Goal: Task Accomplishment & Management: Use online tool/utility

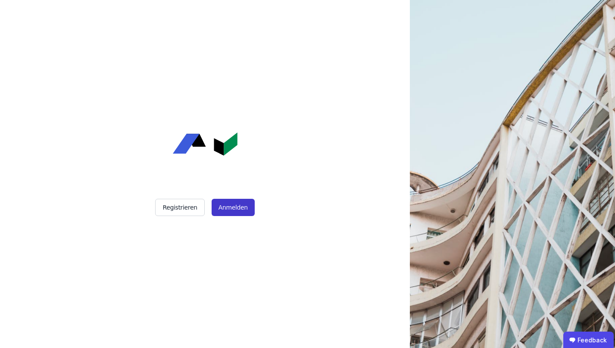
click at [236, 199] on button "Anmelden" at bounding box center [232, 207] width 43 height 17
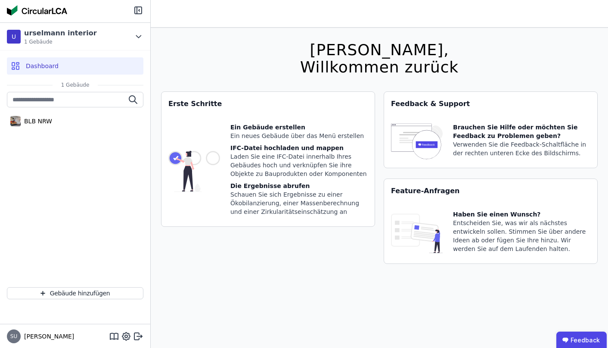
click at [80, 63] on div "Dashboard" at bounding box center [75, 65] width 137 height 17
click at [17, 66] on icon at bounding box center [17, 67] width 3 height 3
click at [88, 295] on button "Gebäude hinzufügen" at bounding box center [75, 293] width 137 height 12
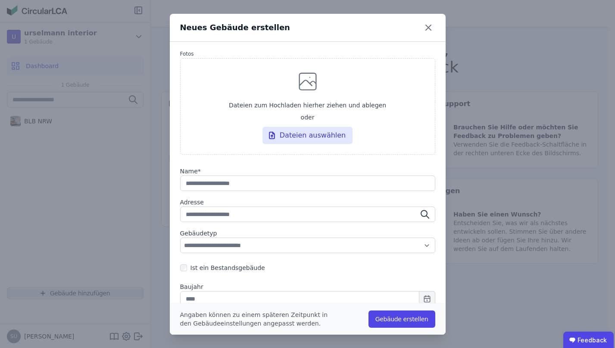
type input "*"
type input "**"
type input "***"
type input "****"
type input "*****"
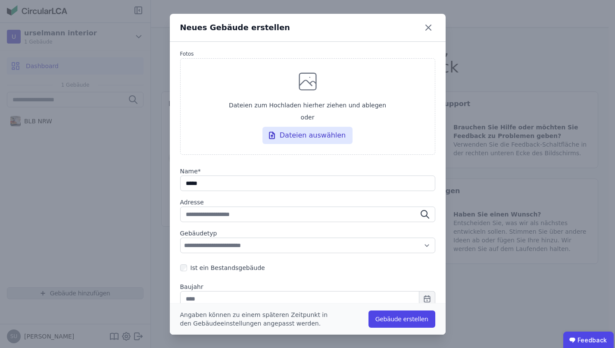
type input "******"
type input "*******"
type input "********"
type input "**********"
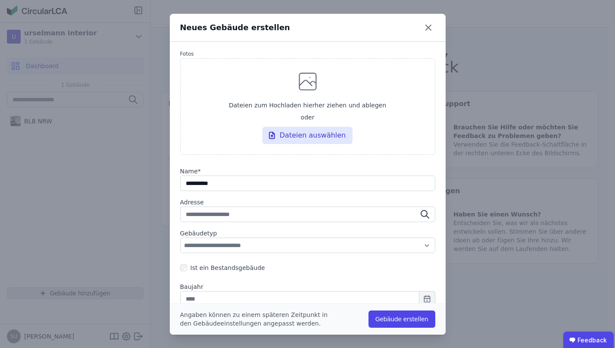
type input "**********"
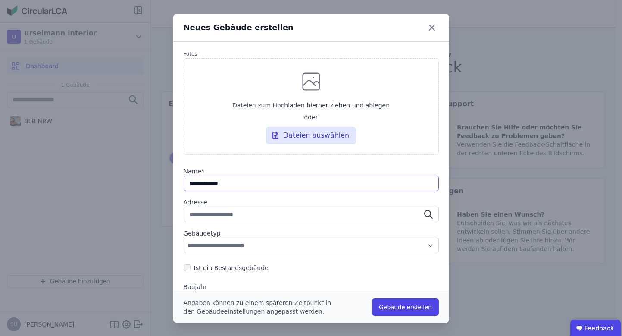
type input "**********"
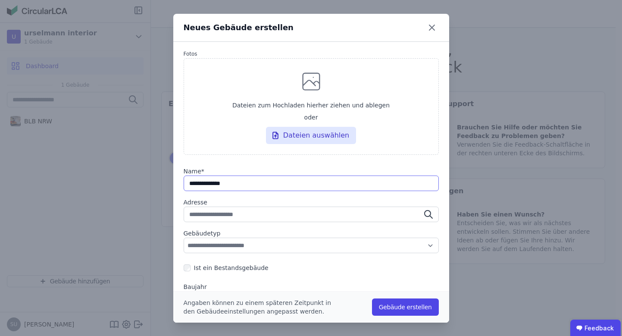
type input "**********"
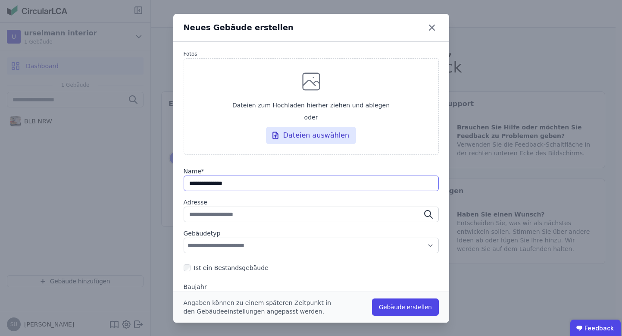
type input "**********"
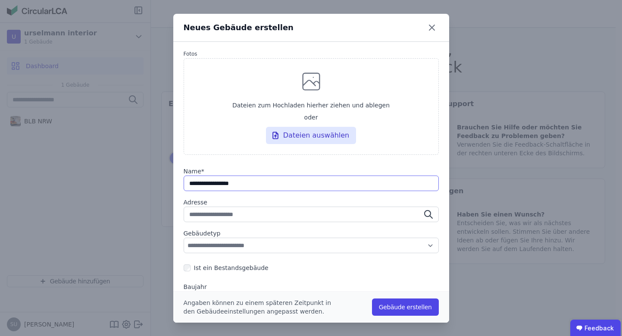
type input "**********"
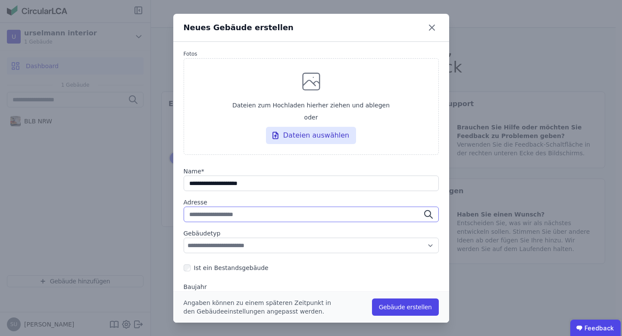
click at [261, 212] on input "text" at bounding box center [310, 214] width 255 height 16
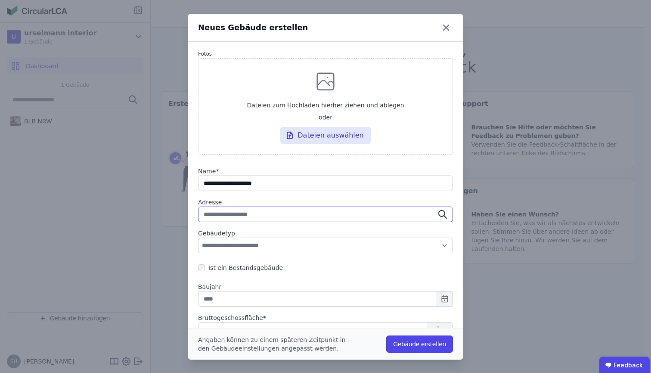
type input "*"
type input "**"
type input "***"
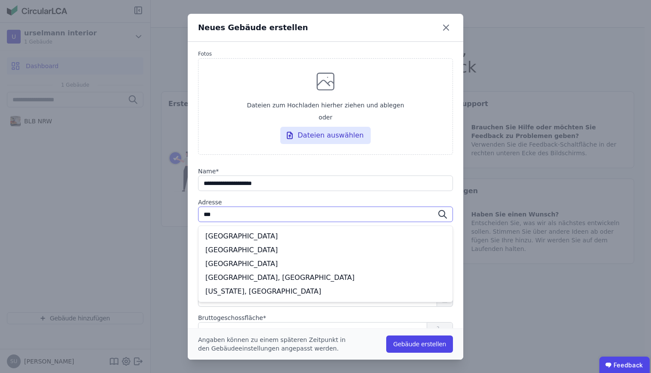
type input "****"
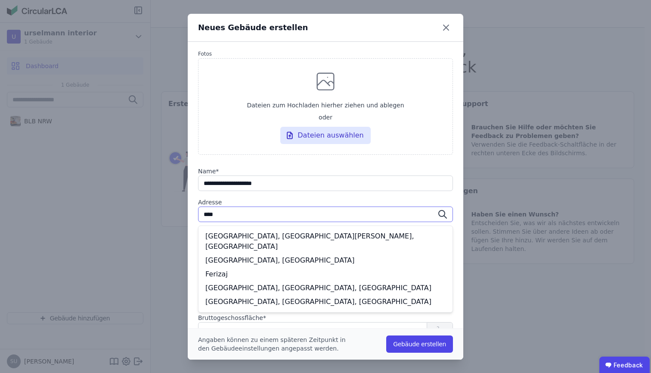
type input "*****"
type input "******"
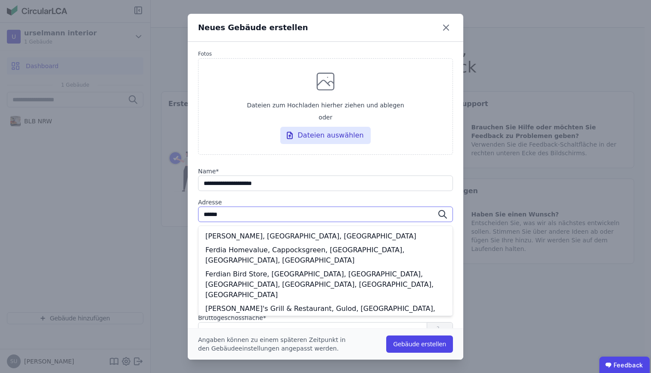
type input "*******"
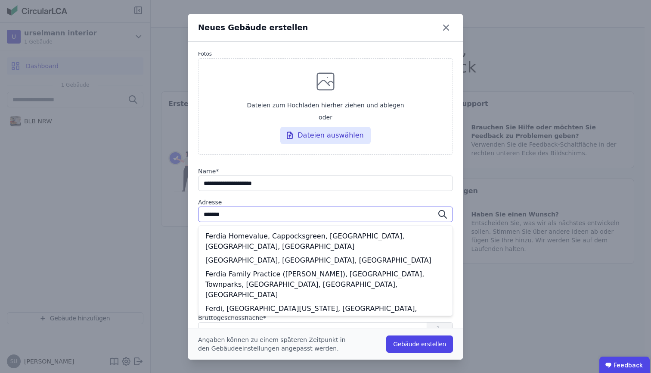
type input "********"
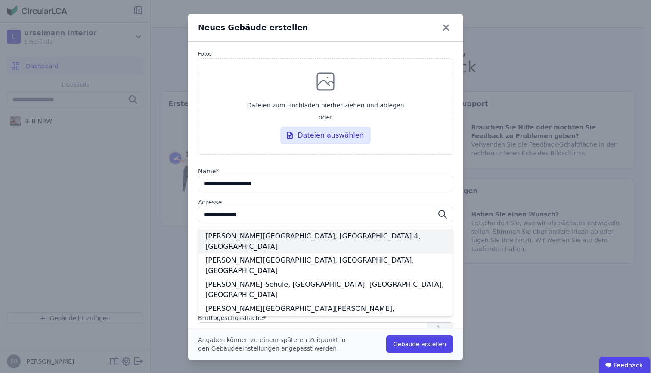
click at [295, 233] on div "Ferdinand-Braun-Platz, Düsseldorf-District 4, Germany" at bounding box center [326, 241] width 254 height 24
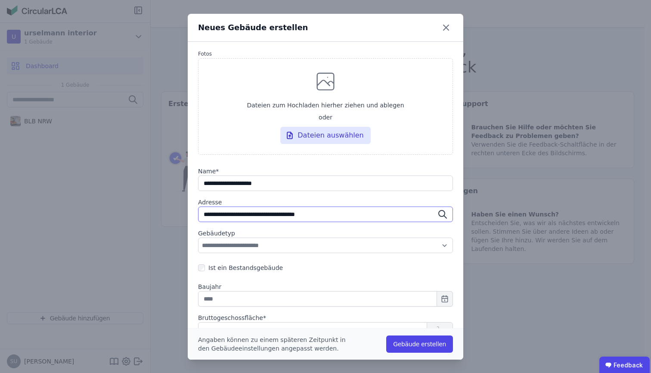
click at [334, 217] on input "**********" at bounding box center [325, 214] width 255 height 16
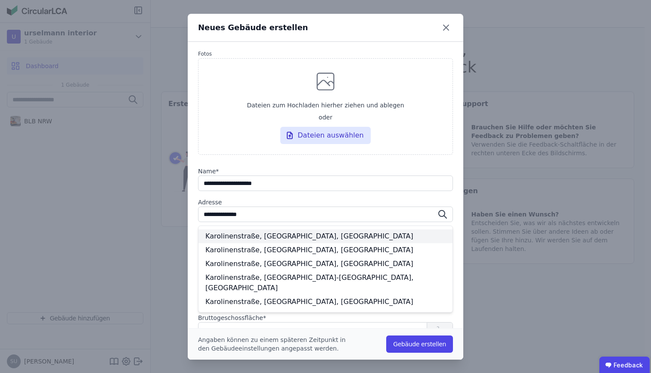
click at [302, 237] on div "Karolinenstraße, Nuremberg, Germany" at bounding box center [326, 236] width 254 height 14
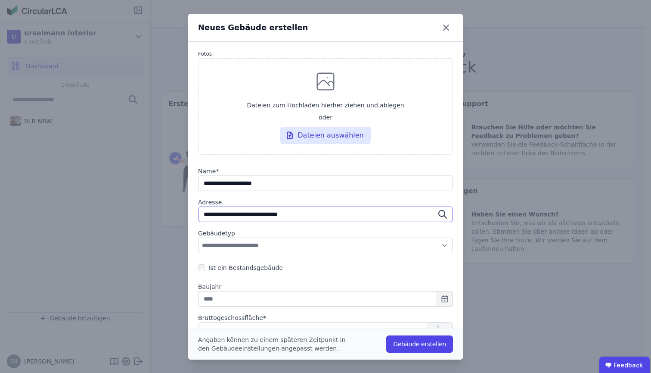
click at [244, 215] on input "**********" at bounding box center [325, 214] width 255 height 16
click at [342, 211] on input "**********" at bounding box center [325, 214] width 255 height 16
click at [348, 235] on div "Karolinenstraße 2, 90402 Nürnberg, Deutschland" at bounding box center [326, 236] width 254 height 14
click at [248, 213] on input "**********" at bounding box center [325, 214] width 255 height 16
click at [306, 238] on div "Karolinenstraße 26, 90402 Nürnberg, Deutschland" at bounding box center [326, 236] width 254 height 14
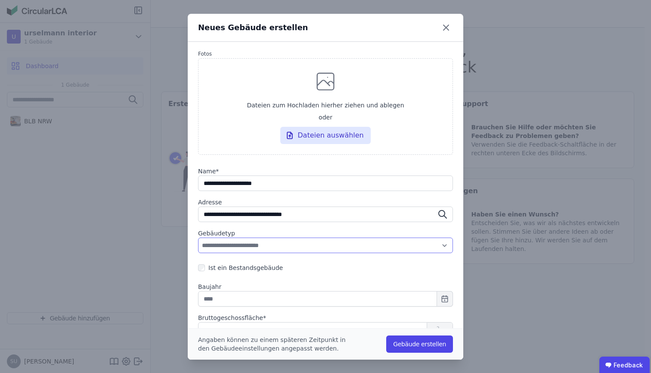
click at [306, 247] on select "**********" at bounding box center [325, 245] width 255 height 16
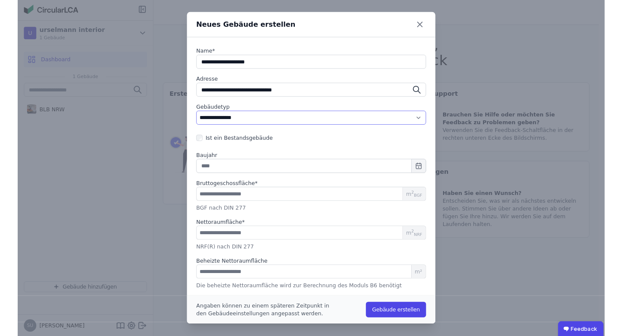
scroll to position [0, 0]
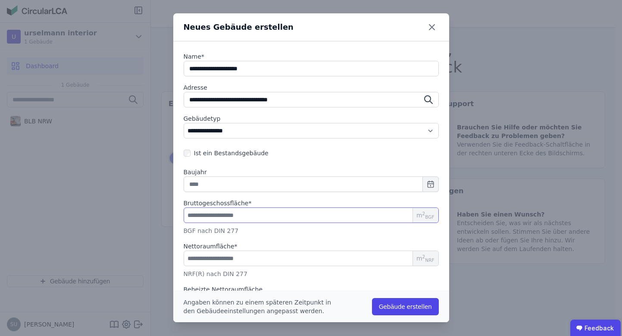
click at [356, 215] on input "number" at bounding box center [310, 215] width 255 height 16
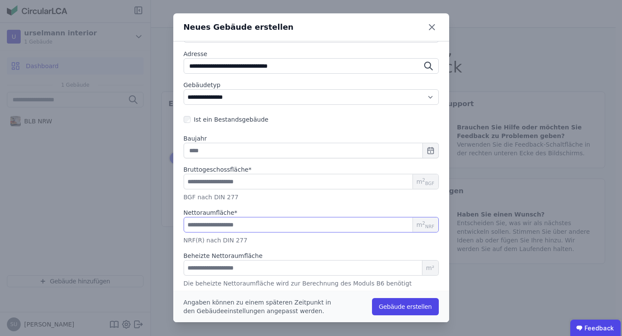
scroll to position [151, 0]
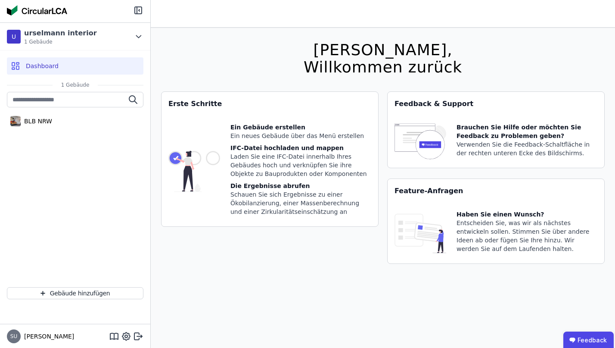
click at [451, 25] on header at bounding box center [383, 14] width 464 height 28
click at [89, 293] on button "Gebäude hinzufügen" at bounding box center [75, 293] width 137 height 12
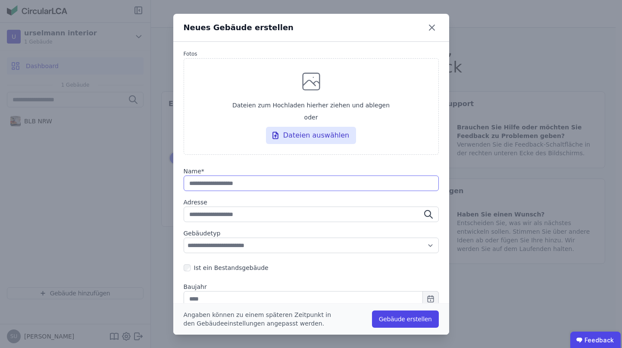
type input "*"
type input "**"
type input "***"
type input "****"
type input "*****"
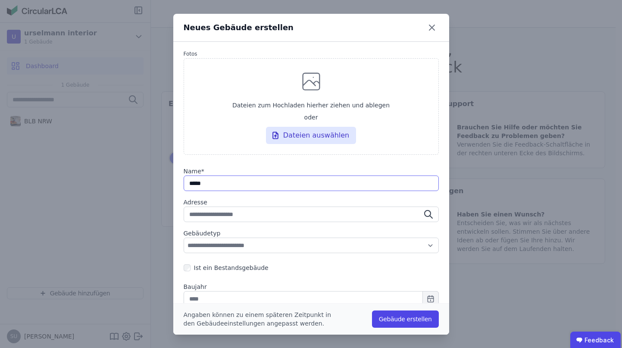
type input "******"
type input "*******"
type input "********"
type input "**********"
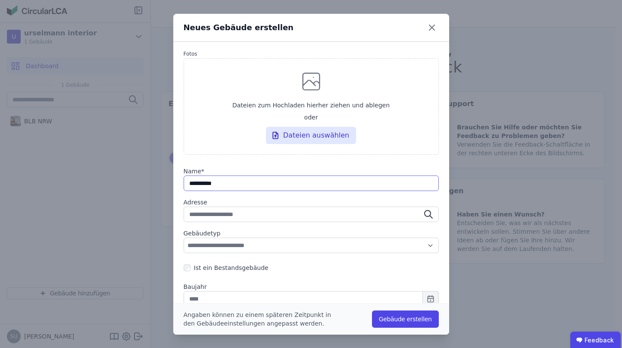
type input "**********"
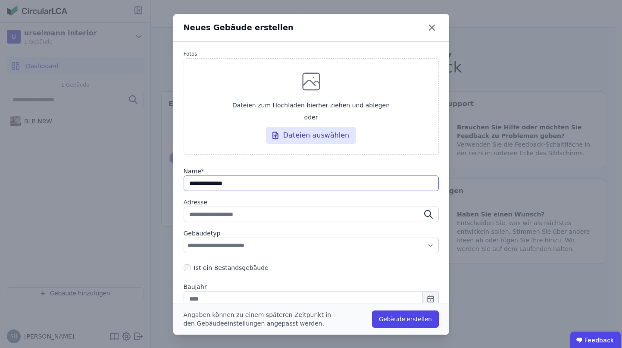
type input "**********"
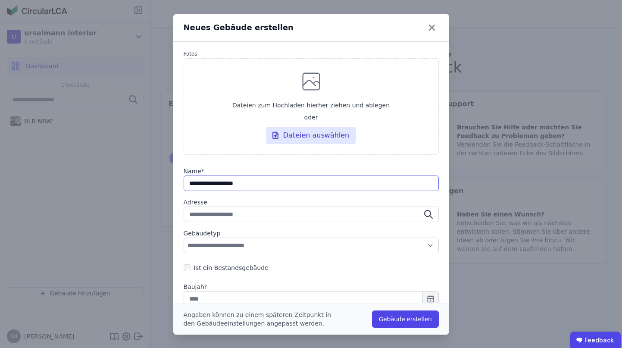
type input "**********"
type input "*"
type input "**"
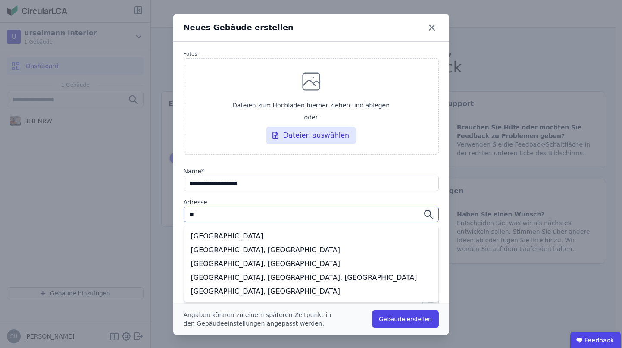
type input "***"
type input "****"
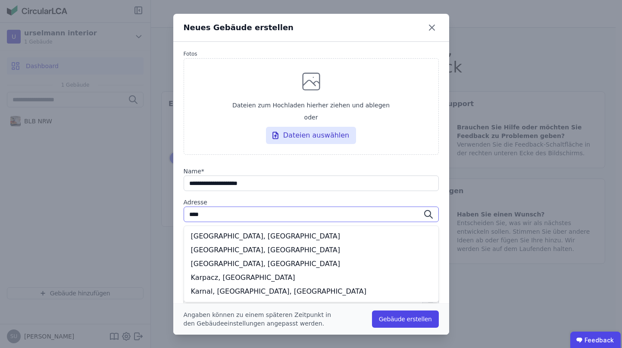
type input "*****"
type input "******"
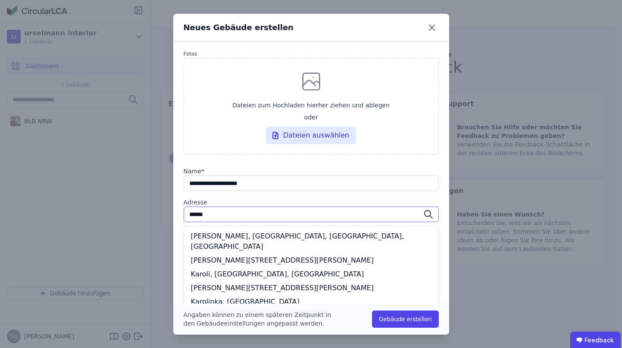
type input "*******"
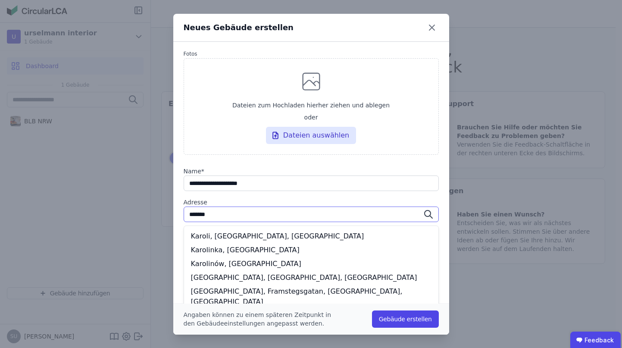
type input "********"
type input "*********"
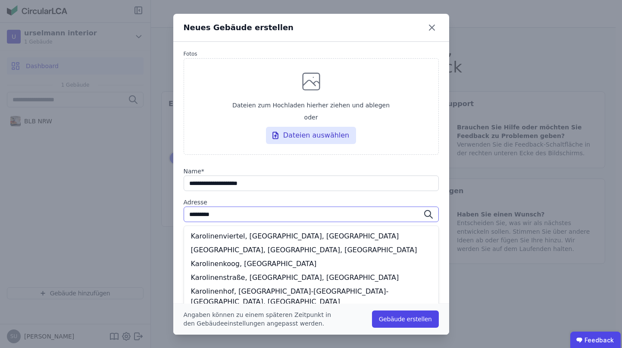
type input "**********"
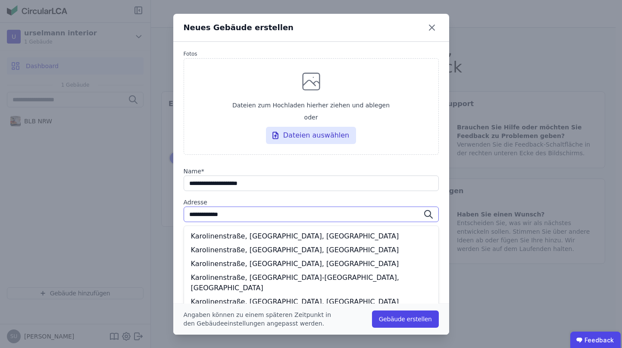
type input "**********"
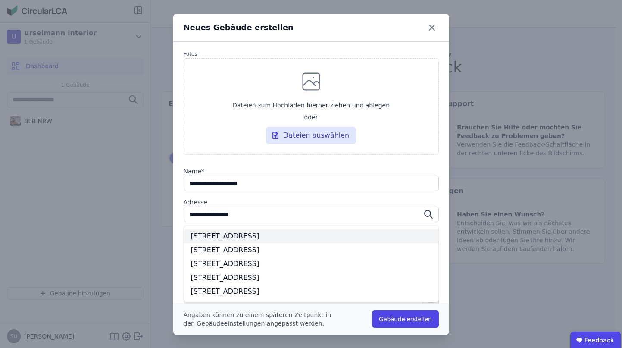
click at [326, 236] on div "Karolinenstraße 26, Nuremberg, Germany" at bounding box center [311, 236] width 254 height 14
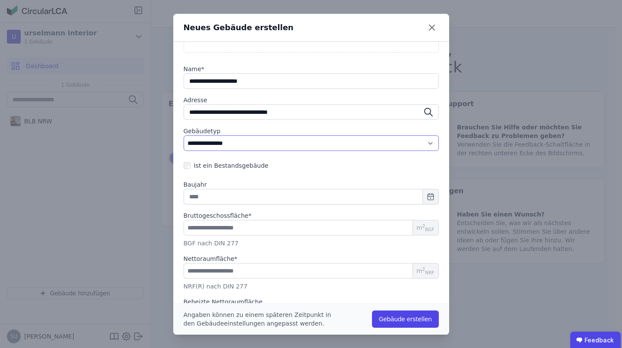
scroll to position [115, 0]
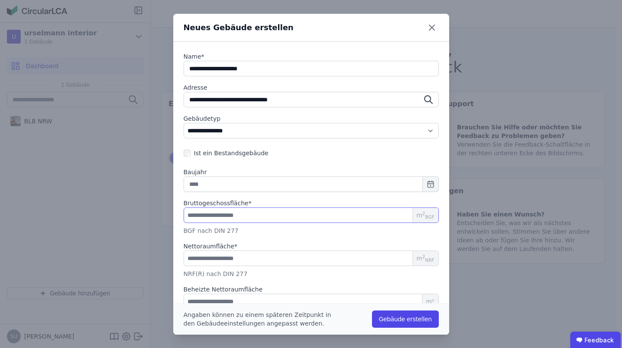
click at [260, 212] on input "number" at bounding box center [310, 215] width 255 height 16
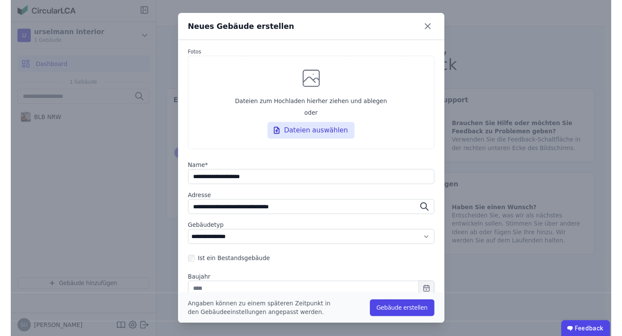
scroll to position [0, 0]
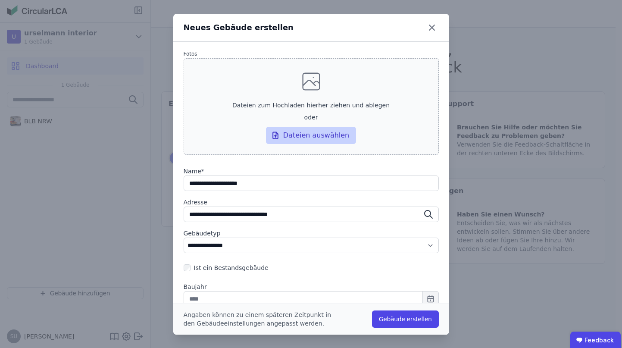
click at [297, 139] on div "Dateien auswählen" at bounding box center [311, 135] width 90 height 17
click at [0, 0] on input "Dateien zum Hochladen hierher ziehen und ablegen oder Dateien auswählen" at bounding box center [0, 0] width 0 height 0
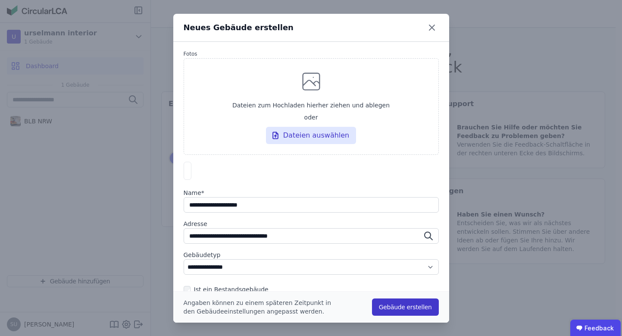
click at [393, 304] on button "Gebäude erstellen" at bounding box center [405, 306] width 67 height 17
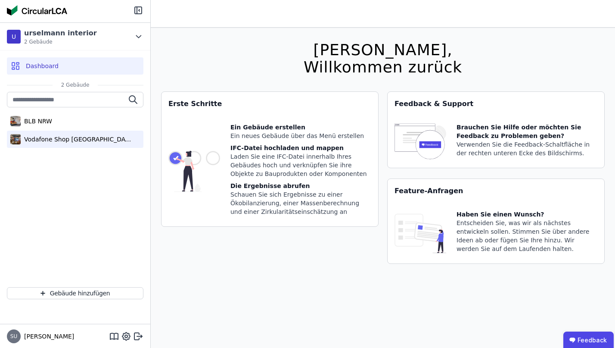
click at [90, 141] on div "Vodafone Shop Nürnberg" at bounding box center [77, 139] width 112 height 9
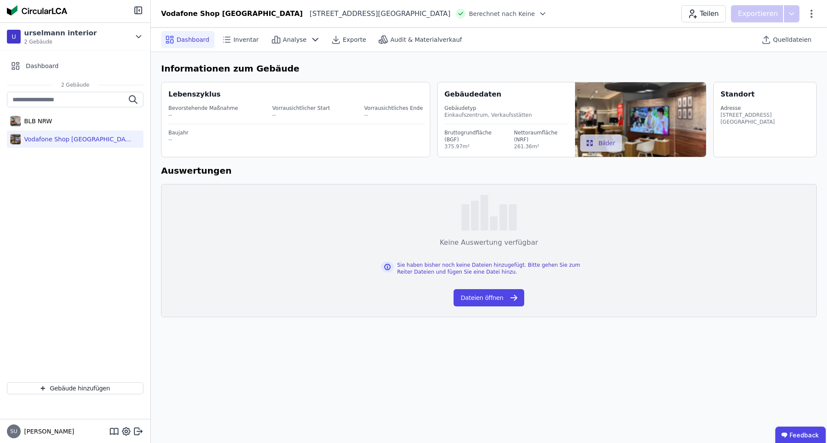
click at [193, 41] on span "Dashboard" at bounding box center [193, 39] width 33 height 9
click at [245, 46] on div "Inventar" at bounding box center [241, 39] width 46 height 17
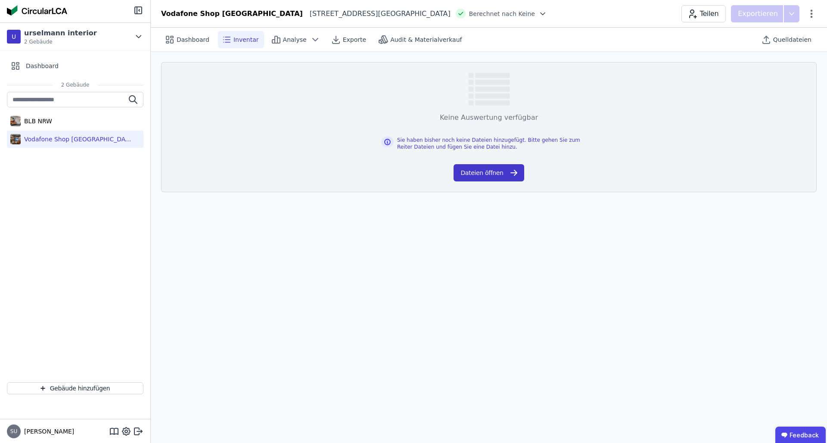
click at [476, 176] on button "Dateien öffnen" at bounding box center [489, 172] width 70 height 17
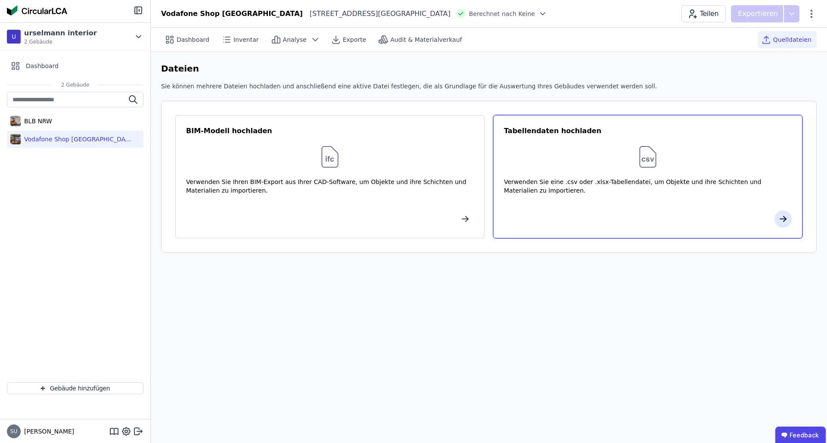
click at [517, 220] on icon "button" at bounding box center [783, 219] width 10 height 10
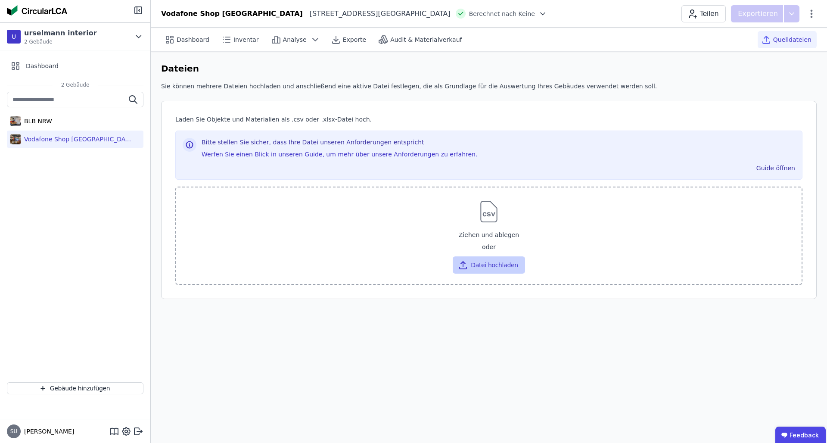
click at [489, 265] on button "Datei hochladen" at bounding box center [489, 264] width 72 height 17
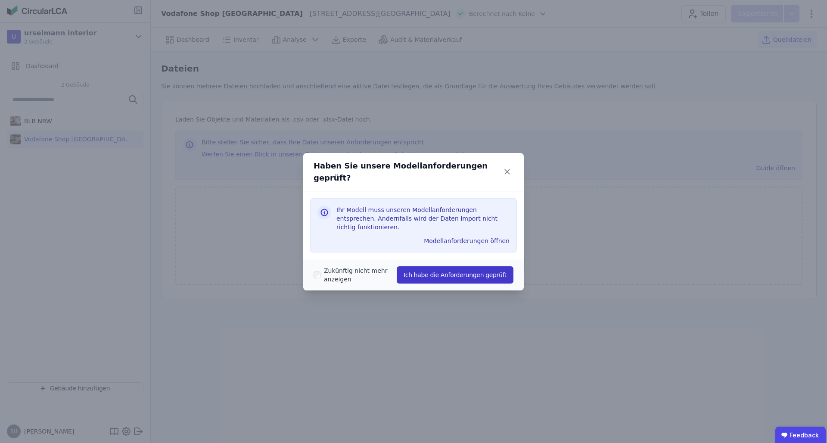
click at [472, 266] on button "Ich habe die Anforderungen geprüft" at bounding box center [455, 274] width 117 height 17
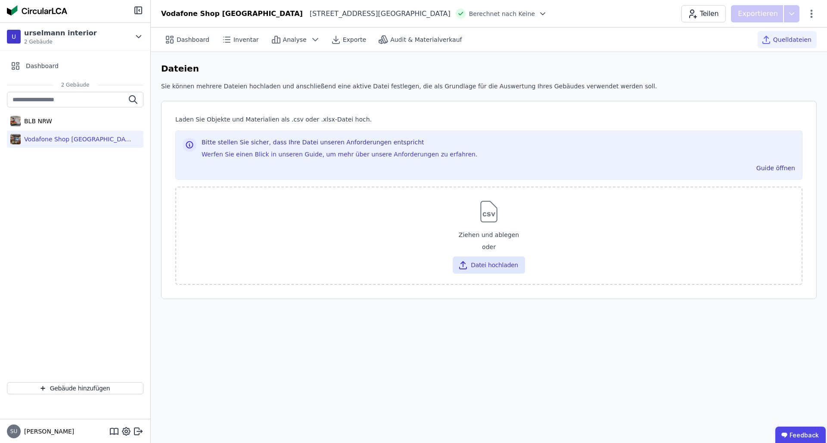
click at [333, 347] on div "Dashboard Inventar Analyse Exporte Audit & Materialverkauf Quelldateien Dateien…" at bounding box center [489, 235] width 676 height 415
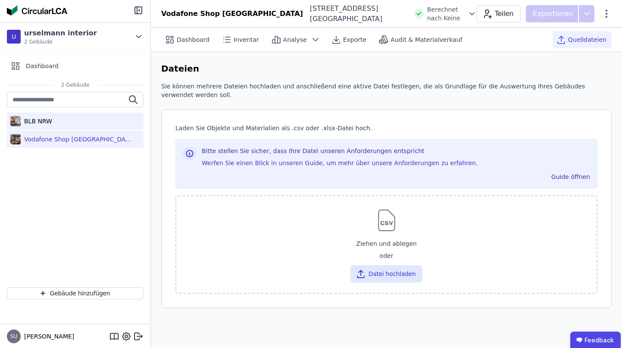
click at [59, 118] on div "BLB NRW" at bounding box center [75, 120] width 137 height 17
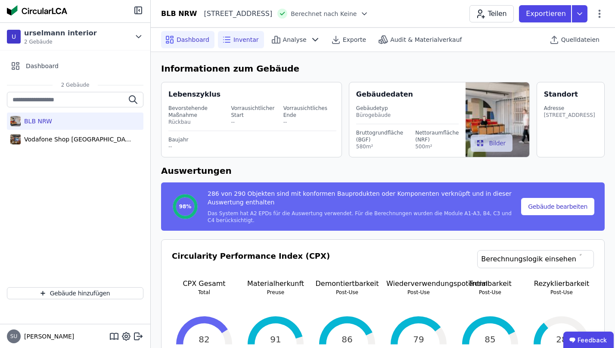
click at [230, 38] on icon at bounding box center [226, 39] width 10 height 10
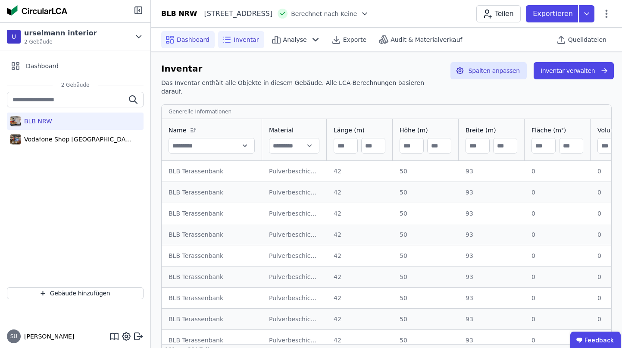
drag, startPoint x: 185, startPoint y: 38, endPoint x: 193, endPoint y: 41, distance: 9.3
click at [185, 38] on span "Dashboard" at bounding box center [193, 39] width 33 height 9
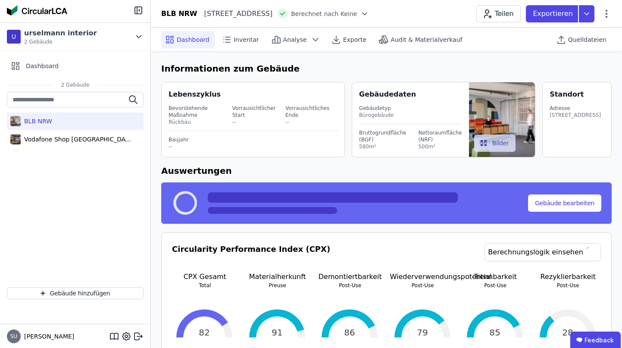
drag, startPoint x: 193, startPoint y: 41, endPoint x: 277, endPoint y: 125, distance: 118.5
click at [193, 41] on span "Dashboard" at bounding box center [193, 39] width 33 height 9
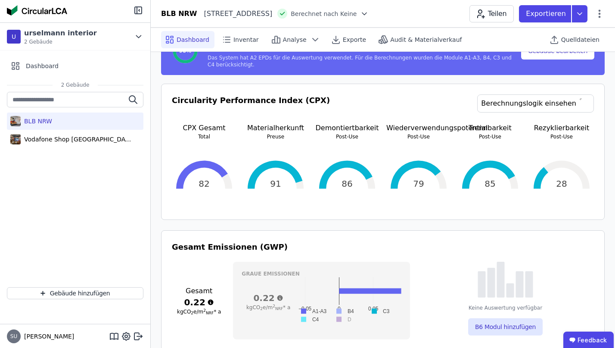
scroll to position [155, 0]
drag, startPoint x: 186, startPoint y: 128, endPoint x: 372, endPoint y: 154, distance: 187.8
click at [371, 153] on div "CPX Gesamt Total 82 82 Materialherkunft Preuse 91 91 Demontiertbarkeit Post-Use…" at bounding box center [383, 166] width 422 height 86
click at [456, 143] on div "CPX Gesamt Total 82 82 Materialherkunft Preuse 91 91 Demontiertbarkeit Post-Use…" at bounding box center [383, 166] width 422 height 86
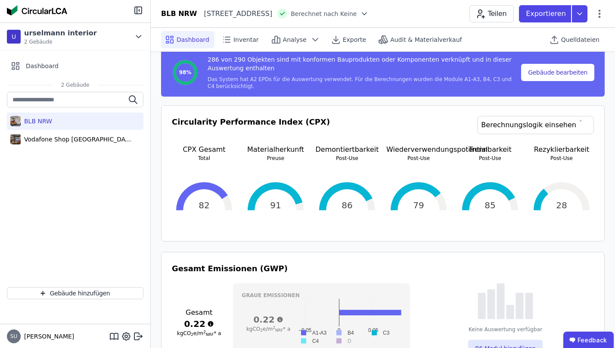
scroll to position [127, 0]
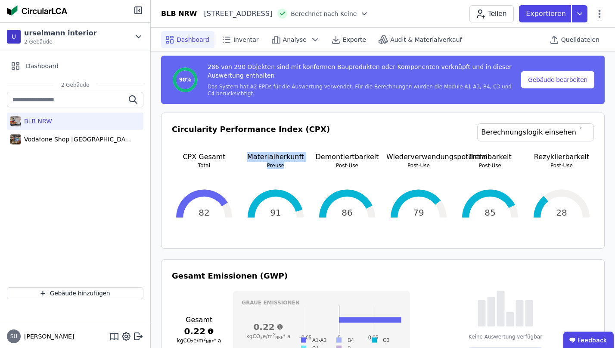
drag, startPoint x: 251, startPoint y: 159, endPoint x: 309, endPoint y: 166, distance: 58.1
click at [309, 166] on div "CPX Gesamt Total 82 82 Materialherkunft Preuse 91 91 Demontiertbarkeit Post-Use…" at bounding box center [383, 195] width 422 height 86
click at [333, 163] on p "Post-Use" at bounding box center [347, 165] width 65 height 7
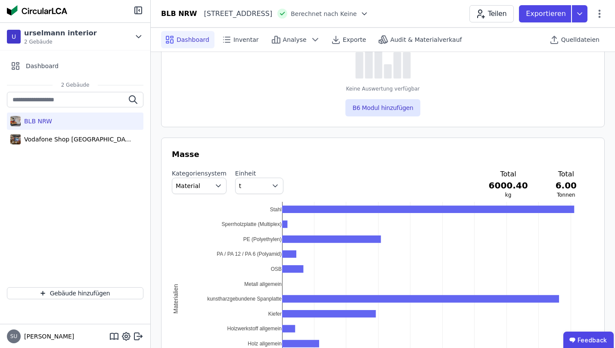
scroll to position [784, 0]
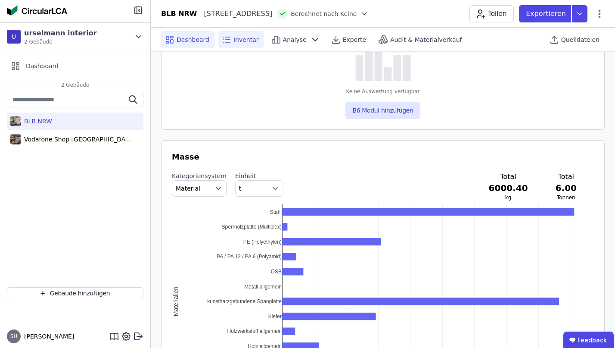
click at [241, 37] on span "Inventar" at bounding box center [245, 39] width 25 height 9
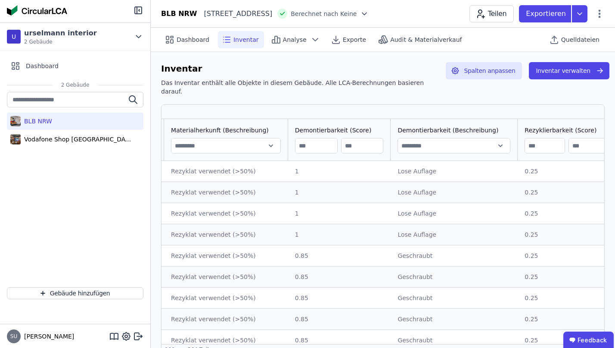
scroll to position [0, 1179]
click at [429, 138] on input "text" at bounding box center [454, 146] width 112 height 16
click at [441, 126] on span "Demontierbarkeit (Beschreibung)" at bounding box center [448, 130] width 101 height 9
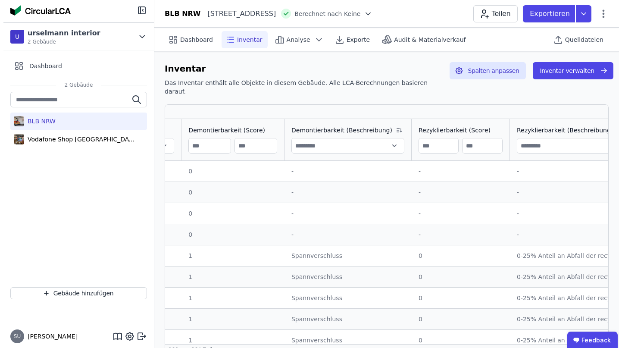
scroll to position [0, 1288]
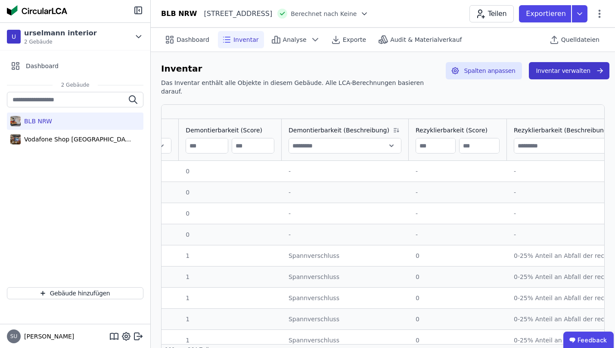
click at [517, 77] on button "Inventar verwalten" at bounding box center [569, 70] width 80 height 17
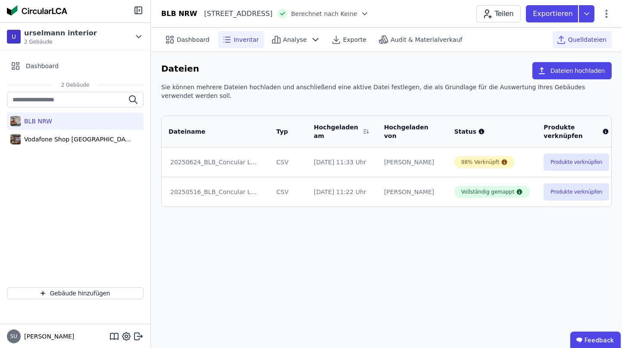
click at [222, 34] on icon at bounding box center [226, 39] width 10 height 10
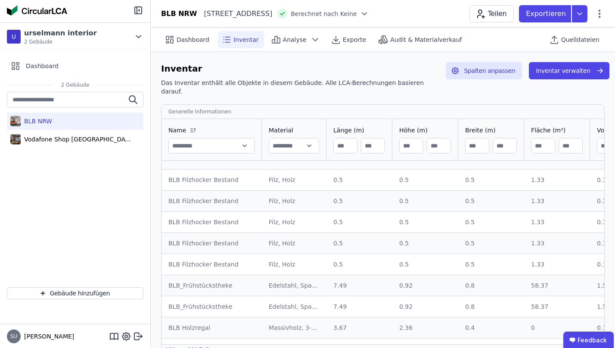
scroll to position [414, 0]
click at [517, 22] on header "BLB NRW Schwannstraße 10 40476 Düsseldorf DE Berechnet nach Keine Teilen Export…" at bounding box center [383, 14] width 464 height 28
click at [517, 21] on div "Teilen Exportieren" at bounding box center [536, 13] width 135 height 17
click at [517, 18] on icon at bounding box center [599, 14] width 10 height 10
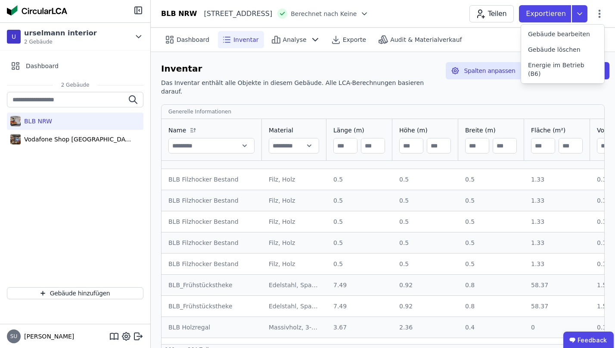
click at [504, 47] on div "Dashboard Inventar Analyse Exporte Audit & Materialverkauf" at bounding box center [348, 39] width 375 height 17
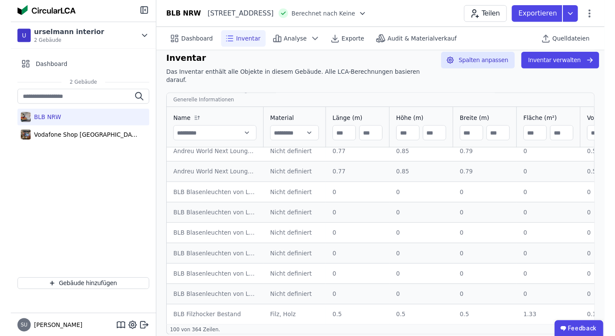
scroll to position [259, 0]
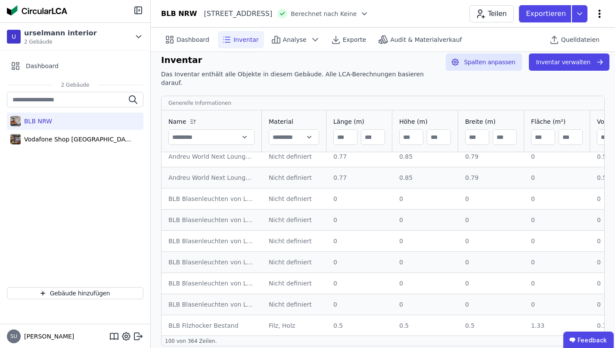
click at [517, 12] on icon at bounding box center [599, 14] width 10 height 10
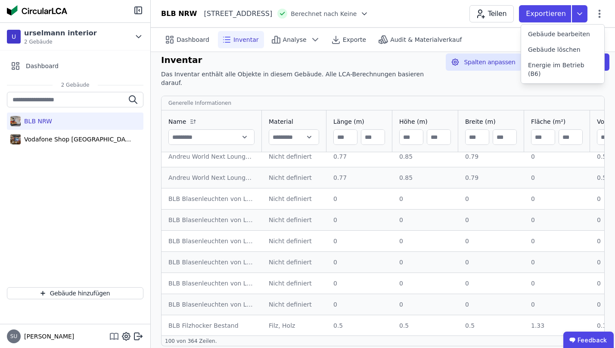
click at [112, 337] on icon at bounding box center [114, 336] width 10 height 10
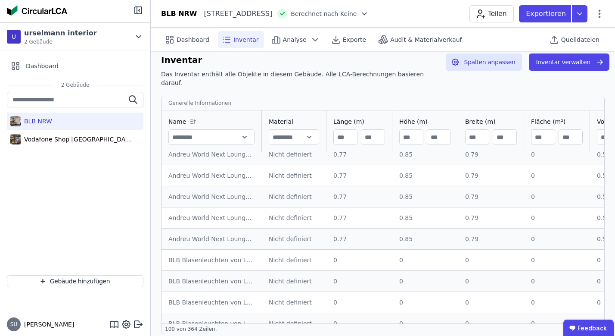
scroll to position [196, 0]
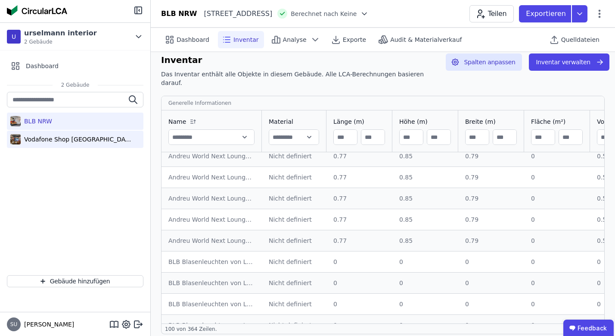
click at [104, 134] on div "Vodafone Shop [GEOGRAPHIC_DATA]" at bounding box center [75, 139] width 137 height 17
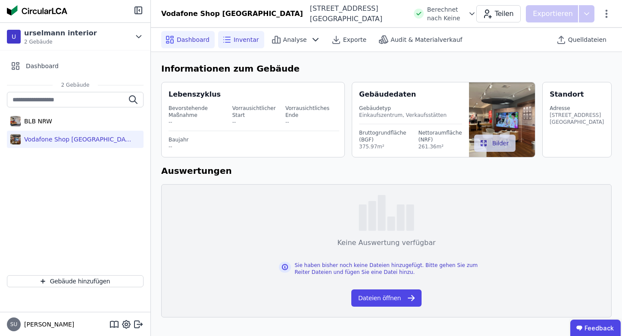
click at [252, 37] on span "Inventar" at bounding box center [245, 39] width 25 height 9
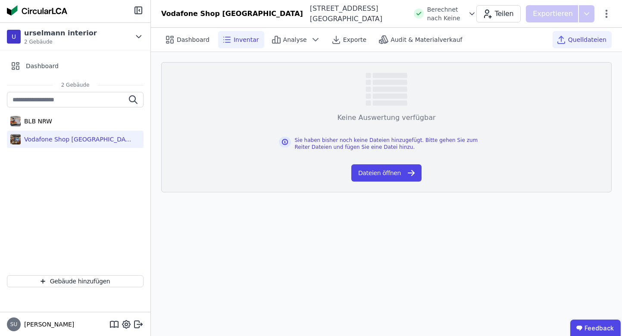
click at [517, 40] on div "Quelldateien" at bounding box center [581, 39] width 59 height 17
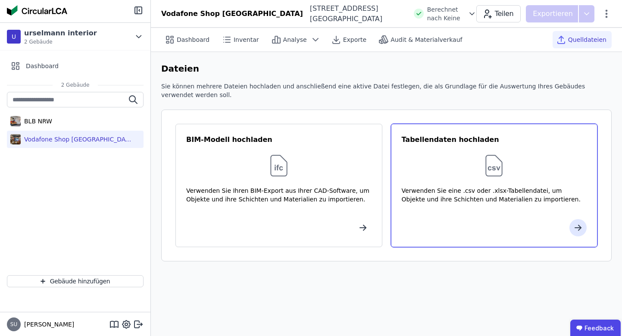
click at [462, 180] on div "Tabellendaten hochladen Verwenden Sie eine .csv oder .xlsx-Tabellendatei, um Ob…" at bounding box center [494, 185] width 207 height 123
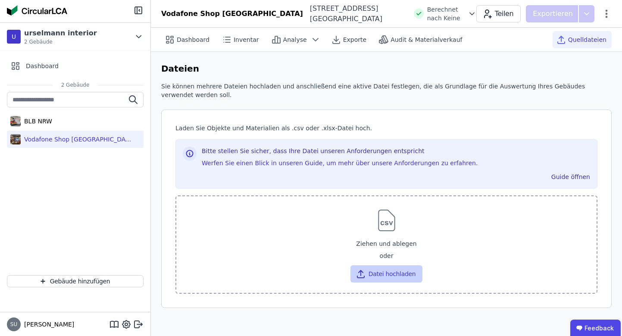
click at [410, 274] on button "Datei hochladen" at bounding box center [386, 273] width 72 height 17
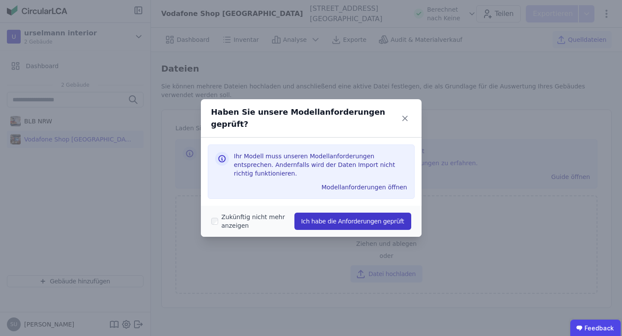
click at [310, 214] on button "Ich habe die Anforderungen geprüft" at bounding box center [352, 220] width 117 height 17
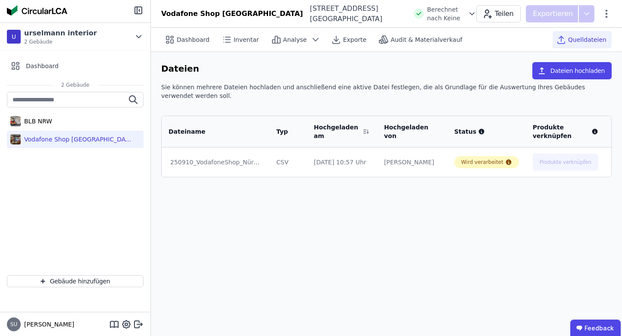
click at [517, 163] on td at bounding box center [627, 161] width 44 height 29
click at [465, 161] on div "Wird verarbeitet" at bounding box center [482, 162] width 42 height 7
click at [230, 38] on div "Inventar" at bounding box center [241, 39] width 46 height 17
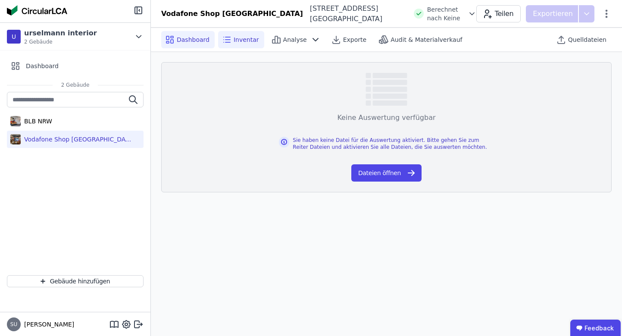
click at [178, 43] on span "Dashboard" at bounding box center [193, 39] width 33 height 9
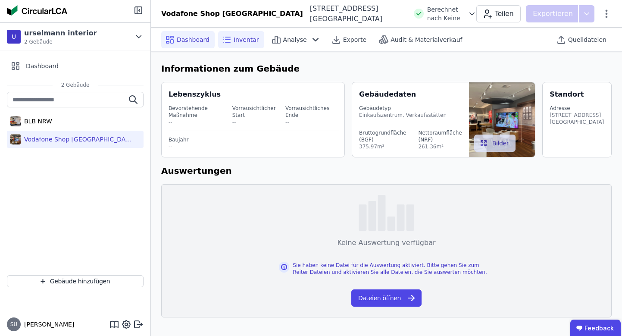
click at [247, 45] on div "Inventar" at bounding box center [241, 39] width 46 height 17
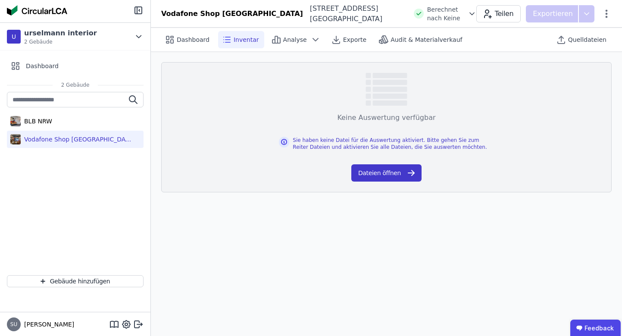
click at [398, 176] on button "Dateien öffnen" at bounding box center [386, 172] width 70 height 17
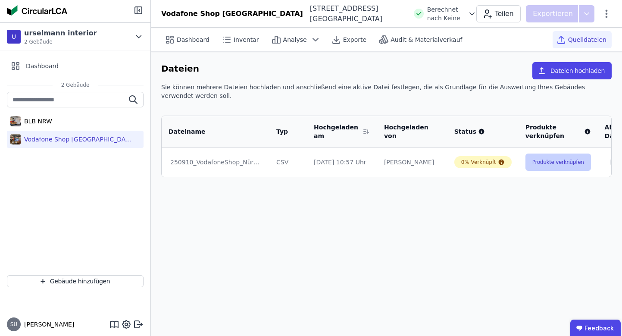
click at [517, 162] on button "Produkte verknüpfen" at bounding box center [557, 161] width 65 height 17
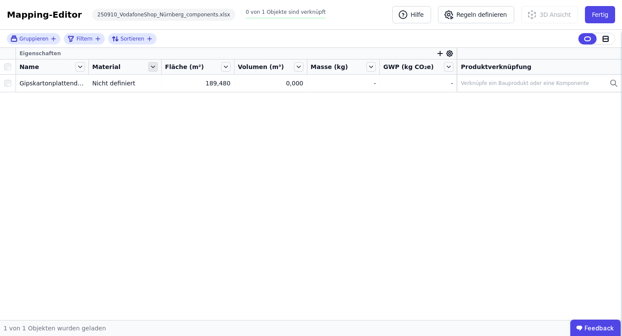
click at [157, 67] on icon at bounding box center [152, 66] width 9 height 9
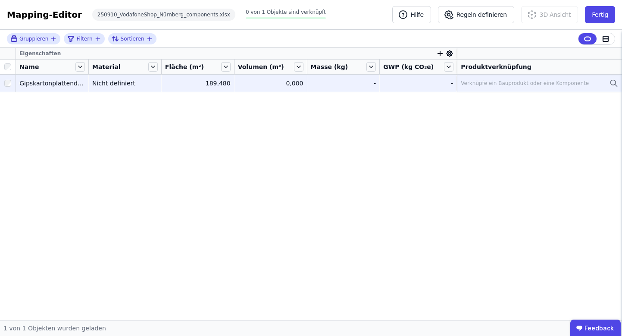
click at [133, 83] on div "Nicht definiert" at bounding box center [124, 83] width 65 height 9
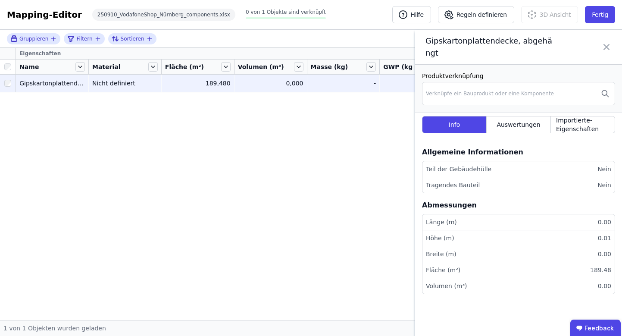
click at [275, 122] on div "Eigenschaften Name Material Fläche (m²) Volumen (m³) Masse (kg) GWP (kg CO₂e) P…" at bounding box center [311, 184] width 622 height 272
click at [202, 87] on td "189,480 189,480" at bounding box center [198, 83] width 73 height 17
click at [517, 19] on button "Fertig" at bounding box center [599, 14] width 30 height 17
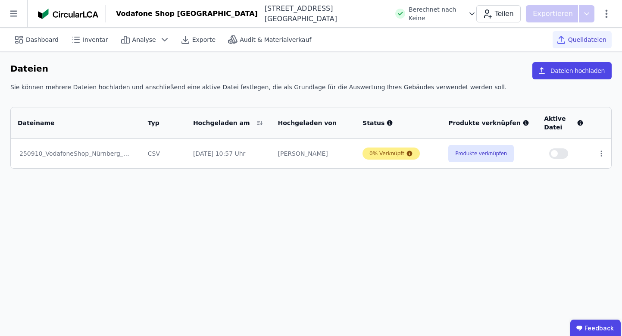
click at [397, 156] on div "0% Verknüpft" at bounding box center [386, 153] width 35 height 7
click at [489, 145] on button "Produkte verknüpfen" at bounding box center [480, 153] width 65 height 17
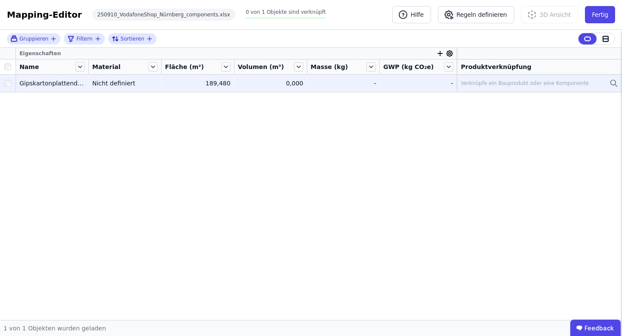
click at [145, 84] on div "Nicht definiert" at bounding box center [124, 83] width 65 height 9
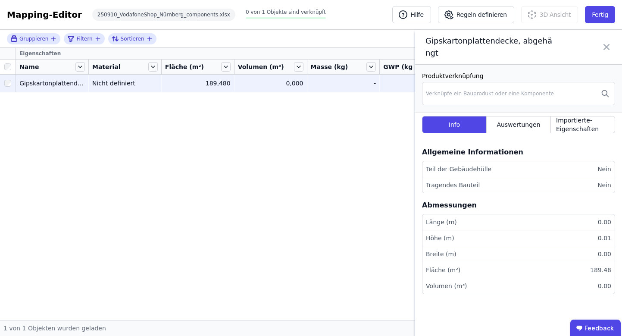
click at [517, 278] on li "Volumen (m³) 0.00" at bounding box center [518, 286] width 192 height 16
click at [517, 233] on div "0.01" at bounding box center [602, 237] width 17 height 9
click at [517, 218] on div "0.00" at bounding box center [602, 222] width 17 height 9
click at [517, 90] on div "Verknüpfe ein Bauprodukt oder eine Komponente" at bounding box center [490, 93] width 128 height 7
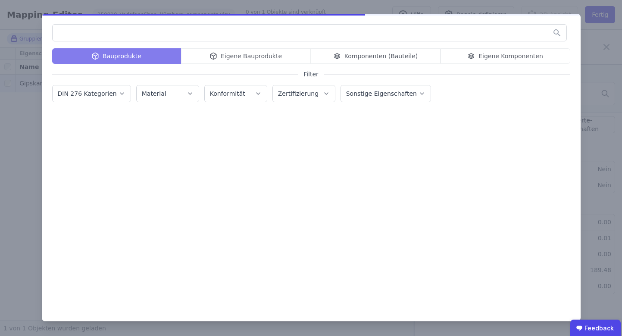
click at [517, 70] on div "Bauprodukte Eigene Bauprodukte Komponenten (Bauteile) Eigene Komponenten Filter…" at bounding box center [311, 168] width 622 height 336
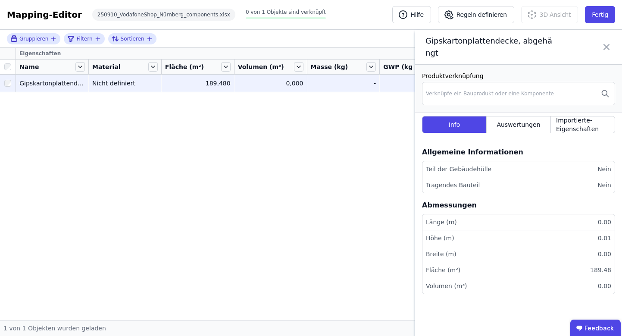
click at [517, 214] on li "Länge (m) 0.00" at bounding box center [518, 222] width 192 height 16
click at [517, 218] on div "0.00" at bounding box center [602, 222] width 17 height 9
click at [517, 42] on icon at bounding box center [606, 47] width 10 height 24
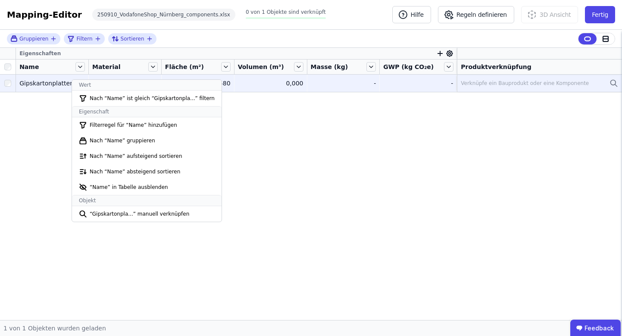
click at [317, 157] on div "Eigenschaften Name Material Fläche (m²) Volumen (m³) Masse (kg) GWP (kg CO₂e) P…" at bounding box center [311, 184] width 622 height 272
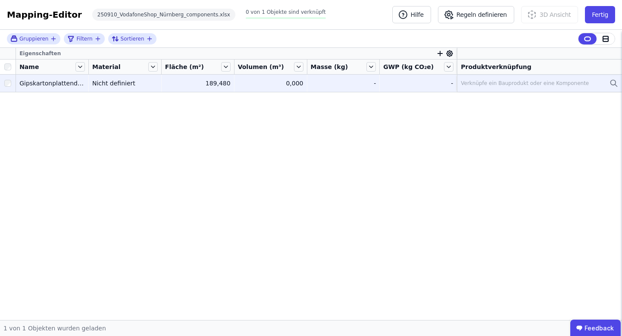
click at [376, 86] on div "-" at bounding box center [343, 83] width 65 height 9
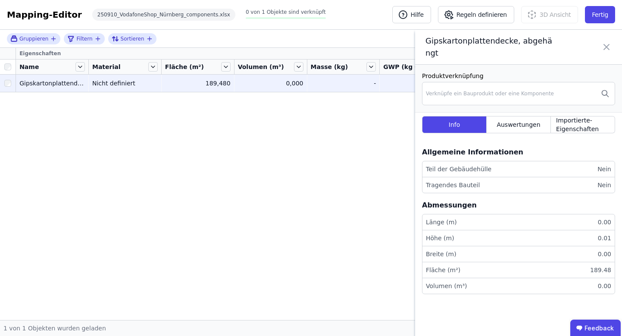
click at [517, 278] on li "Volumen (m³) 0.00" at bounding box center [518, 286] width 192 height 16
click at [517, 40] on icon at bounding box center [606, 47] width 10 height 24
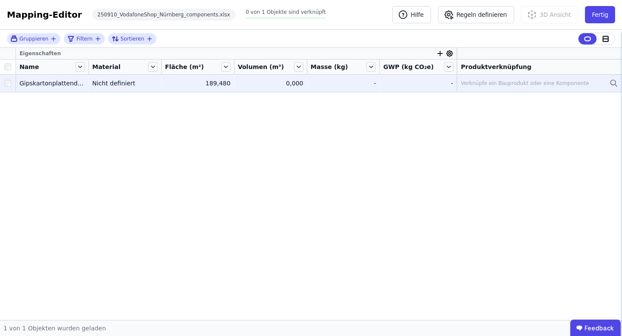
click at [486, 83] on div "Verknüpfe ein Bauprodukt oder eine Komponente" at bounding box center [524, 83] width 128 height 7
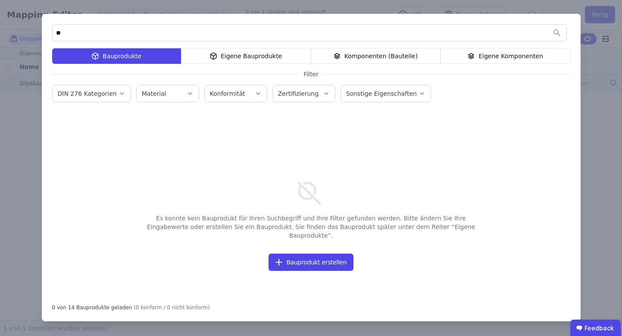
type input "*"
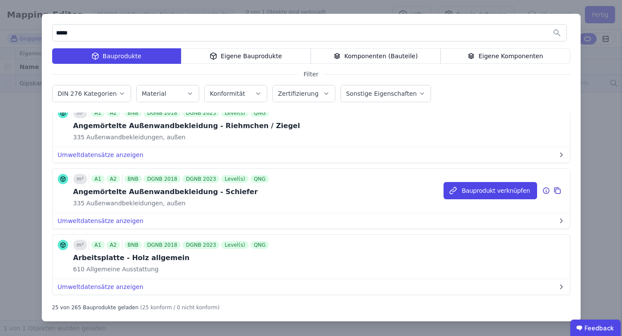
scroll to position [537, 0]
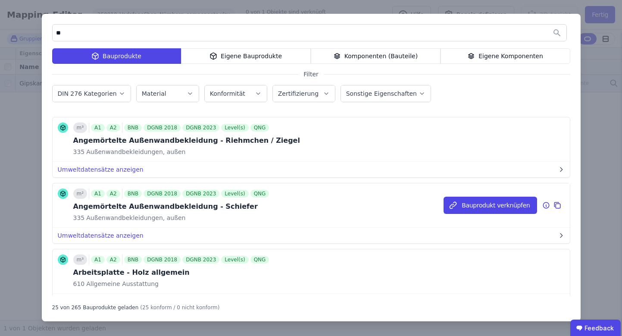
type input "*"
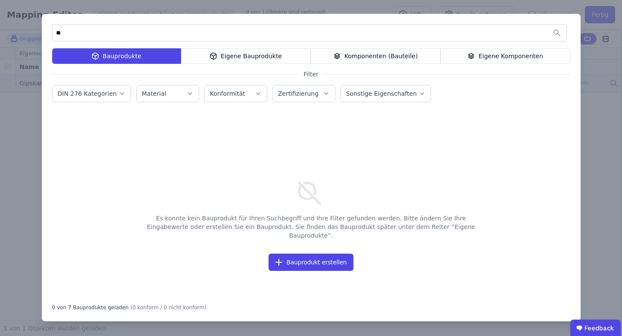
type input "*"
type input "*****"
click at [517, 84] on div "***** Bauprodukte Eigene Bauprodukte Komponenten (Bauteile) Eigene Komponenten …" at bounding box center [311, 168] width 622 height 336
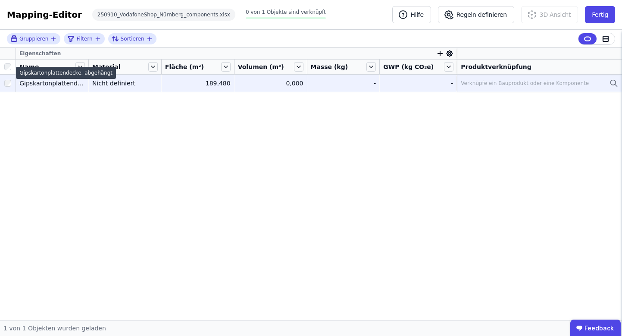
click at [41, 84] on div "Gipskartonplattendecke, abgehängt" at bounding box center [51, 83] width 65 height 9
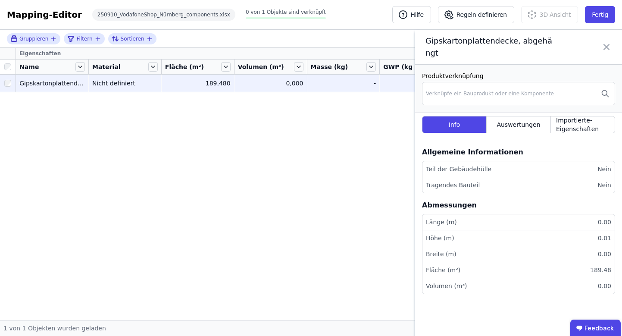
click at [181, 100] on div "Eigenschaften Name Material Fläche (m²) Volumen (m³) Masse (kg) GWP (kg CO₂e) P…" at bounding box center [311, 184] width 622 height 272
click at [517, 37] on div "Gipskartonplattendecke, abgehängt" at bounding box center [518, 47] width 207 height 35
click at [517, 44] on icon at bounding box center [605, 46] width 5 height 5
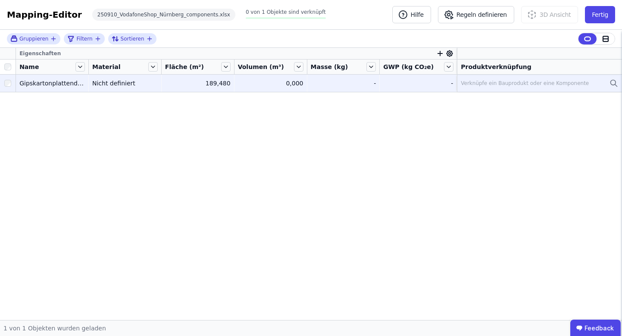
click at [354, 87] on div "-" at bounding box center [343, 83] width 65 height 9
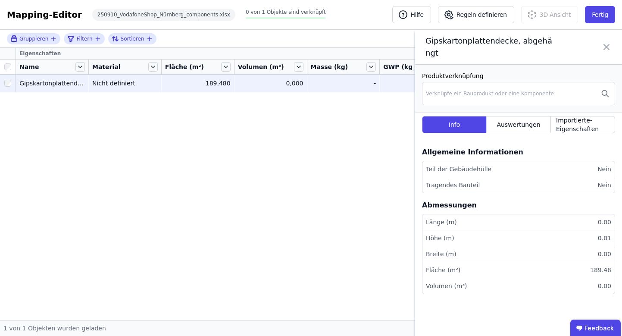
click at [280, 159] on div "Eigenschaften Name Material Fläche (m²) Volumen (m³) Masse (kg) GWP (kg CO₂e) P…" at bounding box center [311, 184] width 622 height 272
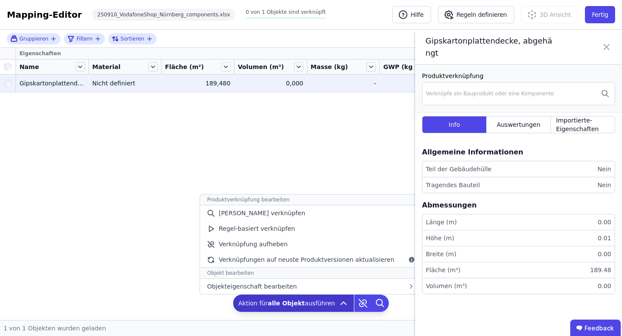
click at [339, 305] on icon at bounding box center [343, 303] width 10 height 10
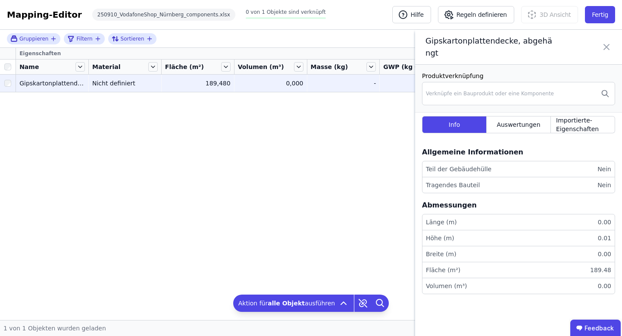
click at [302, 136] on div "Eigenschaften Name Material Fläche (m²) Volumen (m³) Masse (kg) GWP (kg CO₂e) P…" at bounding box center [311, 184] width 622 height 272
click at [517, 40] on icon at bounding box center [606, 47] width 10 height 24
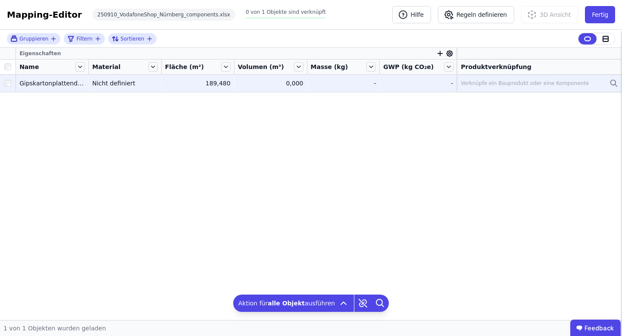
click at [348, 85] on div "-" at bounding box center [343, 83] width 65 height 9
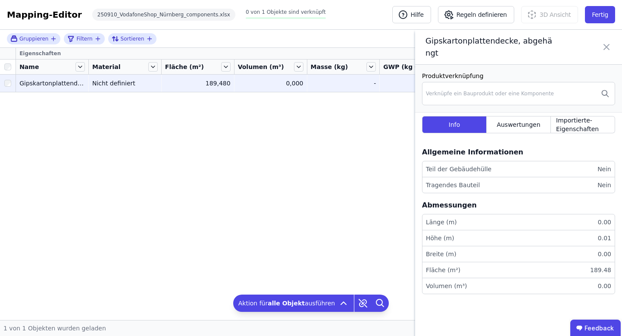
click at [517, 44] on icon at bounding box center [605, 46] width 5 height 5
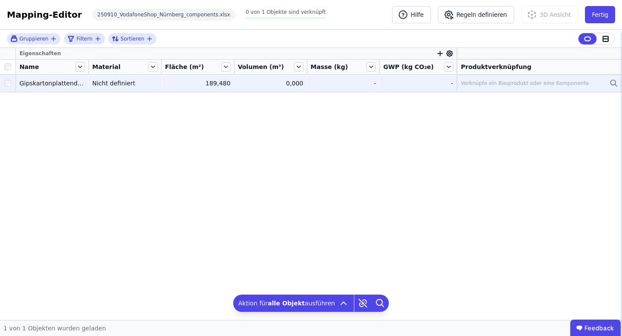
click at [517, 82] on div "Verknüpfe ein Bauprodukt oder eine Komponente" at bounding box center [524, 83] width 128 height 7
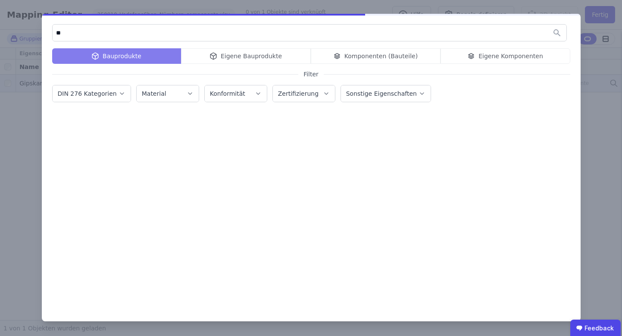
type input "*"
click at [246, 108] on div "*** Bauprodukte Eigene Bauprodukte Komponenten (Bauteile) Eigene Komponenten Fi…" at bounding box center [311, 167] width 538 height 307
click at [157, 37] on input "***" at bounding box center [309, 33] width 513 height 16
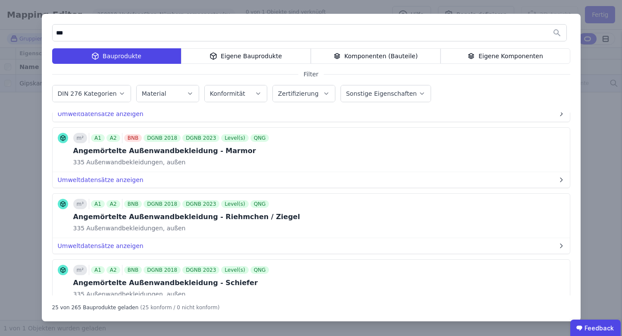
scroll to position [465, 0]
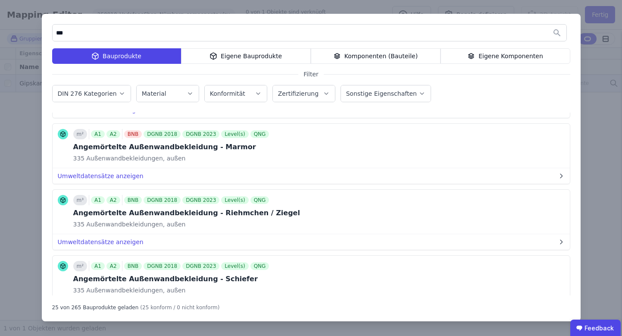
click at [123, 35] on input "***" at bounding box center [309, 33] width 513 height 16
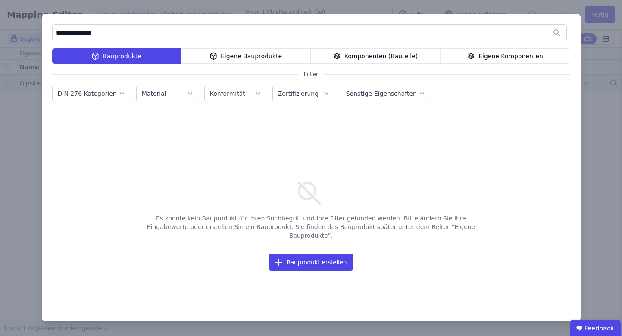
click at [252, 58] on div "Eigene Bauprodukte" at bounding box center [246, 56] width 130 height 16
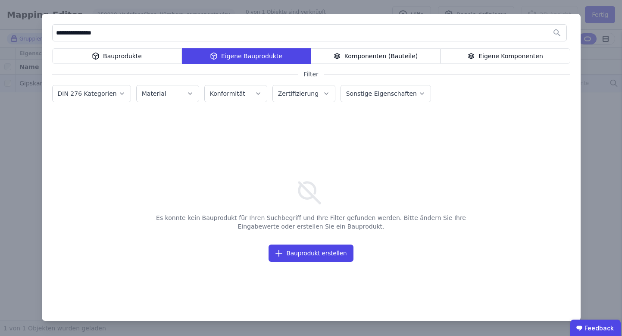
click at [374, 56] on div "Komponenten (Bauteile)" at bounding box center [376, 56] width 130 height 16
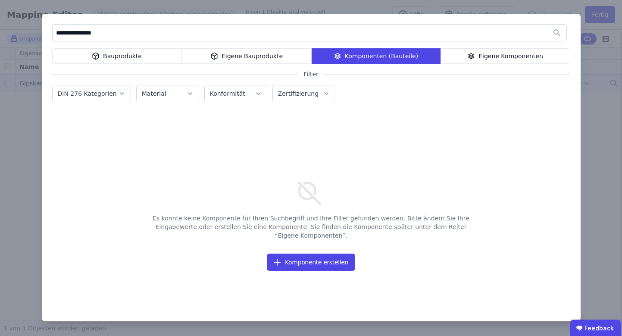
click at [479, 50] on div "Eigene Komponenten" at bounding box center [505, 56] width 130 height 16
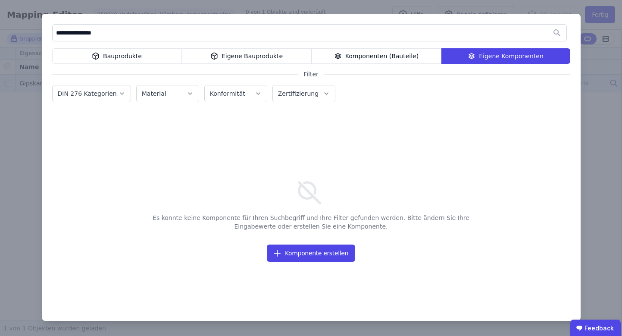
click at [143, 35] on input "**********" at bounding box center [309, 33] width 513 height 16
type input "******"
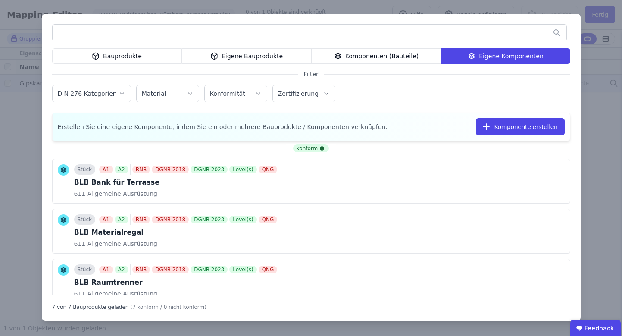
click at [113, 57] on div "Bauprodukte" at bounding box center [117, 56] width 130 height 16
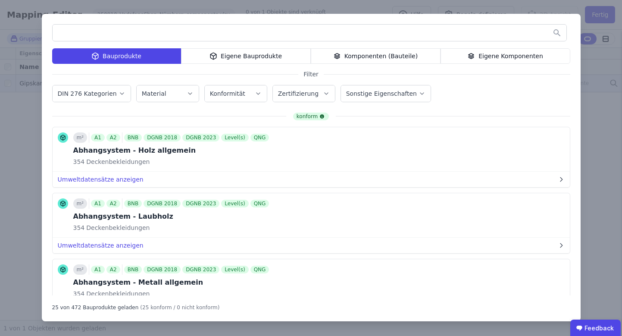
click at [118, 92] on icon "button" at bounding box center [121, 93] width 7 height 9
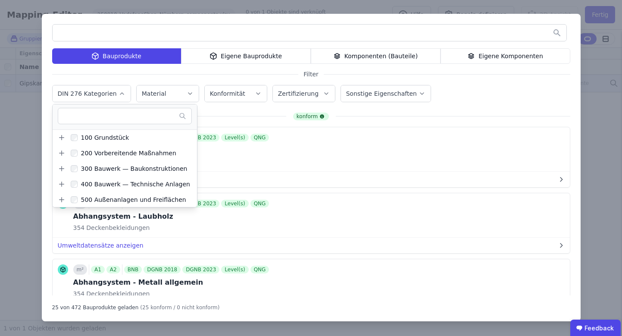
click at [118, 92] on icon "button" at bounding box center [121, 93] width 7 height 9
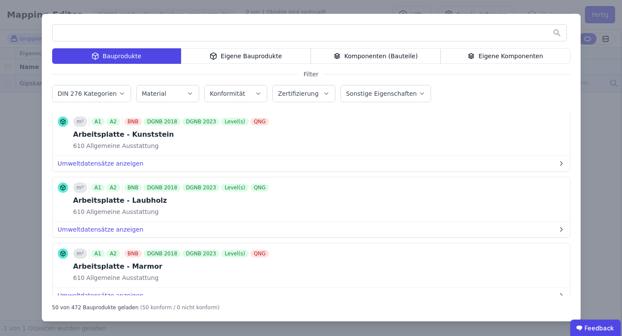
scroll to position [2961, 0]
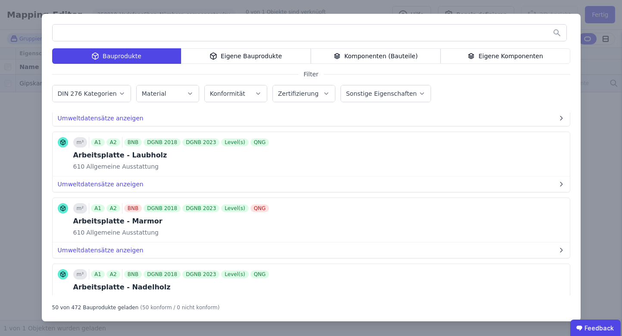
click at [34, 131] on div "Bauprodukte Eigene Bauprodukte Komponenten (Bauteile) Eigene Komponenten Filter…" at bounding box center [311, 168] width 622 height 336
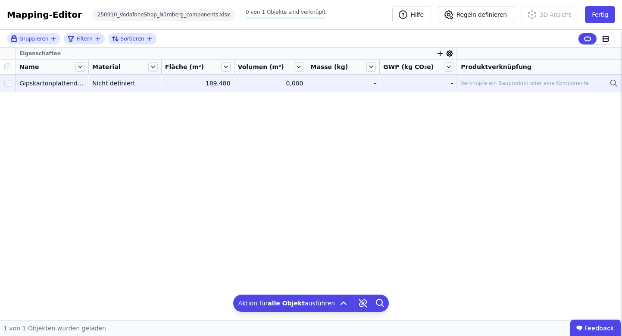
scroll to position [0, 0]
click at [517, 85] on div "Verknüpfe ein Bauprodukt oder eine Komponente" at bounding box center [524, 83] width 128 height 7
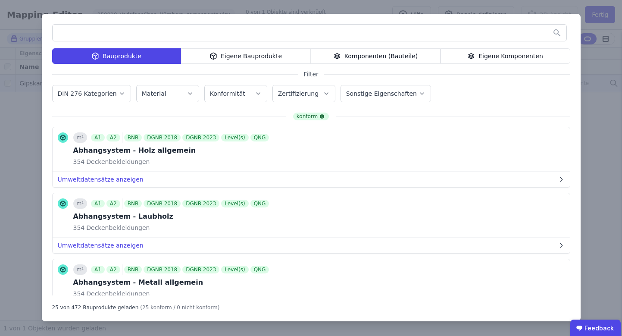
click at [119, 95] on icon "button" at bounding box center [121, 93] width 7 height 9
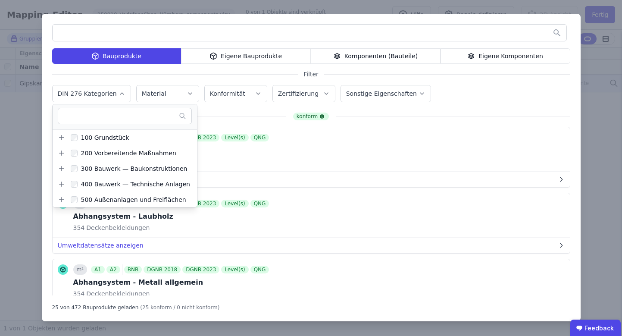
click at [119, 95] on icon "button" at bounding box center [121, 93] width 7 height 9
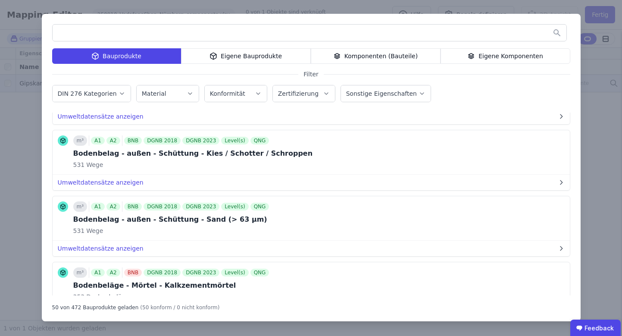
scroll to position [2869, 0]
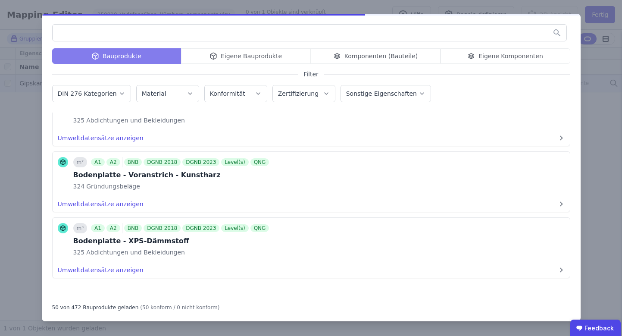
scroll to position [3124, 0]
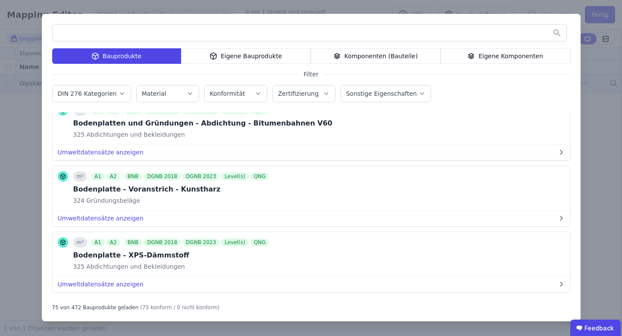
click at [230, 31] on input "text" at bounding box center [309, 33] width 513 height 16
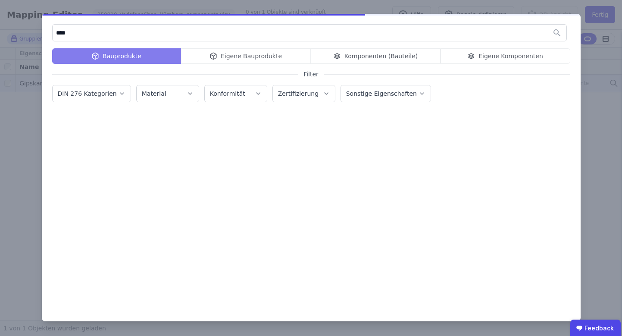
scroll to position [0, 0]
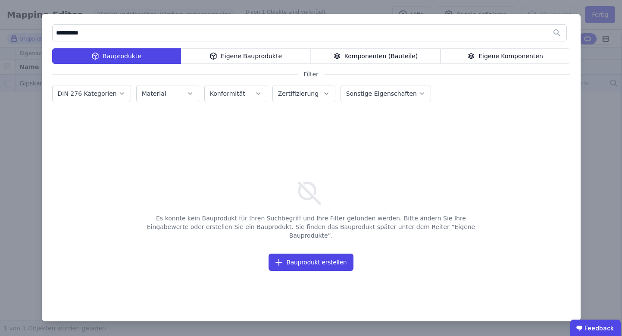
drag, startPoint x: 230, startPoint y: 31, endPoint x: 200, endPoint y: 152, distance: 124.1
click at [200, 152] on div "Es konnte kein Bauprodukt für Ihren Suchbegriff und Ihre Filter gefunden werden…" at bounding box center [311, 203] width 518 height 183
click at [146, 35] on input "**********" at bounding box center [309, 33] width 513 height 16
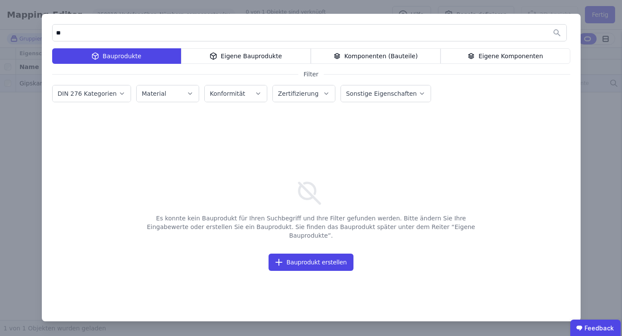
type input "*"
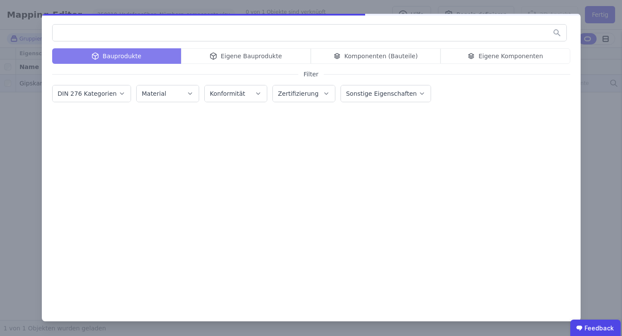
click at [581, 91] on div "Bauprodukte Eigene Bauprodukte Komponenten (Bauteile) Eigene Komponenten Filter…" at bounding box center [311, 168] width 622 height 336
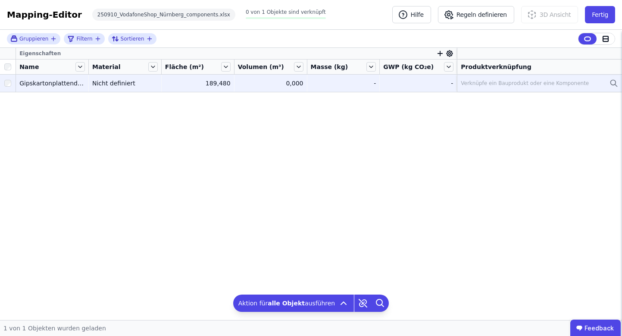
click at [438, 85] on div "-" at bounding box center [418, 83] width 70 height 9
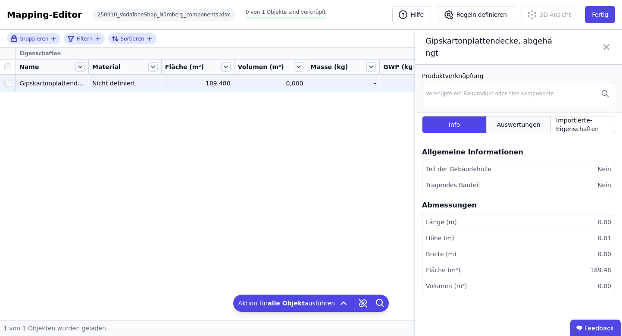
click at [518, 120] on span "Auswertungen" at bounding box center [518, 124] width 44 height 9
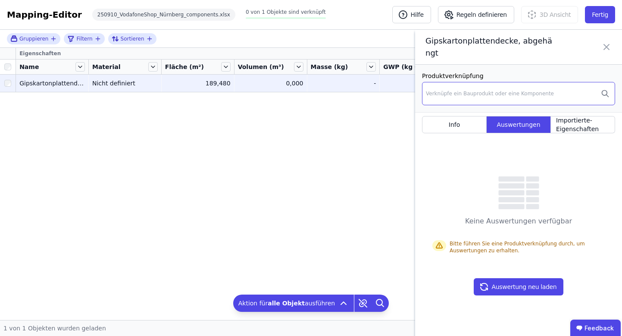
click at [497, 86] on div "Verknüpfe ein Bauprodukt oder eine Komponente" at bounding box center [518, 93] width 193 height 23
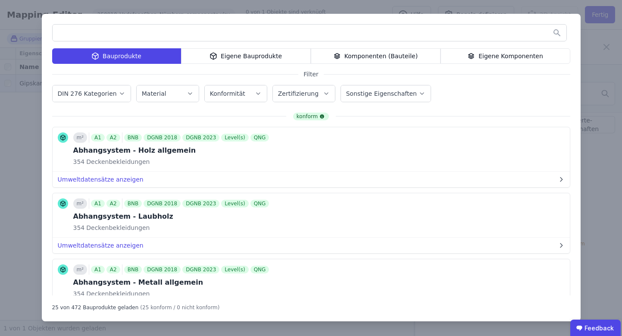
click at [600, 58] on div "Bauprodukte Eigene Bauprodukte Komponenten (Bauteile) Eigene Komponenten Filter…" at bounding box center [311, 168] width 622 height 336
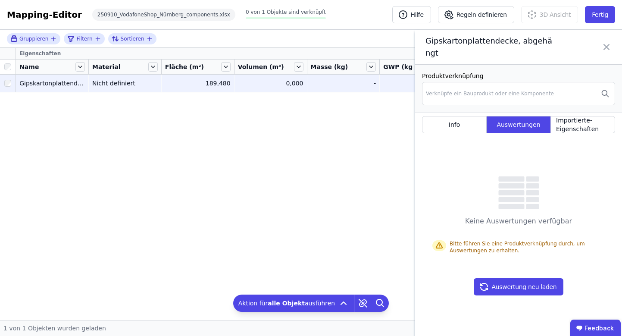
click at [611, 35] on div "Gipskartonplattendecke, abgehängt" at bounding box center [518, 47] width 207 height 35
click at [603, 39] on icon at bounding box center [606, 47] width 10 height 24
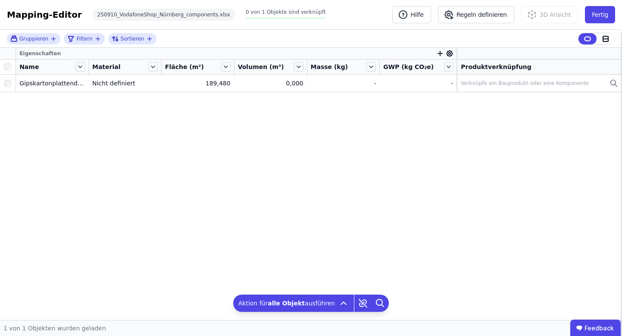
click at [441, 54] on icon "button" at bounding box center [440, 54] width 8 height 8
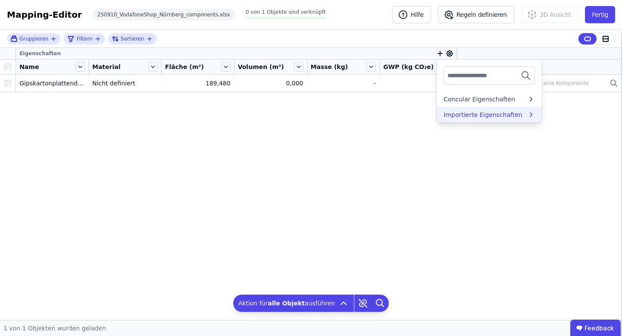
click at [454, 118] on div "Importierte Eigenschaften" at bounding box center [482, 114] width 79 height 9
click at [455, 117] on div "Extra" at bounding box center [451, 115] width 16 height 9
click at [455, 127] on span "Importierte Eigenschaften / Extra" at bounding box center [493, 124] width 100 height 7
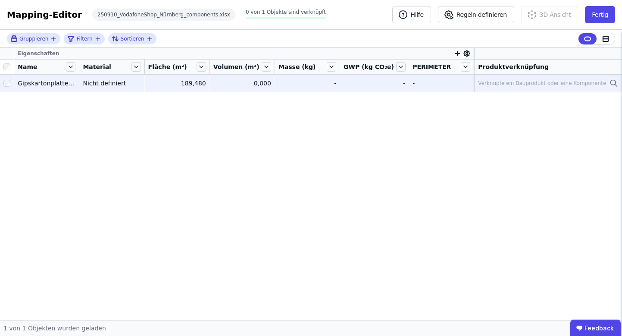
click at [376, 76] on td "- -" at bounding box center [374, 83] width 69 height 17
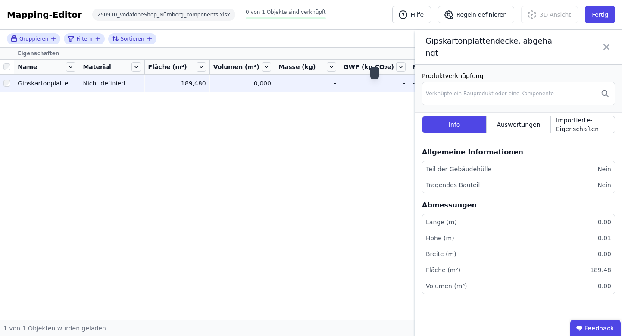
click at [392, 84] on div "-" at bounding box center [374, 83] width 62 height 9
click at [401, 84] on div "-" at bounding box center [374, 83] width 62 height 9
click at [606, 40] on icon at bounding box center [606, 47] width 10 height 24
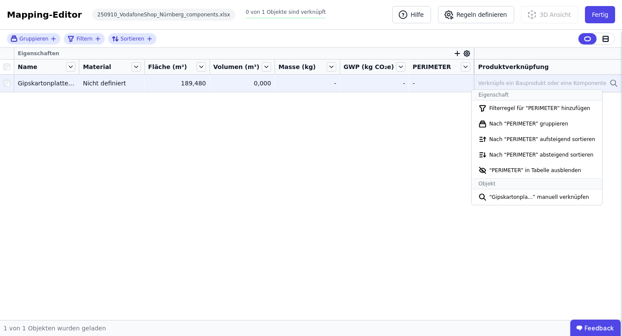
click at [435, 205] on div "Eigenschaften Name Material Fläche (m²) Volumen (m³) Masse (kg) GWP (kg CO₂e) P…" at bounding box center [311, 184] width 622 height 272
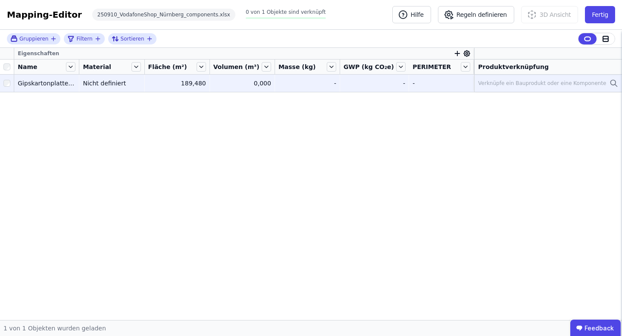
click at [467, 54] on icon at bounding box center [467, 54] width 8 height 8
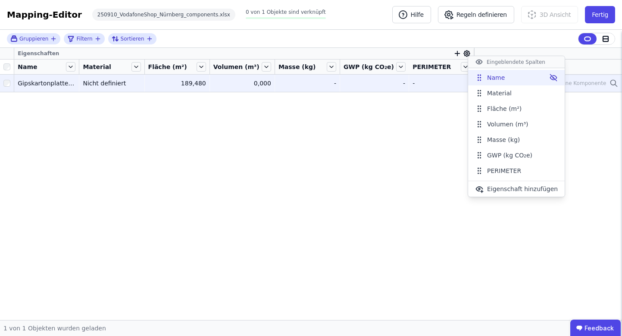
click at [550, 77] on icon at bounding box center [553, 78] width 6 height 6
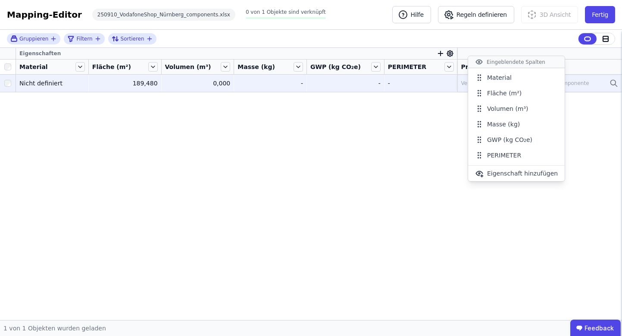
click at [550, 77] on icon at bounding box center [553, 78] width 6 height 6
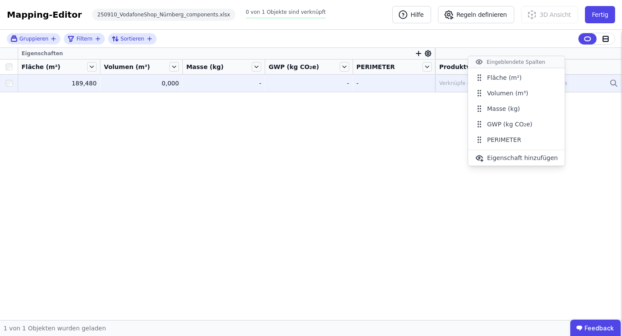
click at [535, 58] on div "Eingeblendete Spalten" at bounding box center [516, 62] width 96 height 12
click at [535, 62] on div "Eingeblendete Spalten" at bounding box center [516, 62] width 96 height 12
click at [449, 114] on div "Gruppieren Filtern Sortieren Eigenschaften Fläche (m²) Volumen (m³) Masse (kg) …" at bounding box center [311, 175] width 622 height 290
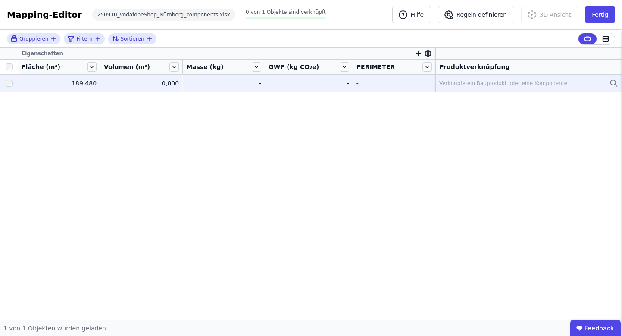
click at [427, 55] on icon at bounding box center [428, 54] width 8 height 8
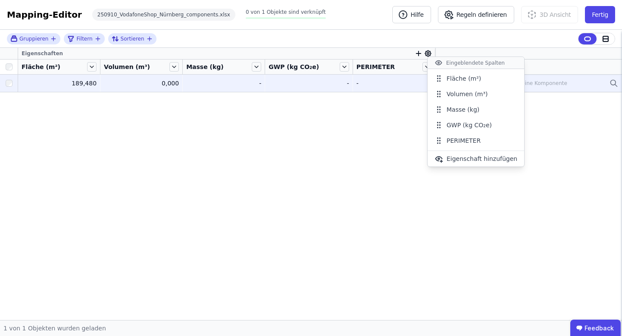
click at [419, 53] on icon "button" at bounding box center [418, 54] width 8 height 8
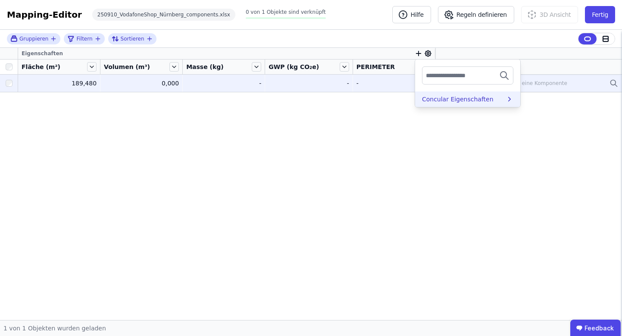
click at [441, 102] on div "Concular Eigenschaften" at bounding box center [457, 99] width 71 height 9
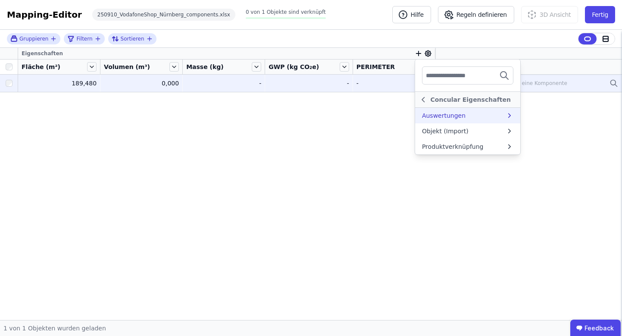
click at [460, 111] on div "Auswertungen" at bounding box center [467, 116] width 105 height 16
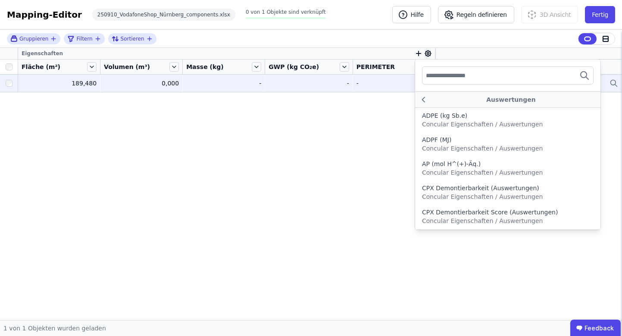
click at [423, 59] on div "Gruppieren Filtern Sortieren Eigenschaften Auswertungen ADPE (kg Sb.e) Concular…" at bounding box center [311, 175] width 622 height 290
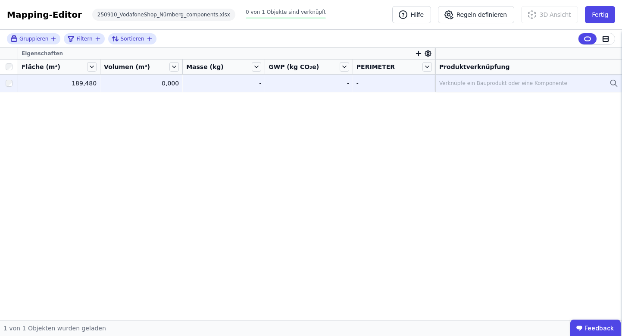
click at [370, 135] on div "Eigenschaften Fläche (m²) Volumen (m³) Masse (kg) GWP (kg CO₂e) PERIMETER Produ…" at bounding box center [311, 184] width 622 height 272
click at [28, 20] on div "Mapping-Editor" at bounding box center [44, 15] width 75 height 12
click at [31, 16] on div "Mapping-Editor" at bounding box center [44, 15] width 75 height 12
click at [418, 54] on icon "button" at bounding box center [418, 53] width 0 height 5
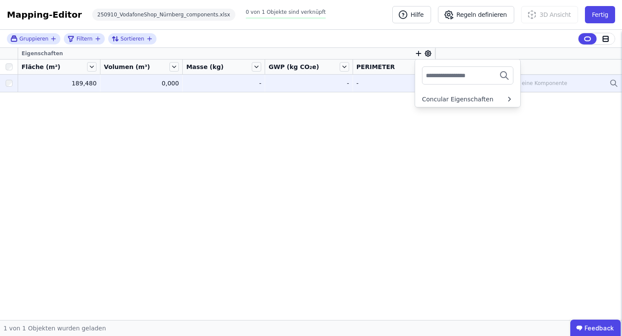
click at [442, 83] on input "text" at bounding box center [458, 76] width 64 height 16
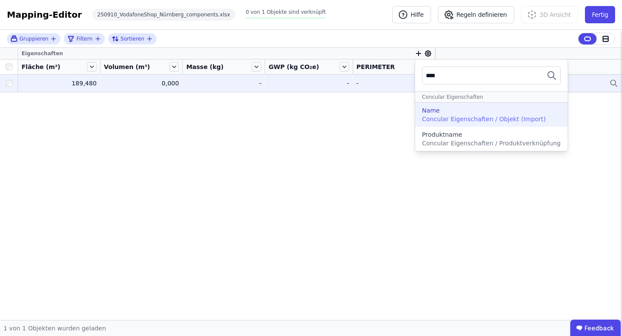
type input "****"
click at [495, 118] on span "Concular Eigenschaften / Objekt (Import)" at bounding box center [484, 118] width 124 height 7
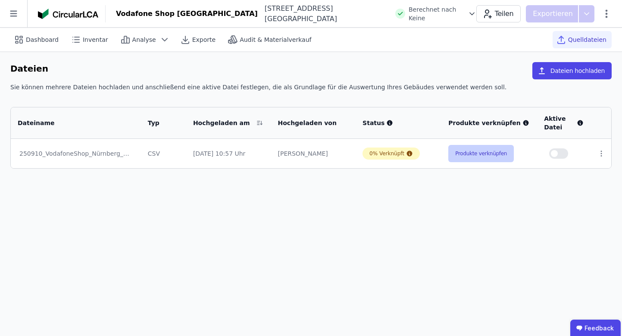
click at [483, 151] on button "Produkte verknüpfen" at bounding box center [480, 153] width 65 height 17
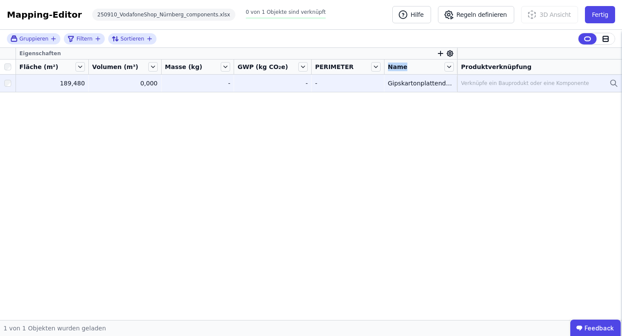
drag, startPoint x: 413, startPoint y: 64, endPoint x: 354, endPoint y: 65, distance: 58.6
click at [354, 65] on tr "Fläche (m²) Volumen (m³) Masse (kg) GWP (kg CO₂e) PERIMETER Name Produktverknüp…" at bounding box center [311, 66] width 622 height 15
click at [406, 85] on div "Gipskartonplattendecke, abgehängt" at bounding box center [420, 83] width 65 height 9
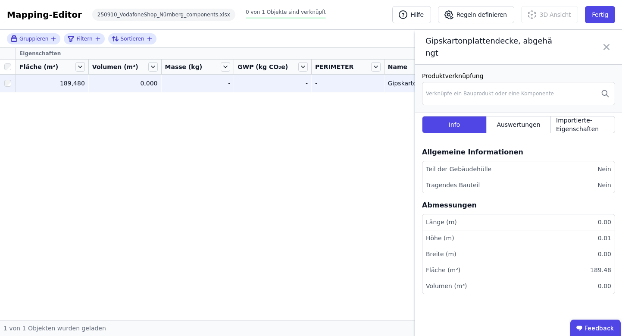
click at [609, 42] on icon at bounding box center [606, 47] width 10 height 24
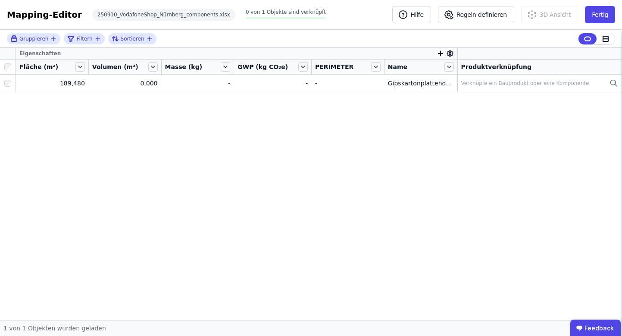
click at [451, 56] on icon at bounding box center [450, 54] width 8 height 8
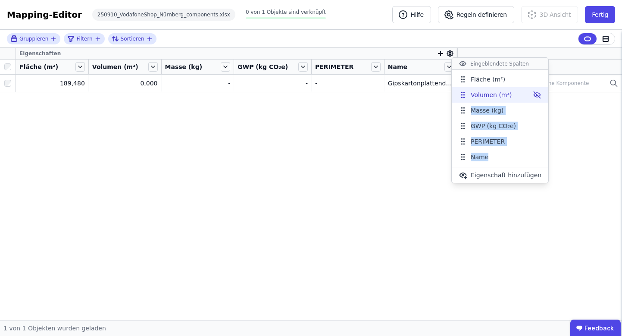
drag, startPoint x: 491, startPoint y: 159, endPoint x: 497, endPoint y: 100, distance: 58.5
click at [497, 100] on ul "Fläche (m²) Volumen (m³) Masse (kg) GWP (kg CO₂e) PERIMETER Name" at bounding box center [499, 117] width 96 height 93
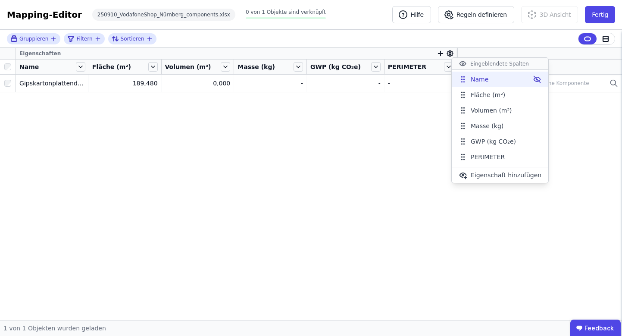
click at [534, 81] on icon at bounding box center [537, 79] width 6 height 4
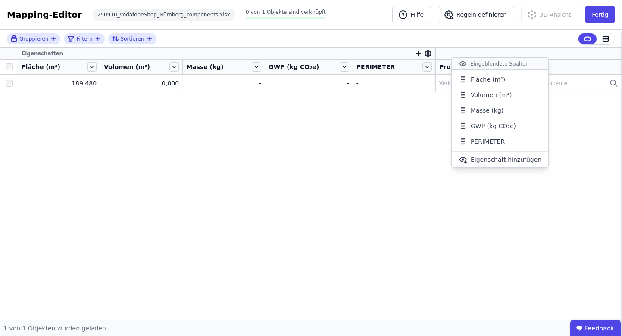
click at [534, 81] on icon at bounding box center [537, 79] width 6 height 4
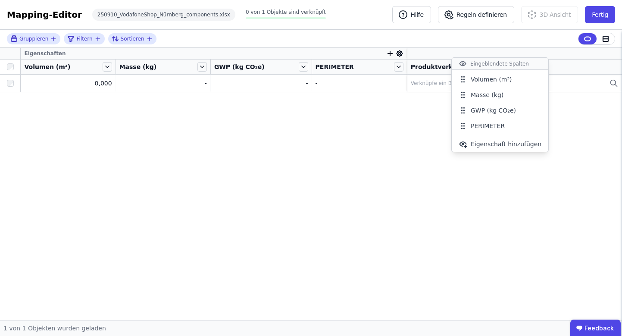
click at [534, 81] on icon at bounding box center [537, 79] width 6 height 4
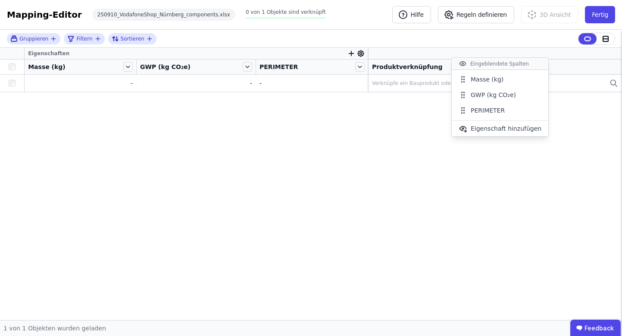
click at [534, 81] on icon at bounding box center [537, 79] width 6 height 4
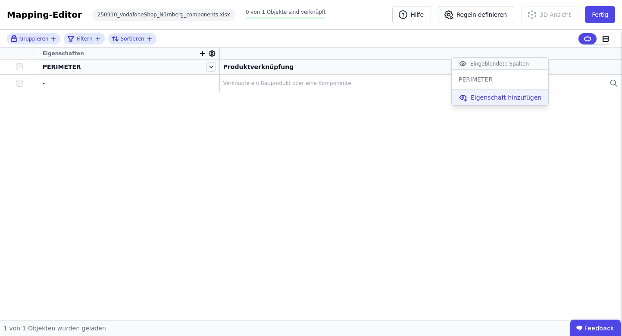
click at [498, 94] on span "Eigenschaft hinzufügen" at bounding box center [505, 97] width 71 height 9
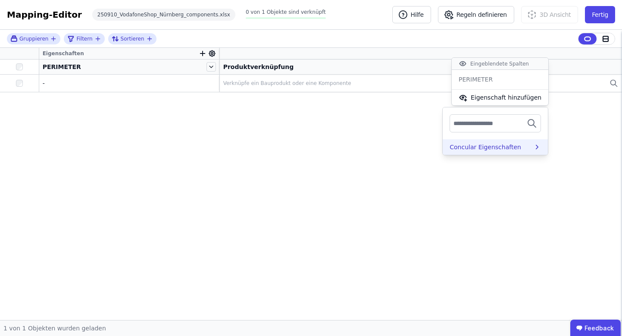
click at [494, 148] on div "Concular Eigenschaften" at bounding box center [484, 147] width 71 height 9
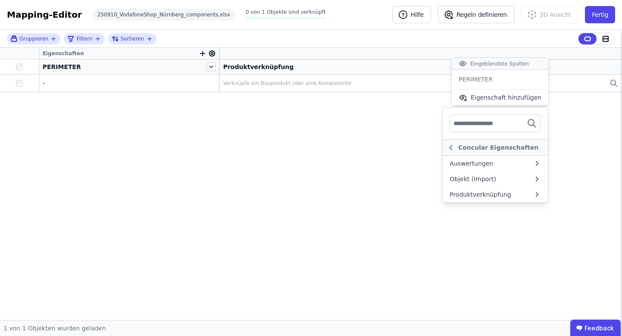
click at [401, 157] on div "Gruppieren Filtern Sortieren Eigenschaften PERIMETER Produktverknüpfung - - Ver…" at bounding box center [311, 175] width 622 height 290
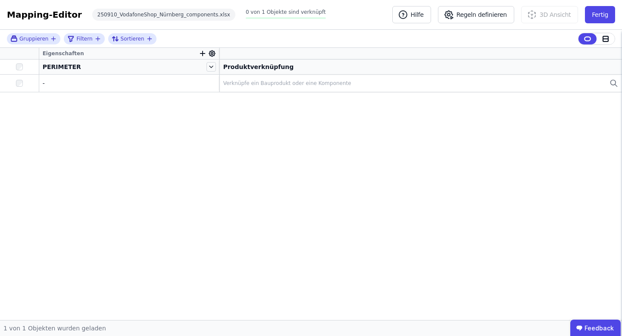
click at [210, 51] on icon at bounding box center [212, 53] width 6 height 6
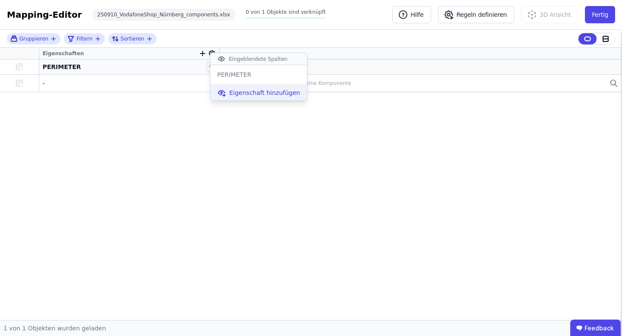
click at [238, 98] on div "Eigenschaft hinzufügen" at bounding box center [258, 93] width 96 height 16
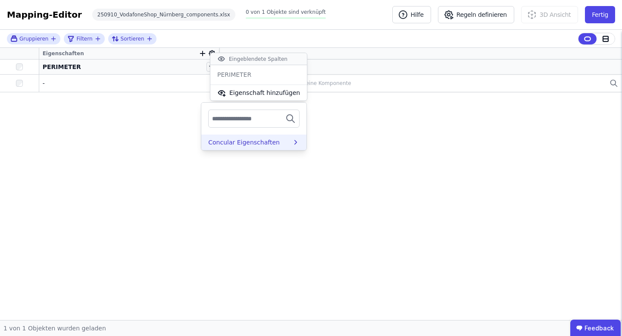
click at [234, 143] on div "Concular Eigenschaften" at bounding box center [243, 142] width 71 height 9
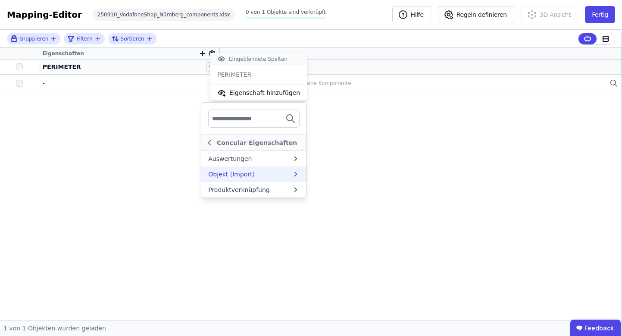
click at [228, 175] on div "Objekt (Import)" at bounding box center [231, 174] width 47 height 9
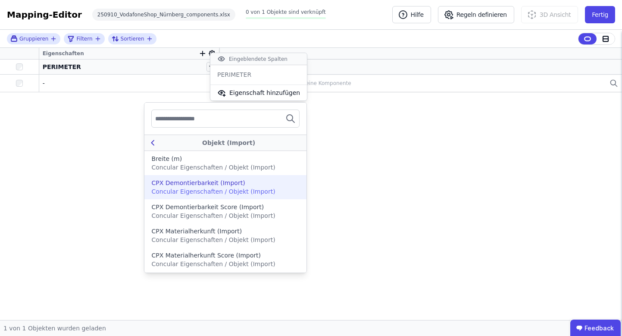
click at [161, 140] on div "Objekt (Import)" at bounding box center [229, 142] width 142 height 9
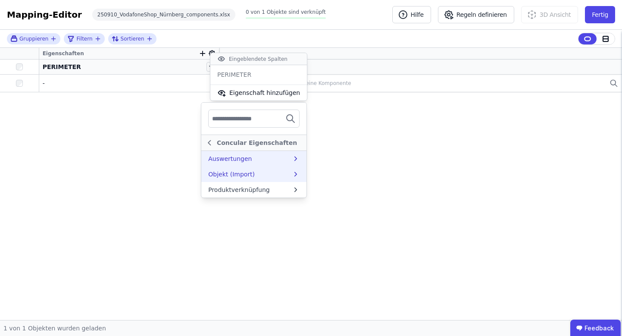
click at [227, 158] on div "Auswertungen" at bounding box center [230, 158] width 44 height 9
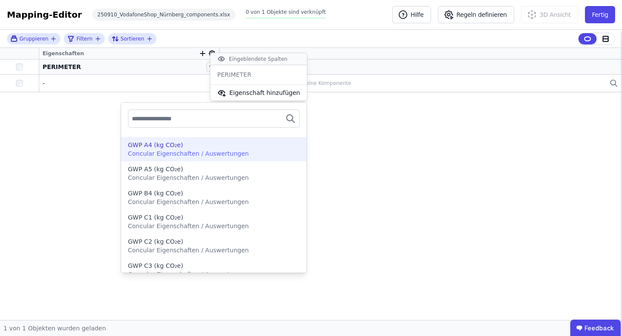
scroll to position [453, 0]
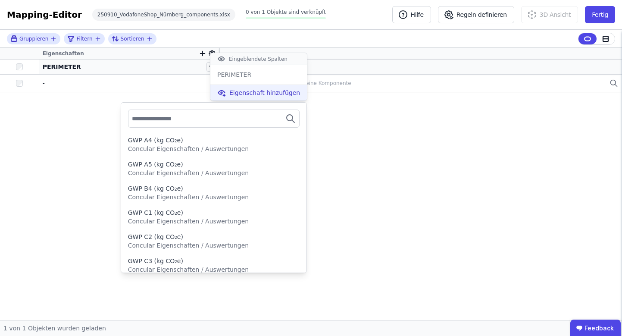
click at [265, 87] on div "Eigenschaft hinzufügen" at bounding box center [258, 93] width 96 height 16
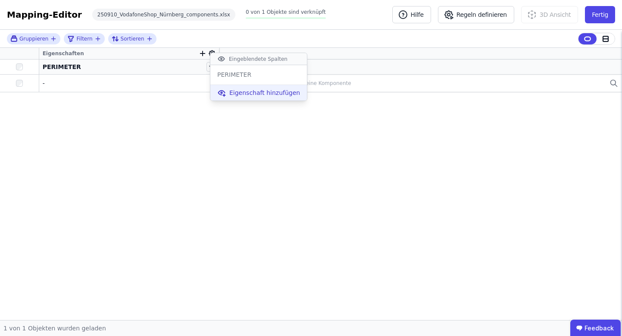
click at [265, 87] on div "Eigenschaft hinzufügen" at bounding box center [258, 93] width 96 height 16
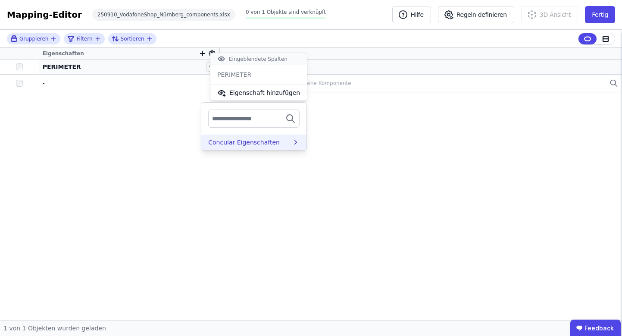
click at [242, 139] on div "Concular Eigenschaften" at bounding box center [243, 142] width 71 height 9
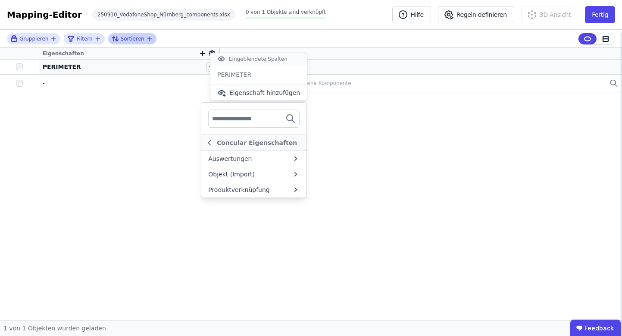
click at [121, 37] on span "Sortieren" at bounding box center [133, 38] width 24 height 7
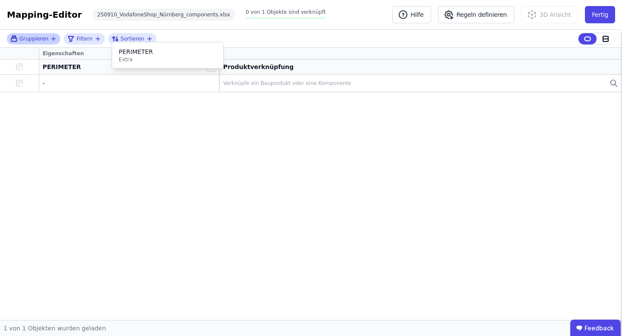
click at [41, 37] on span "Gruppieren" at bounding box center [33, 38] width 29 height 7
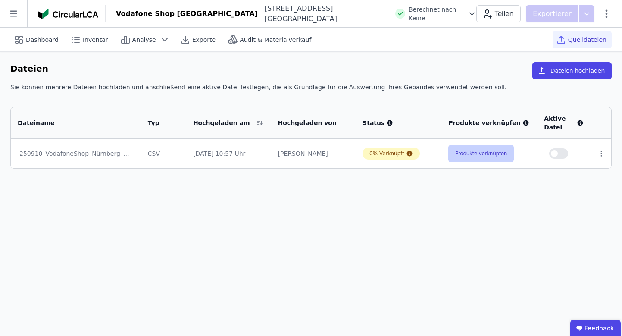
click at [476, 156] on button "Produkte verknüpfen" at bounding box center [480, 153] width 65 height 17
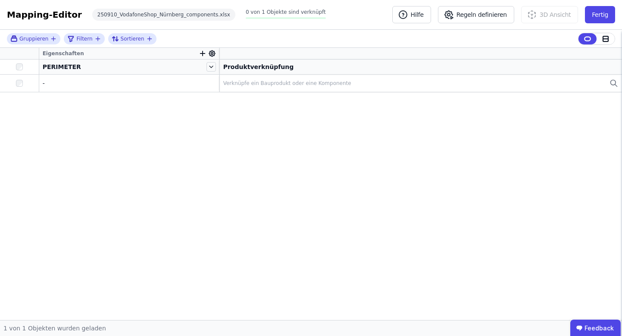
click at [204, 50] on icon "button" at bounding box center [203, 54] width 8 height 8
click at [106, 114] on div "Gruppieren Filtern Sortieren Eigenschaften Concular Eigenschaften PERIMETER Pro…" at bounding box center [311, 175] width 622 height 290
click at [38, 11] on div "Mapping-Editor" at bounding box center [44, 15] width 75 height 12
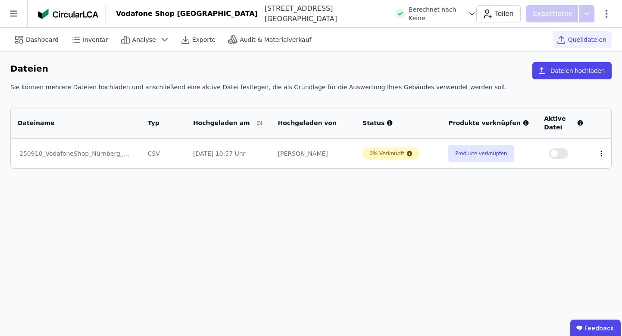
click at [602, 155] on icon at bounding box center [601, 153] width 8 height 8
click at [576, 155] on div "Löschen" at bounding box center [556, 152] width 86 height 14
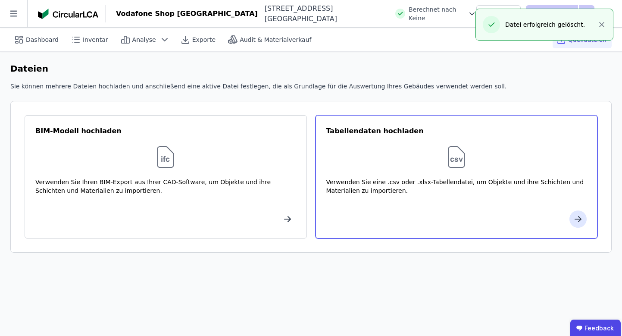
click at [460, 184] on div "Verwenden Sie eine .csv oder .xlsx-Tabellendatei, um Objekte und ihre Schichten…" at bounding box center [456, 190] width 261 height 26
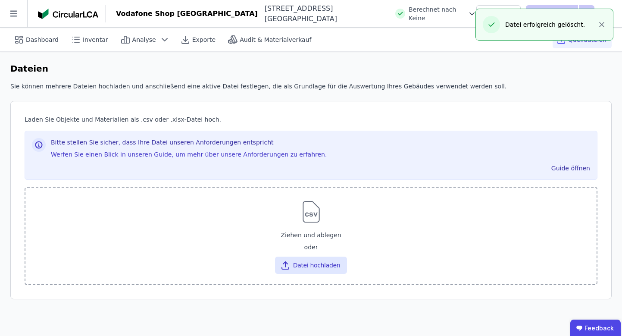
click at [310, 236] on div "Ziehen und ablegen" at bounding box center [310, 235] width 557 height 16
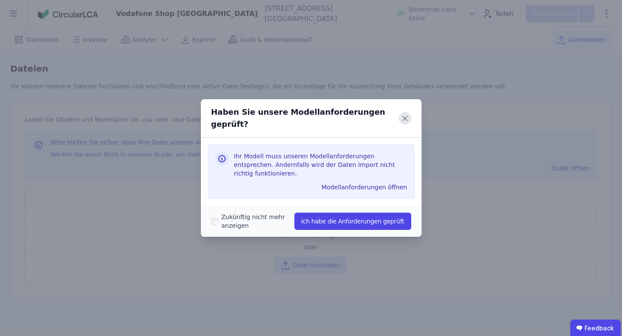
click at [407, 118] on icon at bounding box center [404, 118] width 12 height 12
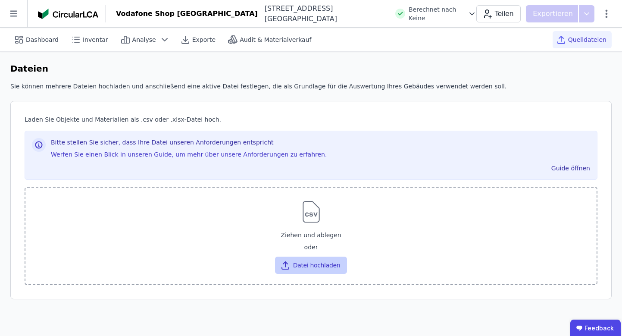
click at [317, 264] on button "Datei hochladen" at bounding box center [311, 264] width 72 height 17
click at [321, 265] on button "Datei hochladen" at bounding box center [311, 264] width 72 height 17
click at [325, 271] on button "Datei hochladen" at bounding box center [311, 264] width 72 height 17
click at [312, 261] on button "Datei hochladen" at bounding box center [311, 264] width 72 height 17
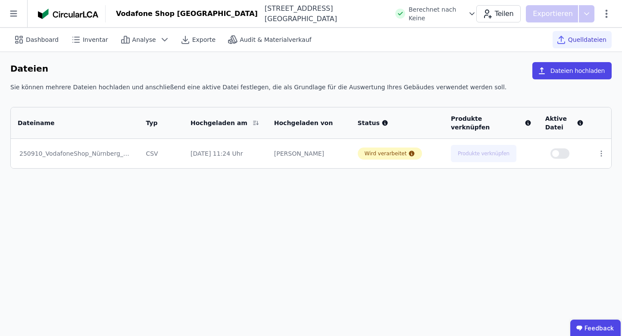
click at [400, 203] on div "Dashboard Inventar Analyse Exporte Audit & Materialverkauf Quelldateien Dateien…" at bounding box center [311, 182] width 622 height 308
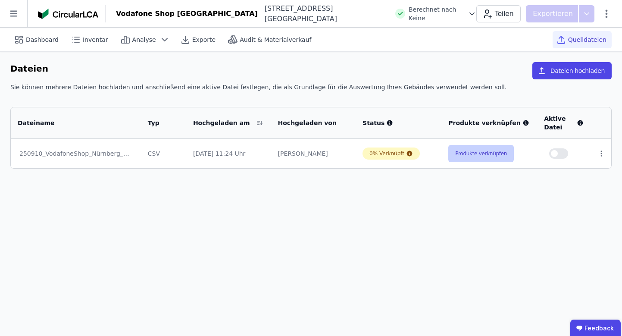
click at [472, 157] on button "Produkte verknüpfen" at bounding box center [480, 153] width 65 height 17
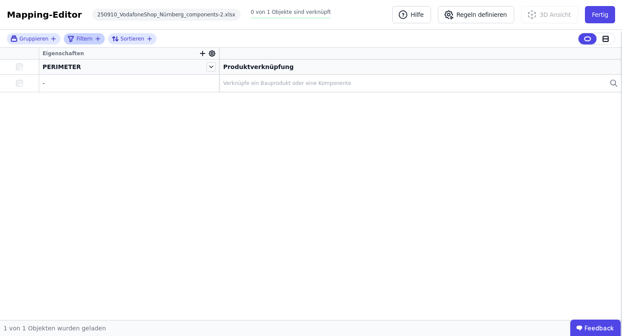
click at [98, 40] on icon "filter_by" at bounding box center [97, 38] width 7 height 7
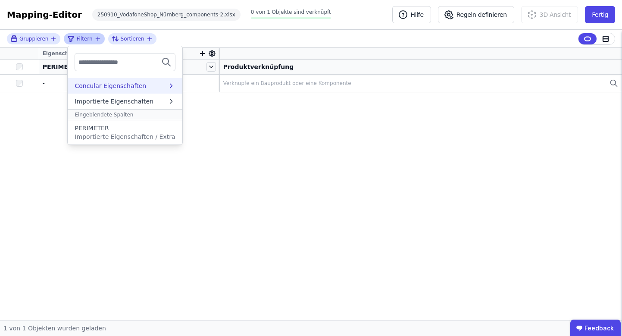
click at [104, 87] on div "Concular Eigenschaften" at bounding box center [110, 85] width 71 height 9
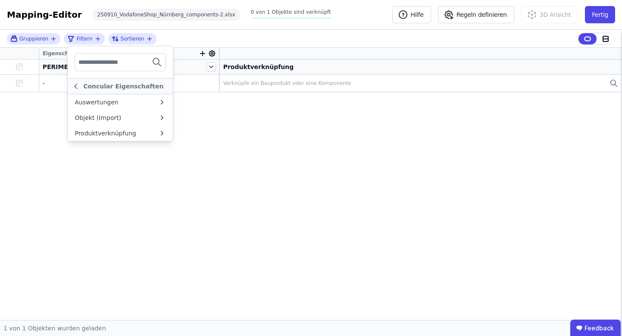
click at [172, 200] on div "Gruppieren Filtern Concular Eigenschaften Auswertungen Objekt (Import) Produktv…" at bounding box center [311, 175] width 622 height 290
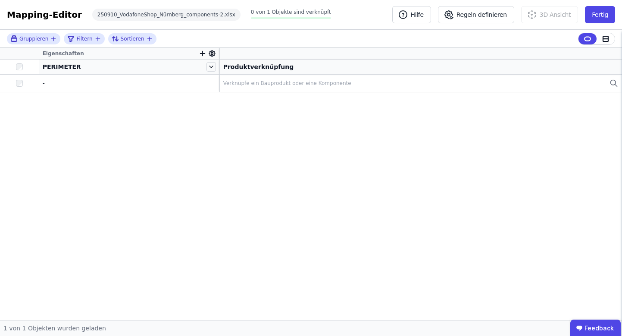
click at [203, 53] on icon "button" at bounding box center [203, 54] width 8 height 8
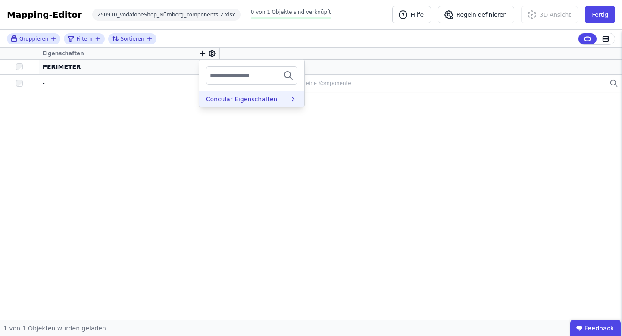
click at [234, 104] on div "Concular Eigenschaften" at bounding box center [251, 99] width 105 height 16
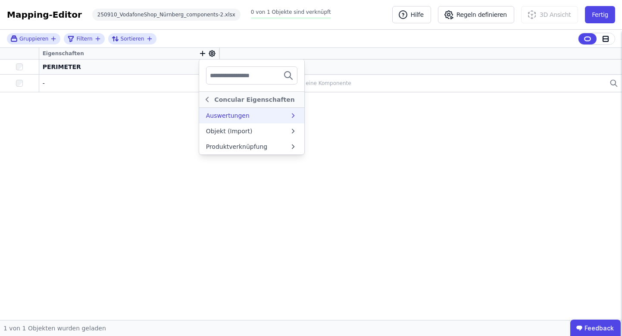
click at [236, 114] on div "Auswertungen" at bounding box center [228, 115] width 44 height 9
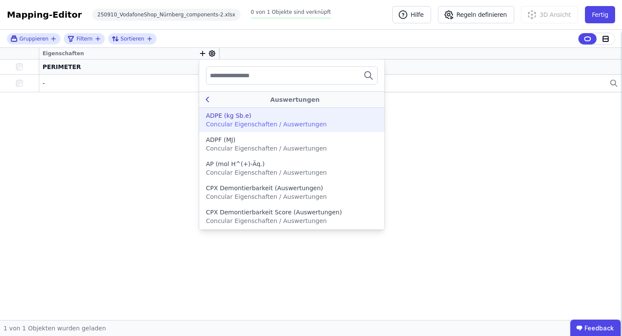
click at [207, 99] on icon at bounding box center [207, 99] width 10 height 10
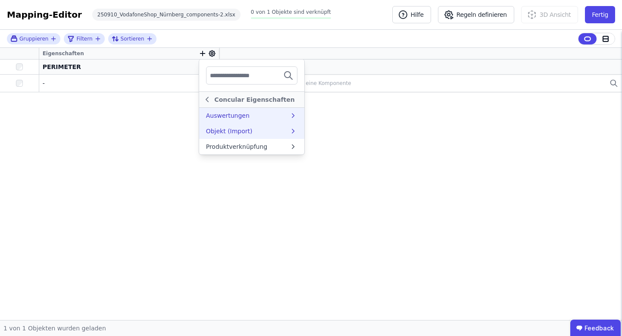
click at [218, 131] on div "Objekt (Import)" at bounding box center [229, 131] width 47 height 9
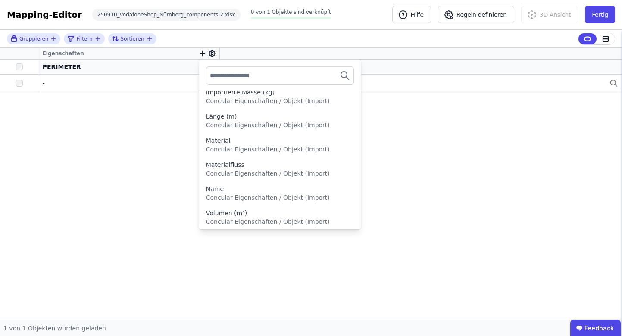
scroll to position [337, 0]
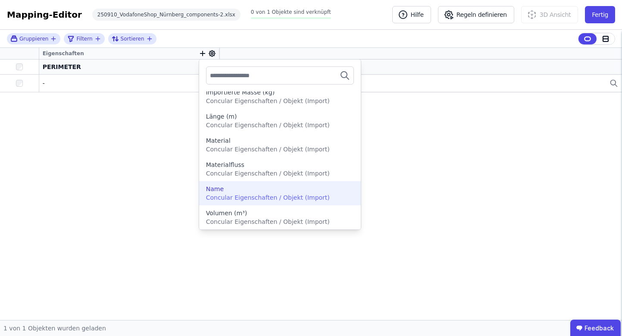
click at [224, 189] on div "Name" at bounding box center [280, 188] width 148 height 9
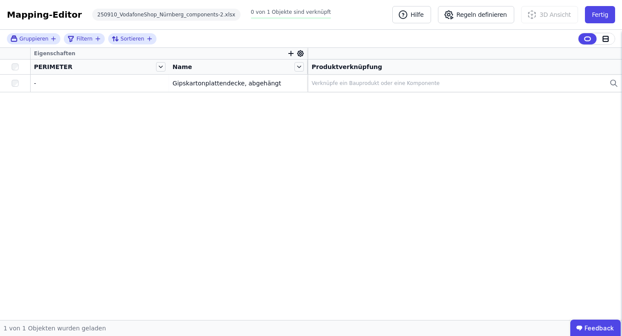
click at [304, 55] on icon at bounding box center [300, 54] width 8 height 8
click at [267, 84] on div "Gruppieren Filtern Sortieren Eigenschaften PERIMETER Name Produktverknüpfung - …" at bounding box center [311, 175] width 622 height 290
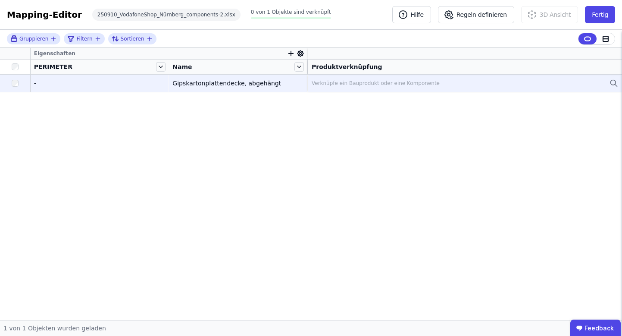
click at [267, 78] on td "Gipskartonplattendecke, abgehängt Gipskartonplattendecke, abgehängt" at bounding box center [238, 83] width 139 height 17
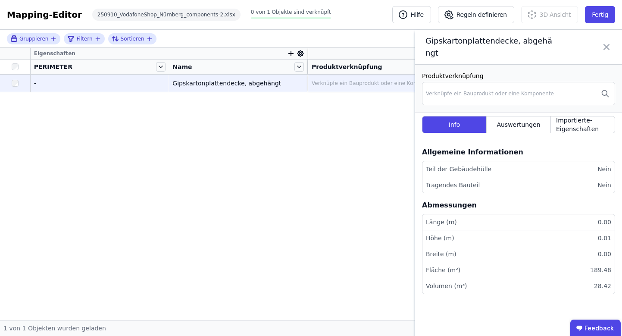
click at [604, 44] on icon at bounding box center [605, 46] width 5 height 5
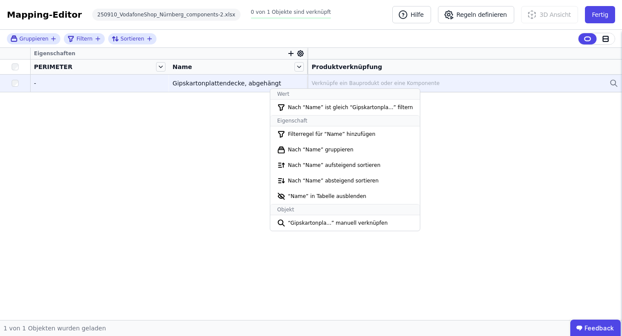
click at [212, 133] on div "Eigenschaften PERIMETER Name Produktverknüpfung - - Gipskartonplattendecke, abg…" at bounding box center [311, 184] width 622 height 272
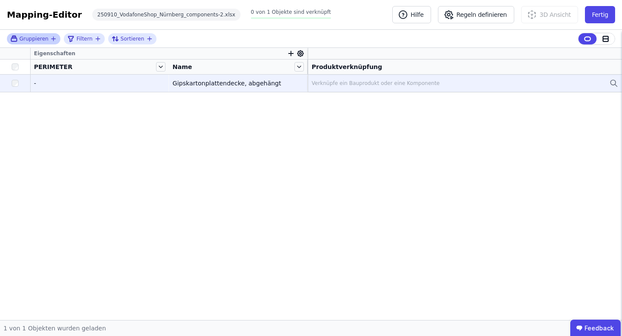
click at [55, 38] on icon "button" at bounding box center [53, 38] width 7 height 7
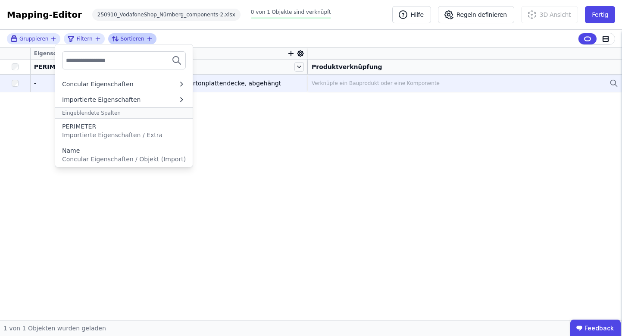
click at [131, 40] on span "Sortieren" at bounding box center [133, 38] width 24 height 7
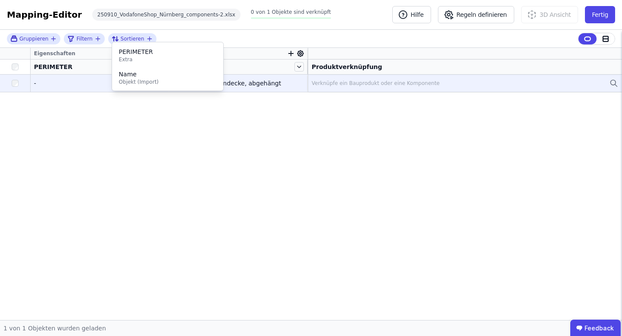
click at [208, 25] on div "Mapping-Editor Hilfe Regeln definieren 3D Ansicht Fertig 250910_VodafoneShop_Nü…" at bounding box center [311, 15] width 622 height 30
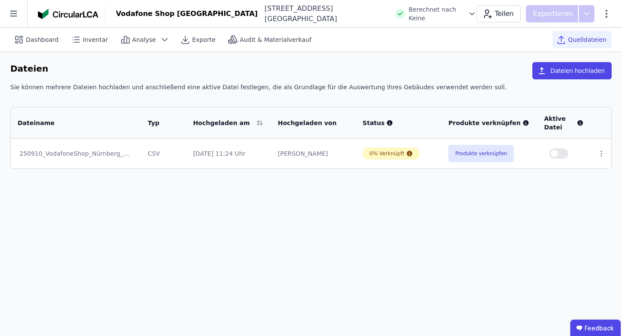
click at [304, 179] on div "Dashboard Inventar Analyse Exporte Audit & Materialverkauf Quelldateien Dateien…" at bounding box center [311, 182] width 622 height 308
click at [599, 158] on td at bounding box center [600, 153] width 21 height 29
click at [599, 156] on icon at bounding box center [601, 153] width 8 height 8
click at [497, 206] on div "Dashboard Inventar Analyse Exporte Audit & Materialverkauf Quelldateien Dateien…" at bounding box center [311, 182] width 622 height 308
click at [584, 68] on button "Dateien hochladen" at bounding box center [571, 70] width 79 height 17
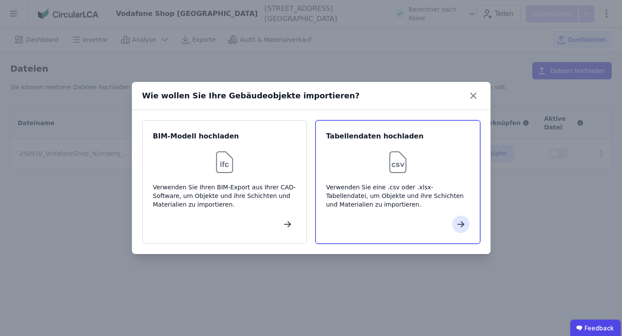
click at [390, 205] on div "Verwenden Sie eine .csv oder .xlsx-Tabellendatei, um Objekte und ihre Schichten…" at bounding box center [397, 196] width 143 height 26
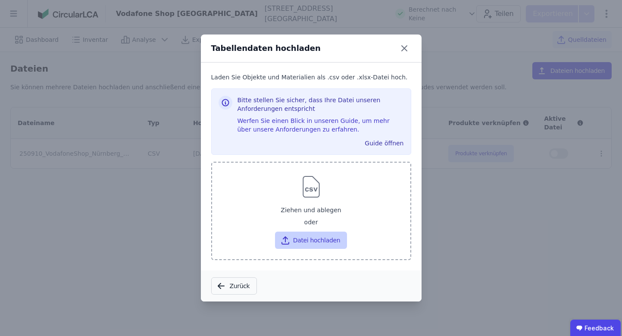
click at [326, 236] on button "Datei hochladen" at bounding box center [311, 239] width 72 height 17
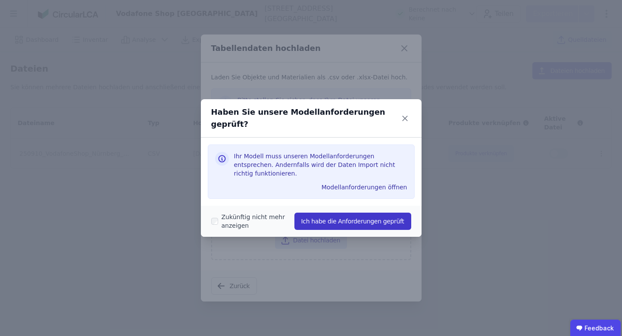
click at [352, 212] on button "Ich habe die Anforderungen geprüft" at bounding box center [352, 220] width 117 height 17
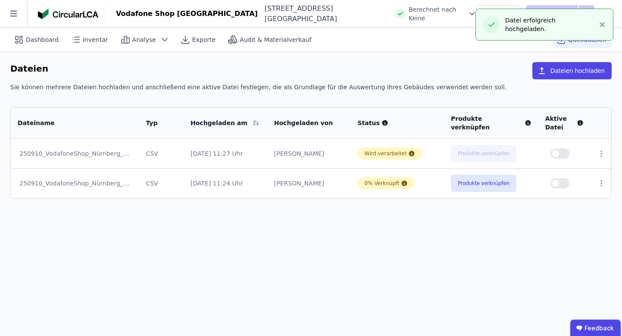
click at [446, 232] on div "Dashboard Inventar Analyse Exporte Audit & Materialverkauf Quelldateien Dateien…" at bounding box center [311, 182] width 622 height 308
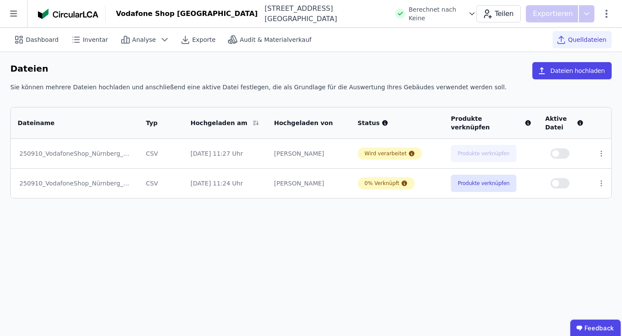
click at [436, 159] on div "Wird verarbeitet" at bounding box center [396, 153] width 79 height 12
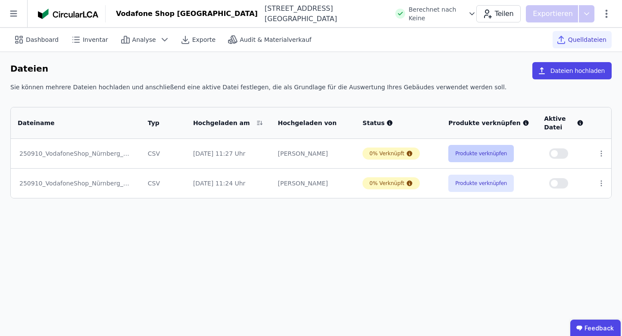
click at [492, 150] on button "Produkte verknüpfen" at bounding box center [480, 153] width 65 height 17
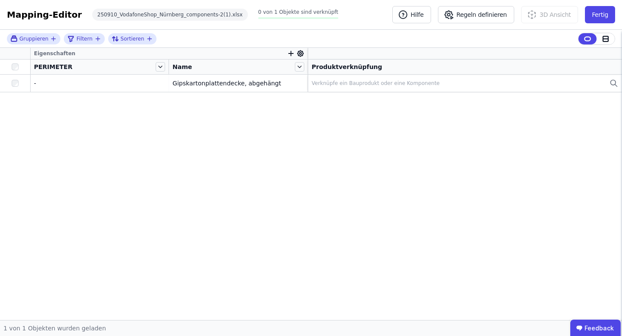
click at [492, 150] on div "Eigenschaften PERIMETER Name Produktverknüpfung - - Gipskartonplattendecke, abg…" at bounding box center [311, 184] width 622 height 272
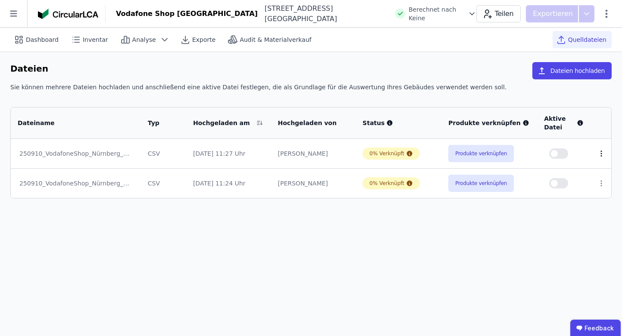
click at [602, 152] on icon at bounding box center [601, 153] width 8 height 8
click at [580, 152] on div "Löschen" at bounding box center [556, 152] width 86 height 14
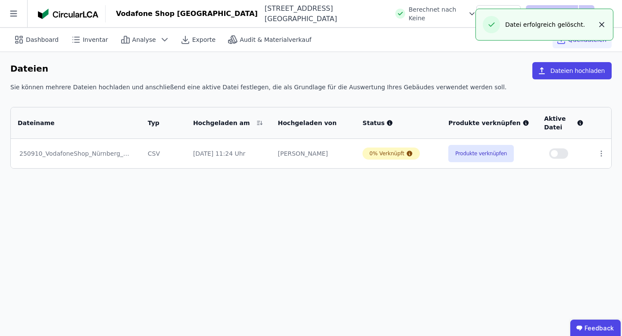
click at [598, 29] on button "button" at bounding box center [601, 25] width 14 height 14
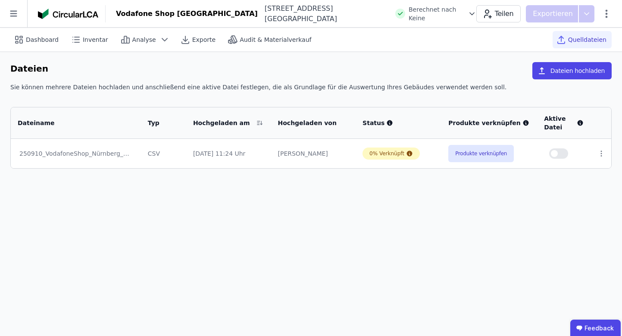
click at [594, 41] on span "Quelldateien" at bounding box center [587, 39] width 38 height 9
click at [239, 164] on td "[DATE] 11:24 Uhr" at bounding box center [228, 153] width 85 height 29
click at [101, 40] on span "Inventar" at bounding box center [95, 39] width 25 height 9
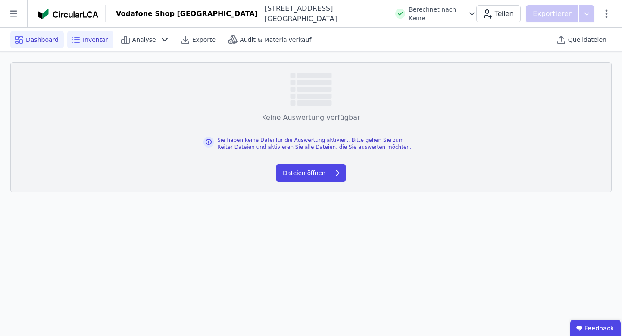
click at [43, 41] on span "Dashboard" at bounding box center [42, 39] width 33 height 9
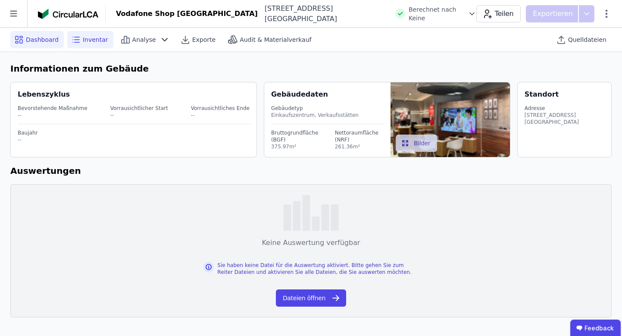
click at [90, 40] on span "Inventar" at bounding box center [95, 39] width 25 height 9
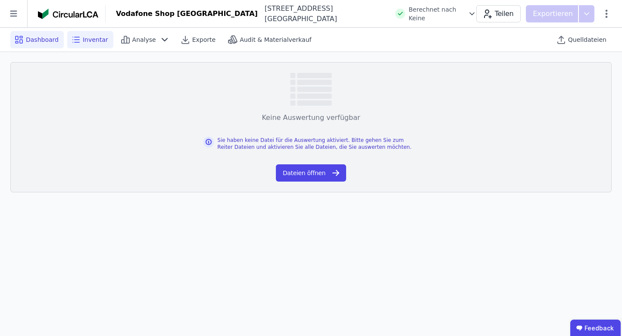
click at [53, 43] on span "Dashboard" at bounding box center [42, 39] width 33 height 9
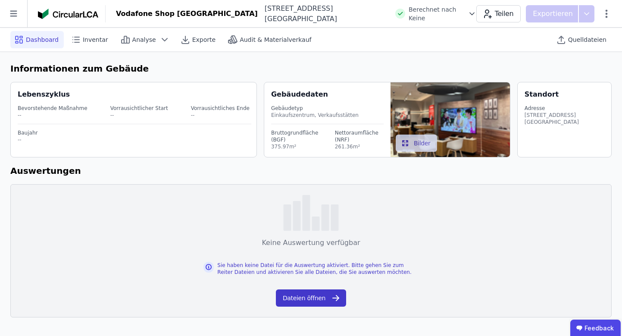
click at [289, 300] on button "Dateien öffnen" at bounding box center [311, 297] width 70 height 17
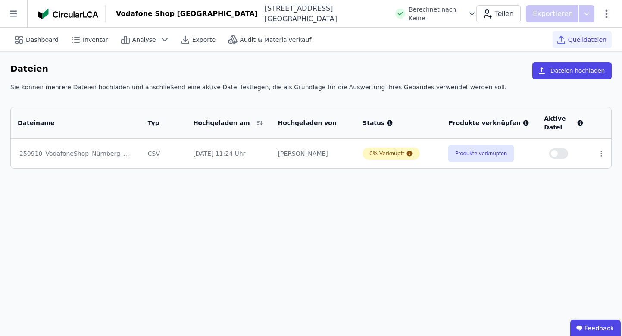
click at [114, 147] on td "250910_VodafoneShop_Nürnberg_components-2.xlsx" at bounding box center [76, 153] width 130 height 29
click at [485, 152] on button "Produkte verknüpfen" at bounding box center [480, 153] width 65 height 17
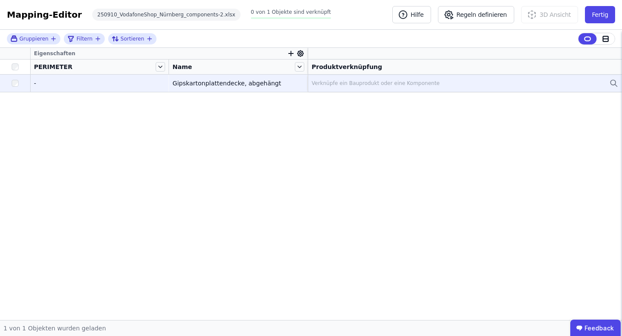
click at [111, 86] on div "-" at bounding box center [99, 83] width 131 height 9
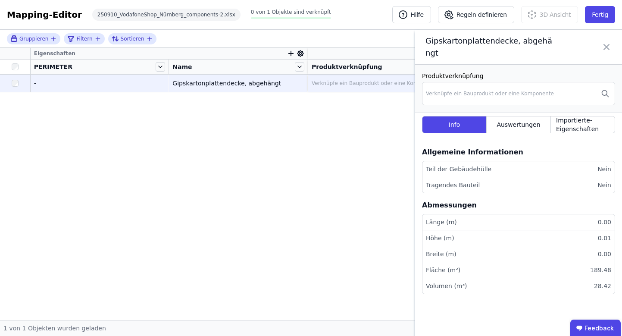
click at [346, 138] on div "Eigenschaften PERIMETER Name Produktverknüpfung - - Gipskartonplattendecke, abg…" at bounding box center [311, 184] width 622 height 272
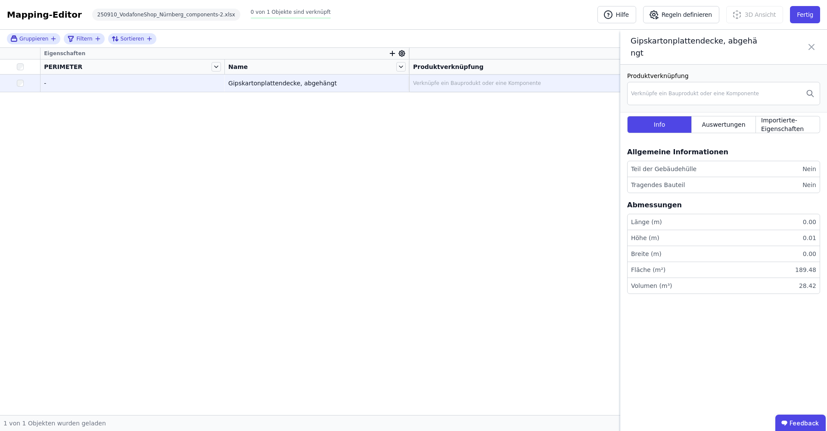
click at [401, 54] on icon at bounding box center [402, 54] width 8 height 8
click at [427, 109] on span "Eigenschaft hinzufügen" at bounding box center [455, 111] width 71 height 9
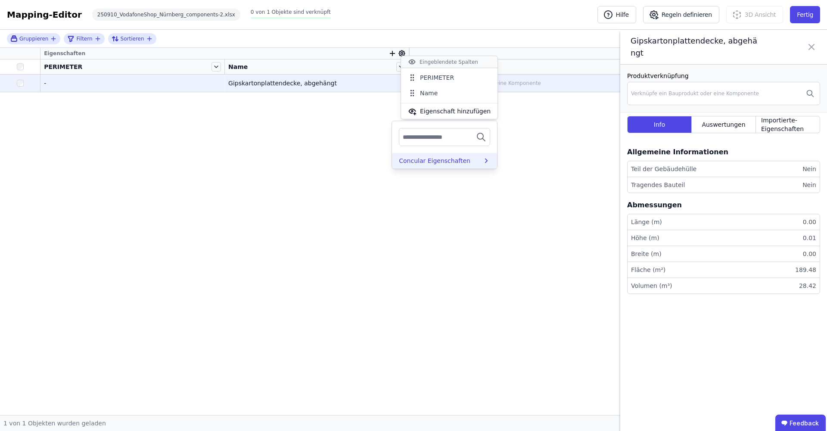
click at [429, 165] on div "Concular Eigenschaften" at bounding box center [434, 160] width 71 height 9
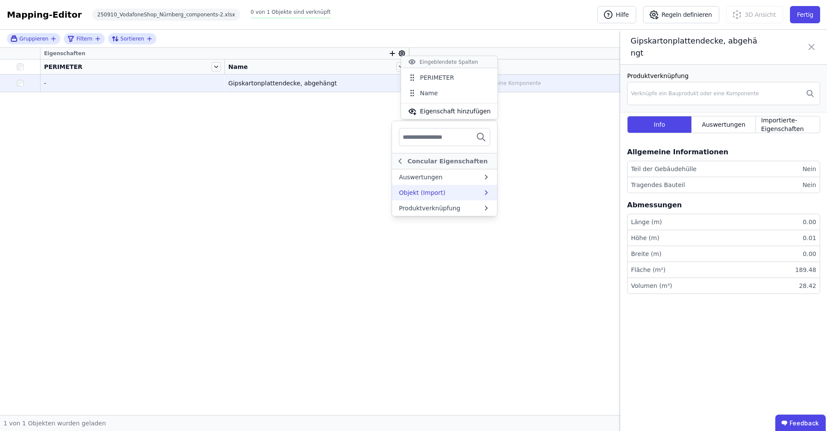
click at [426, 190] on div "Objekt (Import)" at bounding box center [422, 192] width 47 height 9
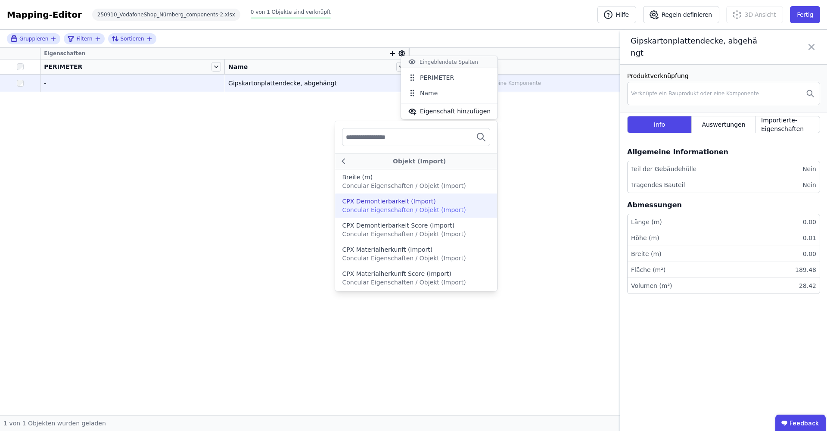
scroll to position [313, 0]
click at [423, 207] on span "Concular Eigenschaften / Objekt (Import)" at bounding box center [404, 210] width 124 height 7
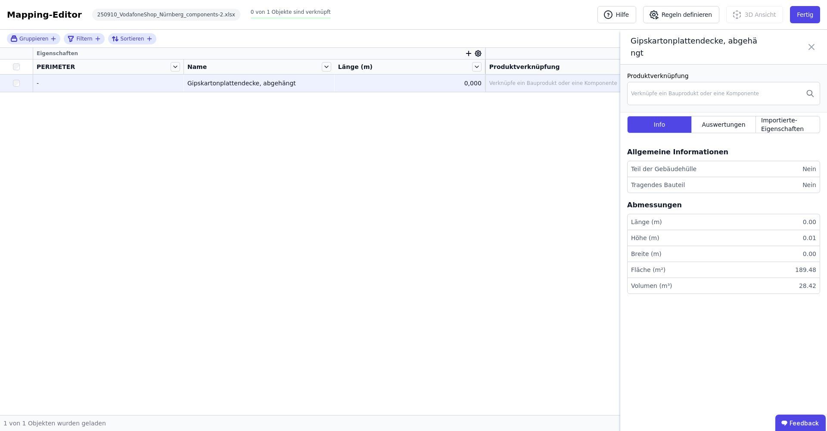
click at [479, 56] on icon at bounding box center [478, 54] width 8 height 8
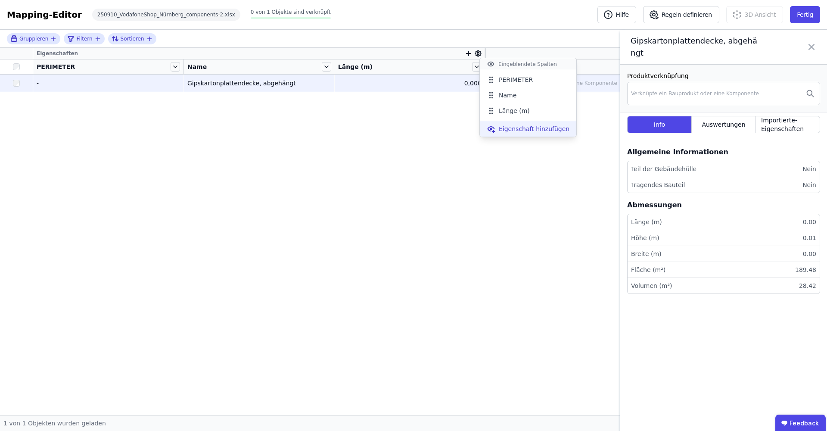
click at [511, 126] on span "Eigenschaft hinzufügen" at bounding box center [534, 128] width 71 height 9
click at [508, 180] on div "Concular Eigenschaften" at bounding box center [513, 178] width 71 height 9
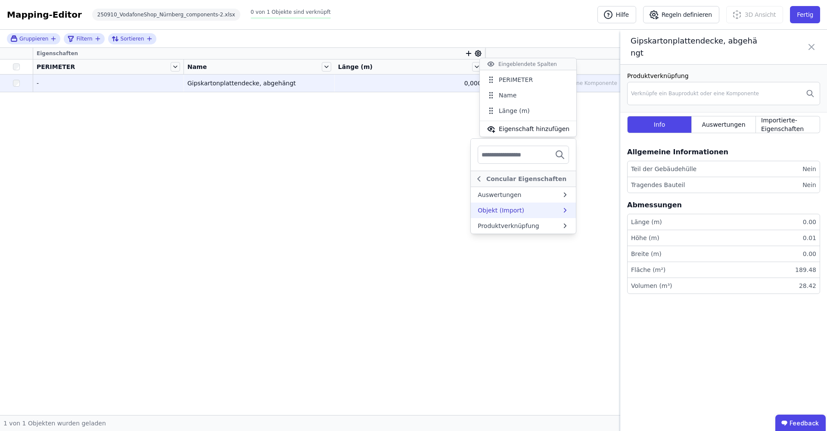
click at [504, 206] on div "Objekt (Import)" at bounding box center [501, 210] width 47 height 9
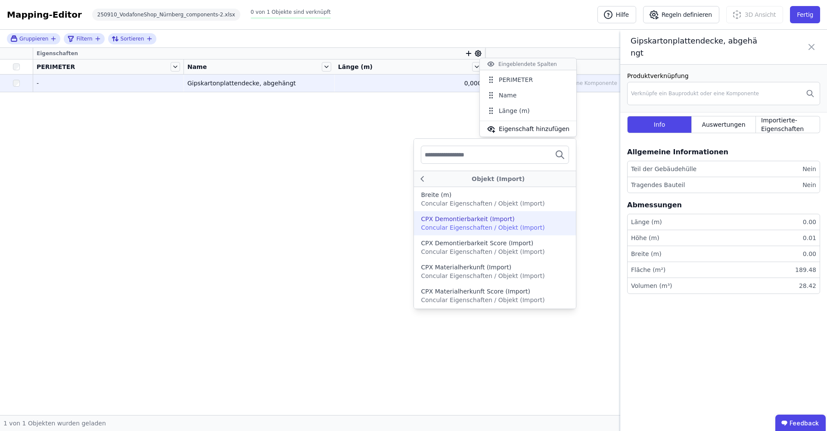
scroll to position [289, 0]
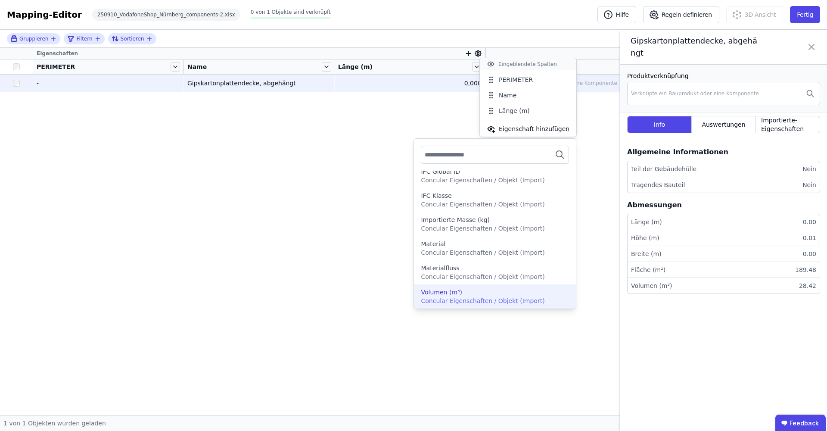
click at [472, 300] on span "Concular Eigenschaften / Objekt (Import)" at bounding box center [483, 300] width 124 height 7
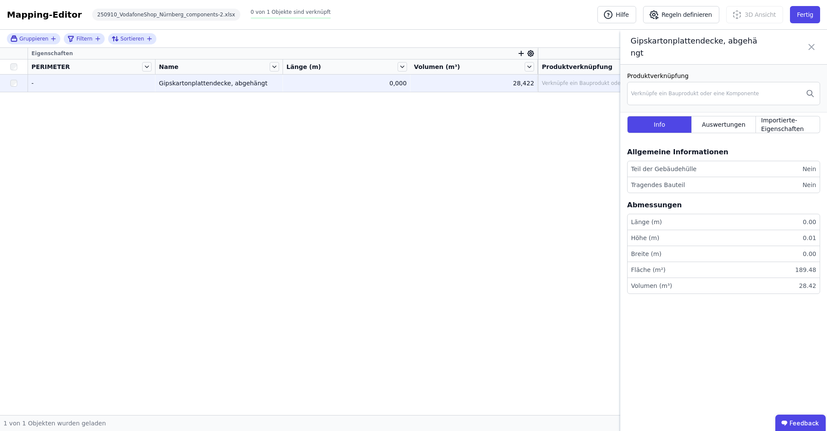
click at [532, 54] on icon at bounding box center [531, 54] width 8 height 8
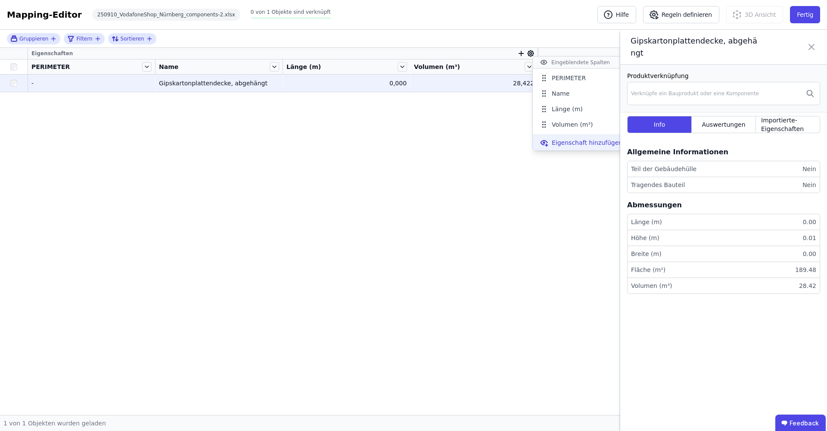
click at [571, 145] on span "Eigenschaft hinzufügen" at bounding box center [587, 142] width 71 height 9
click at [564, 188] on div "Concular Eigenschaften" at bounding box center [566, 192] width 71 height 9
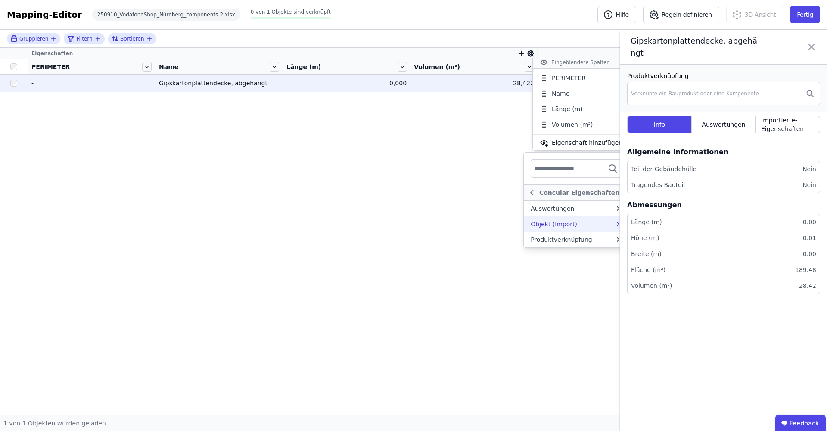
click at [566, 227] on div "Objekt (Import)" at bounding box center [554, 224] width 47 height 9
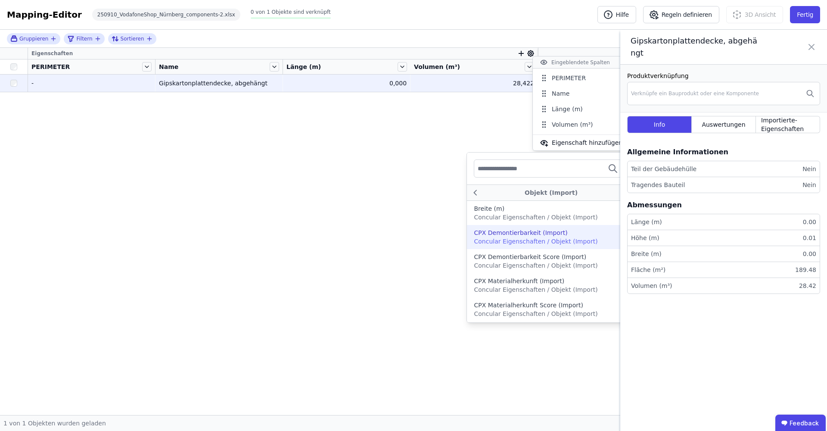
scroll to position [264, 0]
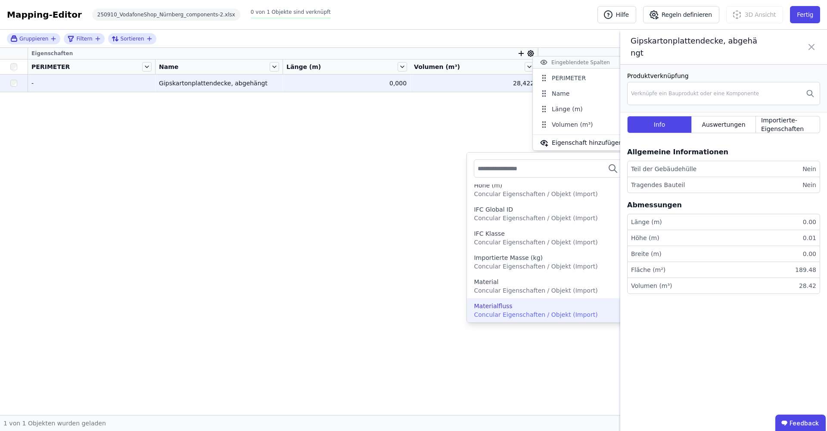
click at [553, 307] on div "Materialfluss" at bounding box center [548, 306] width 148 height 9
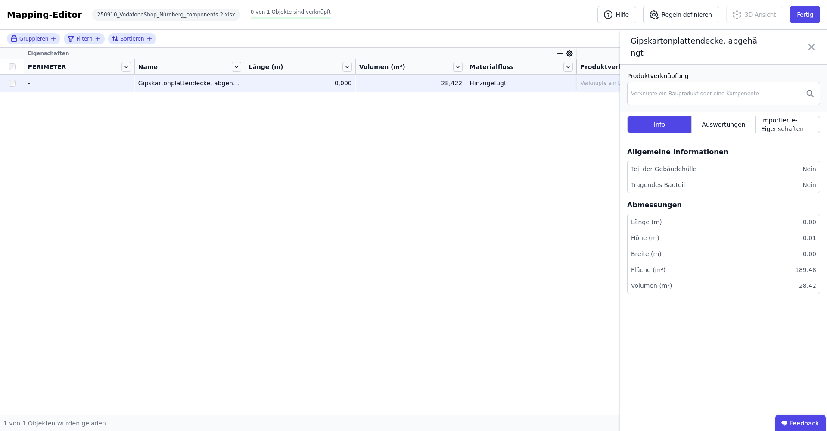
click at [571, 53] on icon at bounding box center [570, 54] width 8 height 8
click at [603, 159] on span "Eigenschaft hinzufügen" at bounding box center [626, 156] width 71 height 9
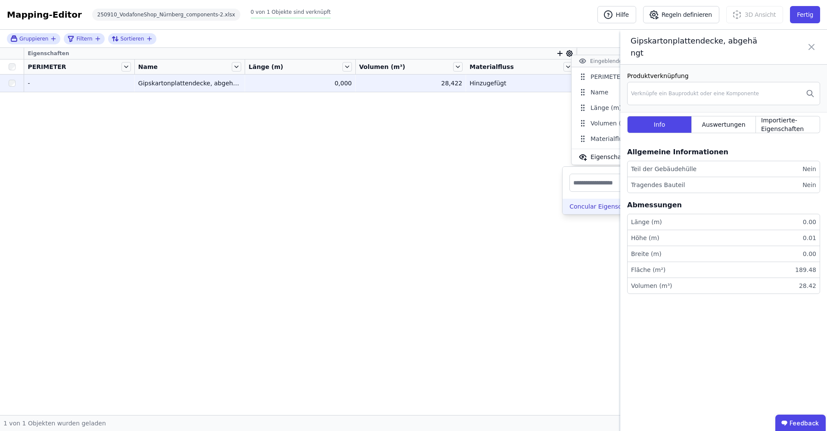
click at [589, 202] on div "Concular Eigenschaften" at bounding box center [604, 206] width 71 height 9
click at [581, 242] on div "Objekt (Import)" at bounding box center [592, 238] width 47 height 9
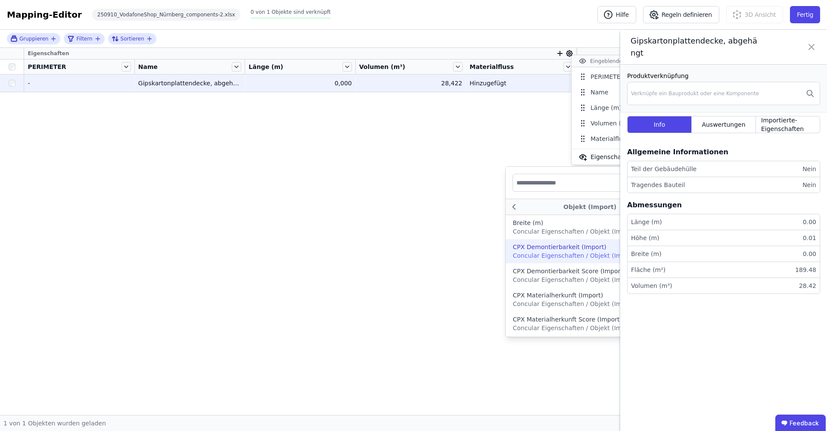
scroll to position [240, 0]
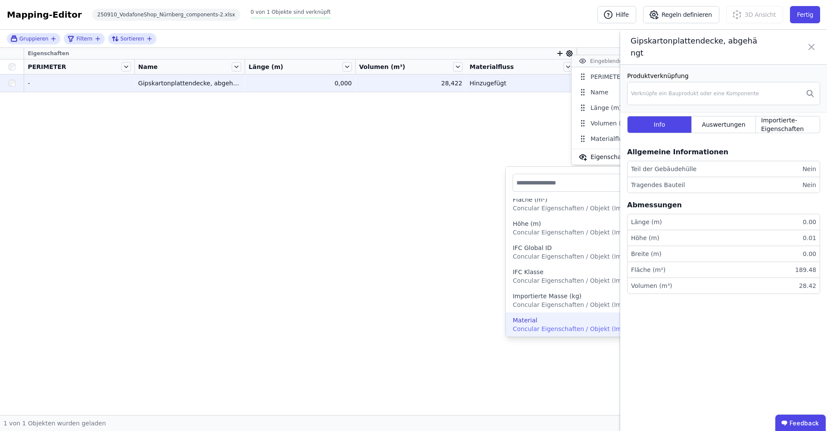
click at [552, 326] on span "Concular Eigenschaften / Objekt (Import)" at bounding box center [575, 328] width 124 height 7
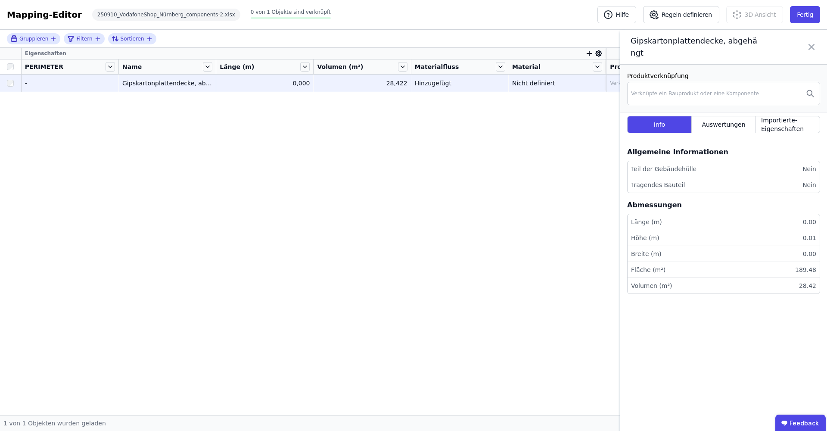
click at [461, 219] on div "Eigenschaften PERIMETER Name Länge (m) Volumen (m³) Materialfluss Material Prod…" at bounding box center [413, 231] width 827 height 367
click at [621, 38] on icon at bounding box center [811, 47] width 10 height 24
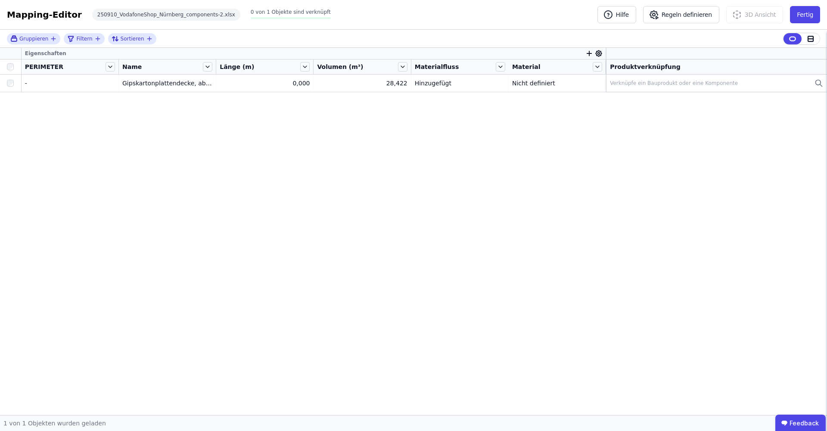
click at [599, 56] on icon at bounding box center [599, 54] width 8 height 8
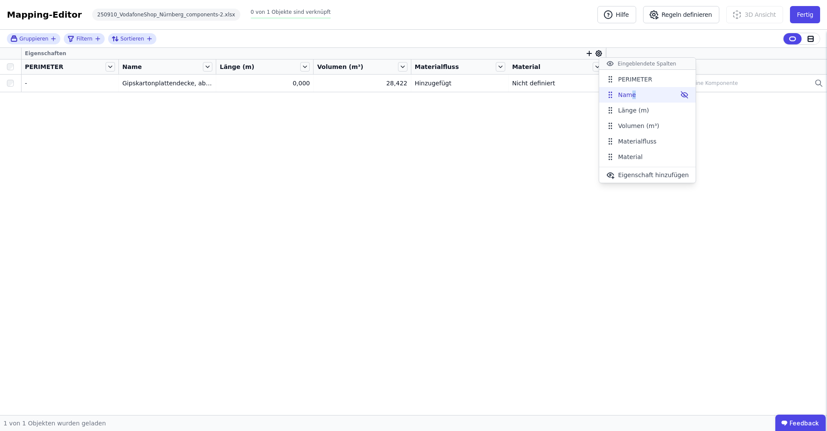
drag, startPoint x: 637, startPoint y: 98, endPoint x: 630, endPoint y: 91, distance: 9.7
click at [621, 91] on li "Name" at bounding box center [647, 95] width 96 height 16
drag, startPoint x: 610, startPoint y: 156, endPoint x: 610, endPoint y: 96, distance: 60.7
click at [610, 96] on icon at bounding box center [610, 96] width 9 height 9
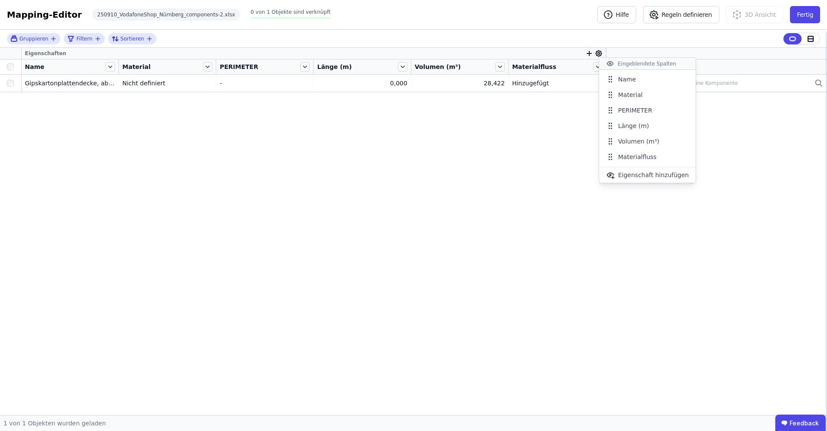
click at [127, 81] on div "Gruppieren Filtern Sortieren Eigenschaften Name Material PERIMETER Länge (m) Vo…" at bounding box center [413, 222] width 827 height 385
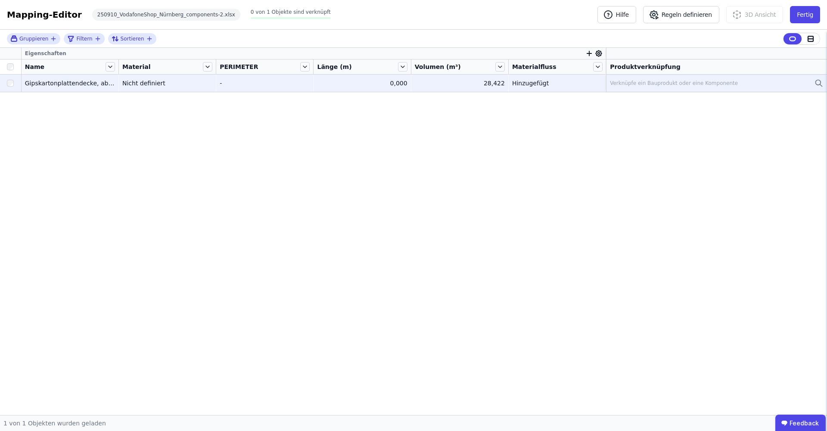
click at [174, 81] on div "Nicht definiert" at bounding box center [167, 83] width 90 height 9
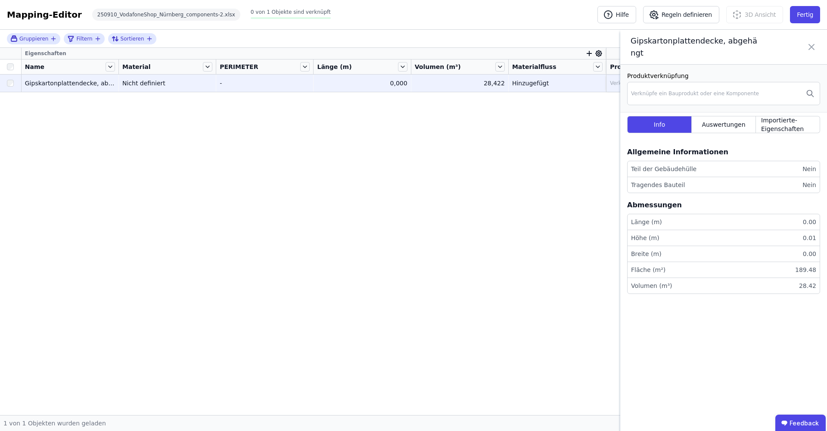
click at [621, 177] on li "Tragendes Bauteil Nein" at bounding box center [724, 185] width 192 height 16
click at [621, 165] on div "Teil der Gebäudehülle" at bounding box center [663, 169] width 65 height 9
click at [600, 54] on icon at bounding box center [599, 54] width 2 height 2
click at [570, 227] on div "Gruppieren Filtern Sortieren Eigenschaften Name Material PERIMETER Länge (m) Vo…" at bounding box center [413, 222] width 827 height 385
click at [621, 44] on div "Gipskartonplattendecke, abgehängt" at bounding box center [723, 47] width 207 height 35
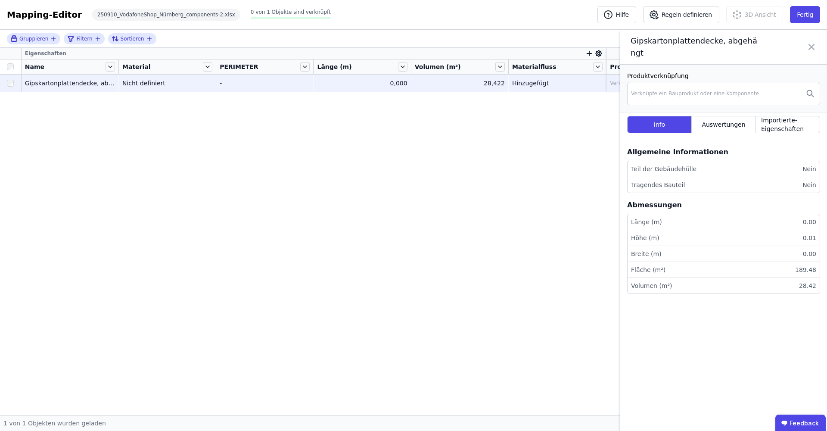
click at [621, 41] on icon at bounding box center [811, 47] width 10 height 24
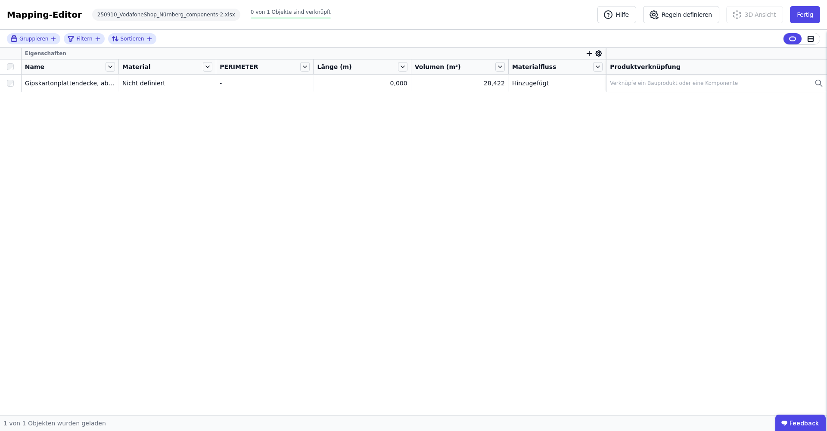
click at [597, 55] on icon at bounding box center [599, 53] width 6 height 6
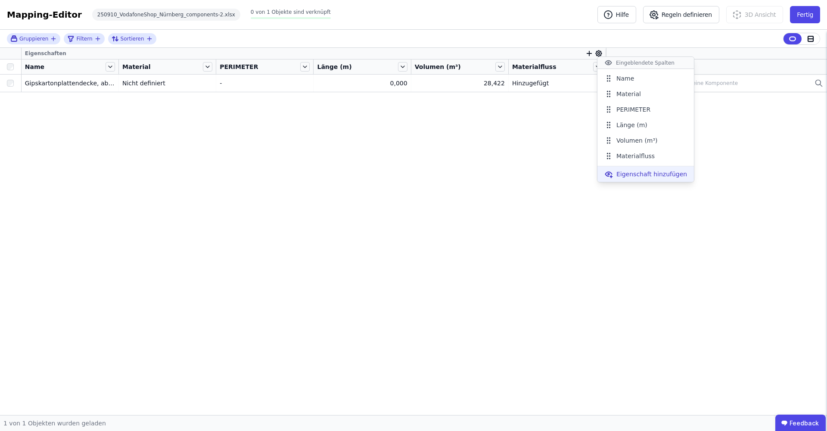
click at [621, 172] on span "Eigenschaft hinzufügen" at bounding box center [651, 174] width 71 height 9
click at [621, 226] on div "Concular Eigenschaften" at bounding box center [630, 223] width 71 height 9
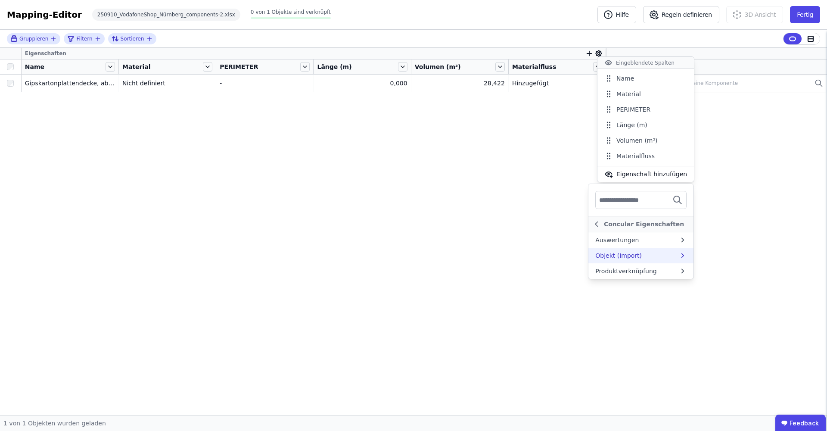
click at [621, 258] on div "Objekt (Import)" at bounding box center [618, 255] width 47 height 9
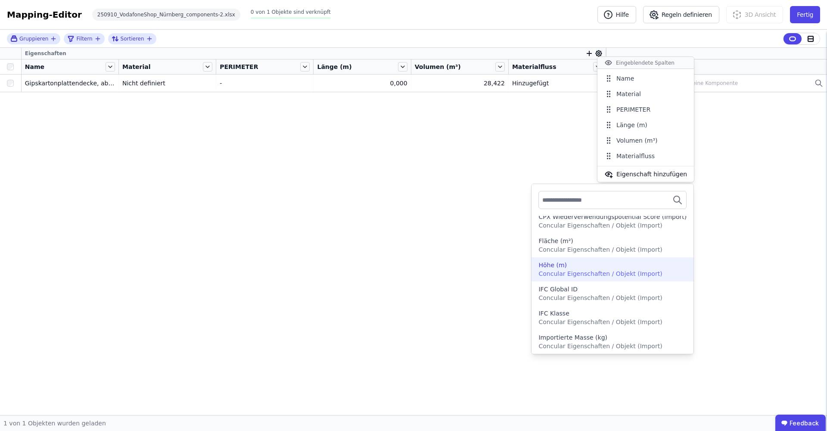
scroll to position [0, 0]
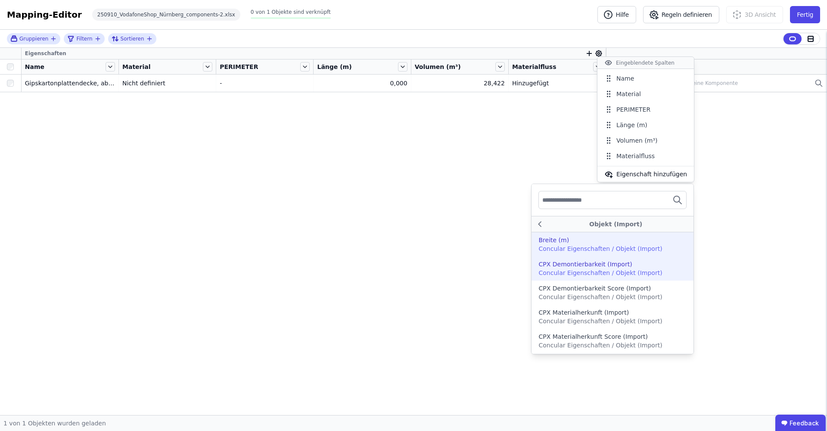
click at [621, 245] on span "Concular Eigenschaften / Objekt (Import)" at bounding box center [600, 248] width 124 height 7
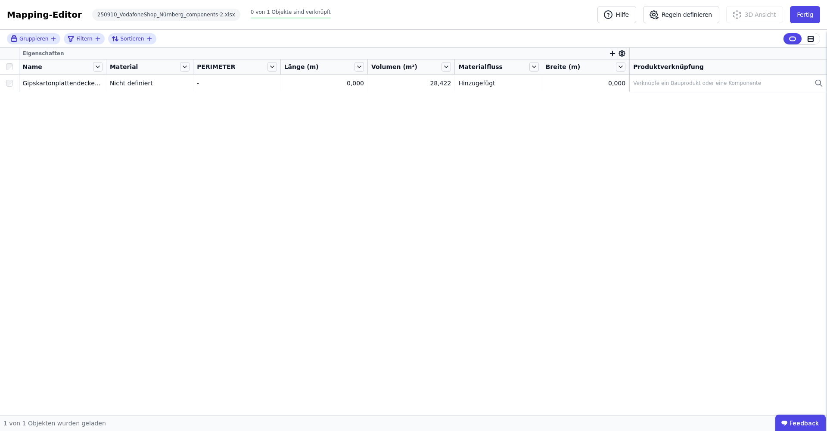
click at [618, 51] on div at bounding box center [617, 54] width 17 height 8
click at [618, 52] on div at bounding box center [617, 54] width 17 height 8
click at [621, 53] on icon at bounding box center [622, 54] width 2 height 2
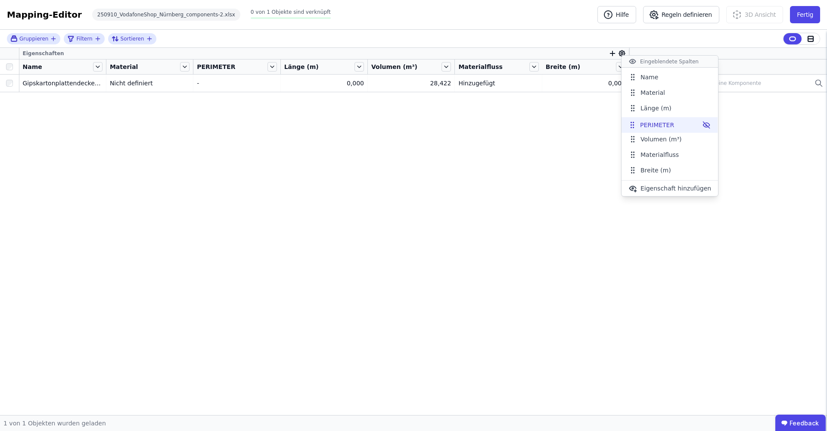
drag, startPoint x: 633, startPoint y: 107, endPoint x: 632, endPoint y: 124, distance: 17.2
drag, startPoint x: 630, startPoint y: 173, endPoint x: 631, endPoint y: 122, distance: 50.8
click at [621, 122] on icon at bounding box center [633, 119] width 9 height 9
click at [621, 140] on icon at bounding box center [707, 139] width 6 height 6
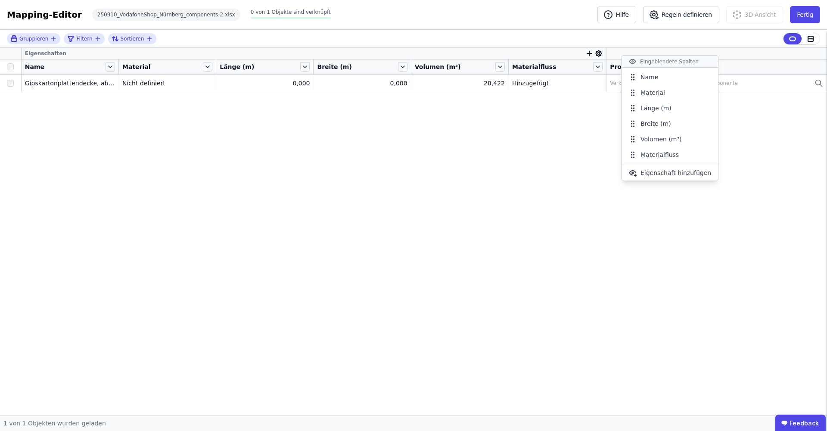
click at [563, 84] on div "Gruppieren Filtern Sortieren Eigenschaften Name Material Länge (m) Breite (m) V…" at bounding box center [413, 222] width 827 height 385
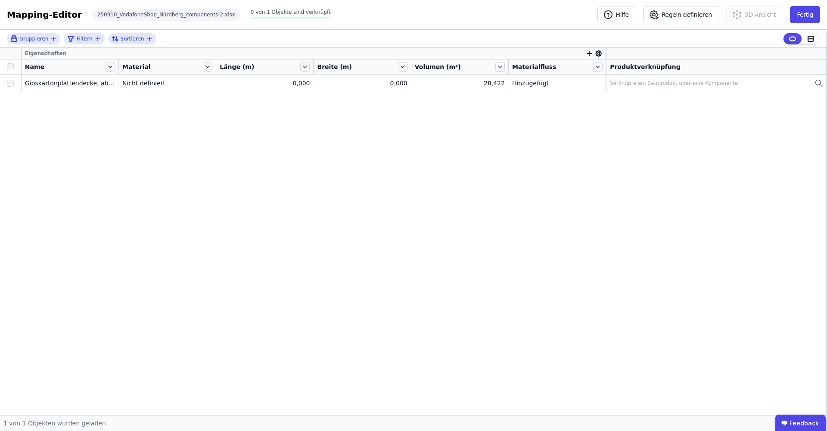
click at [599, 52] on icon at bounding box center [599, 54] width 8 height 8
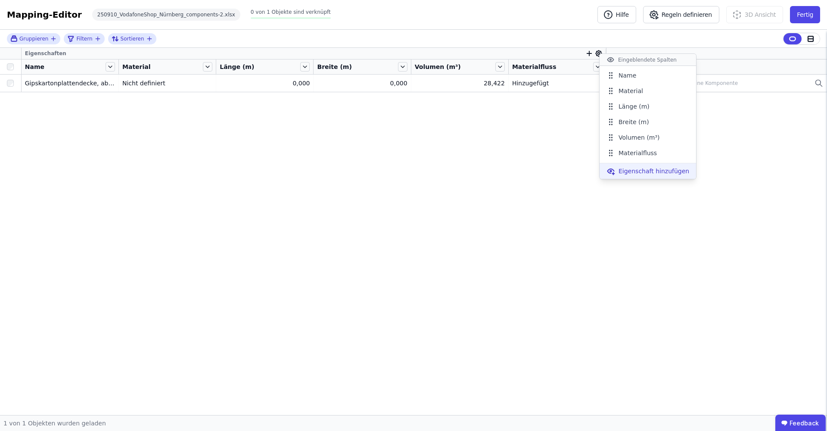
click at [621, 171] on span "Eigenschaft hinzufügen" at bounding box center [654, 171] width 71 height 9
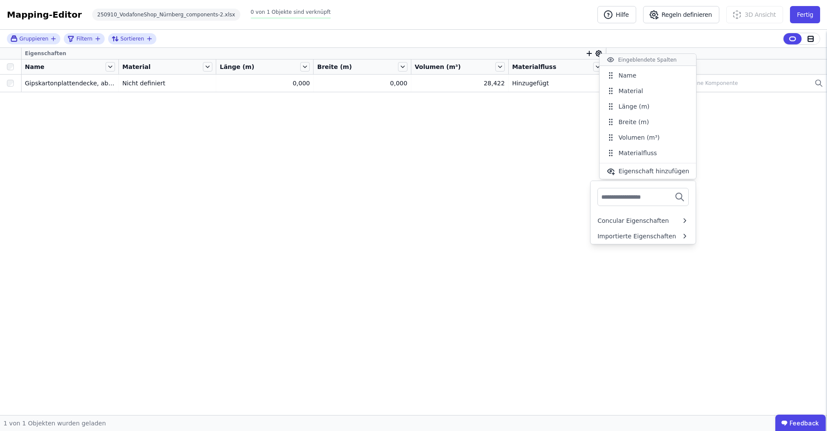
click at [532, 187] on div "Gruppieren Filtern Sortieren Eigenschaften Name Material Länge (m) Breite (m) V…" at bounding box center [413, 222] width 827 height 385
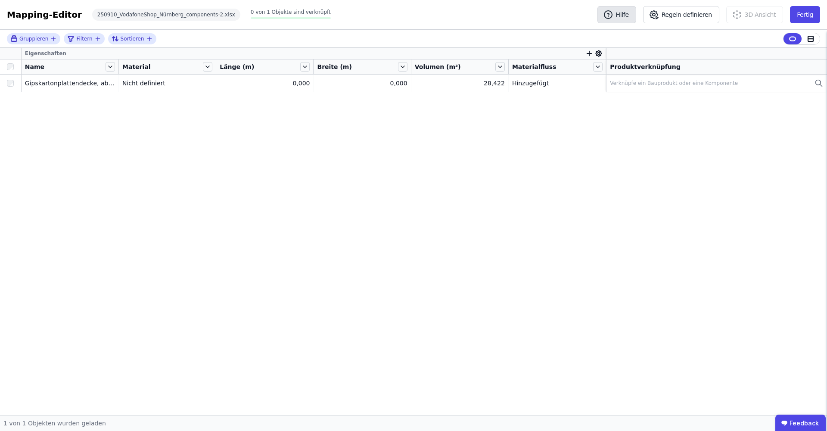
click at [613, 21] on button "Hilfe" at bounding box center [616, 14] width 39 height 17
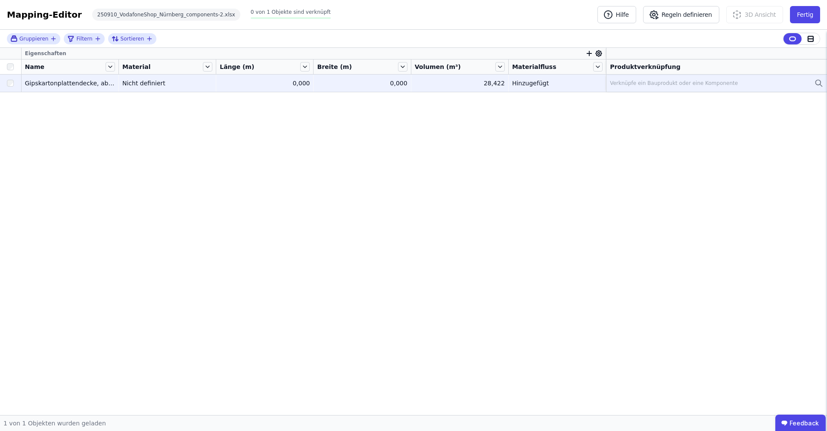
click at [179, 87] on div "Nicht definiert" at bounding box center [167, 83] width 90 height 9
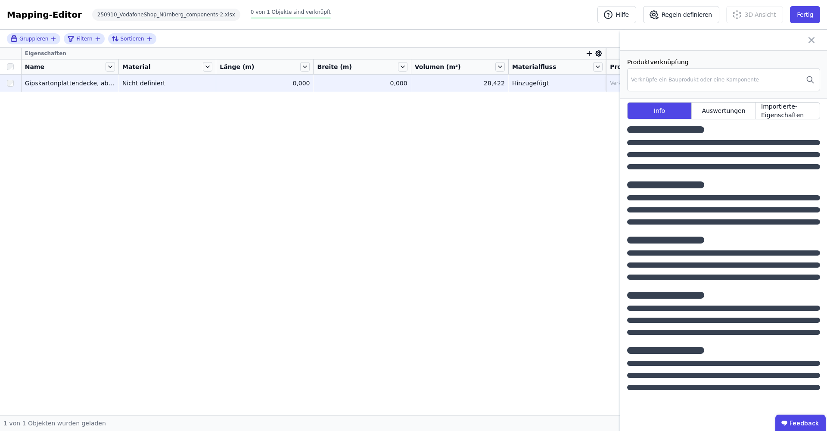
click at [179, 87] on div "Nicht definiert" at bounding box center [167, 83] width 90 height 9
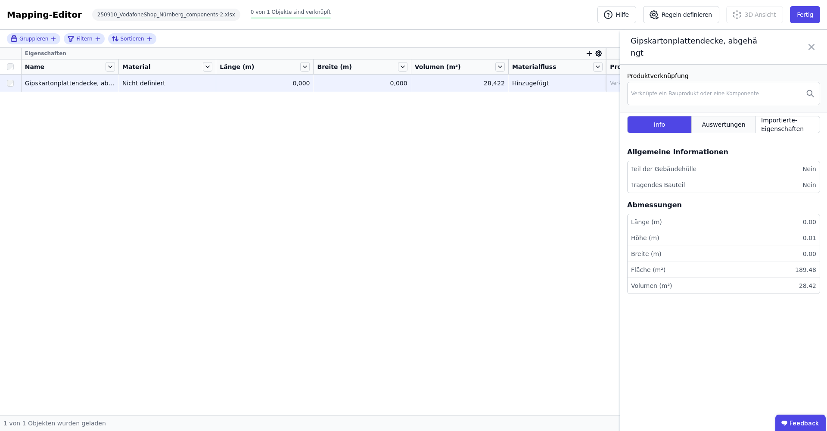
click at [621, 116] on div "Auswertungen" at bounding box center [724, 124] width 64 height 17
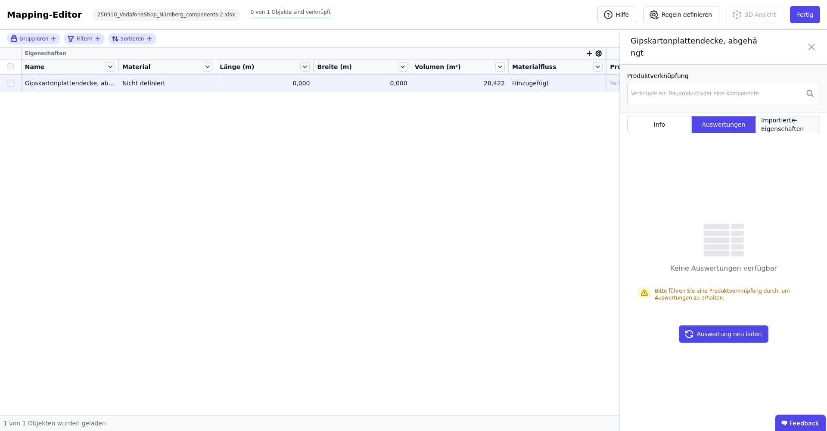
click at [621, 116] on span "Importierte-Eigenschaften" at bounding box center [787, 124] width 53 height 17
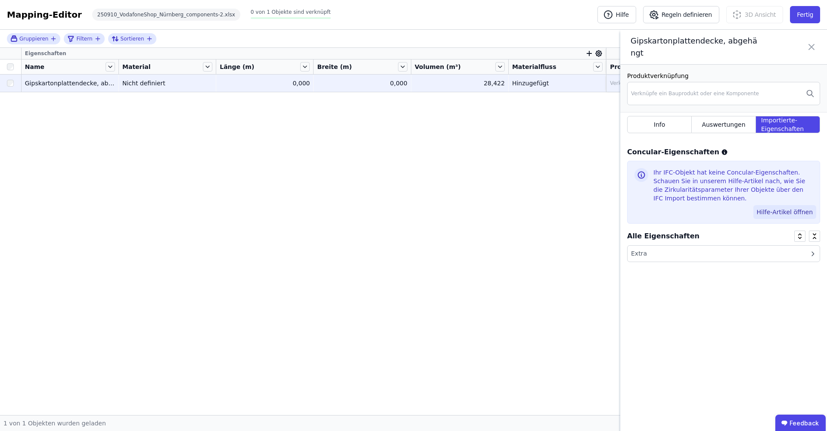
click at [621, 205] on button "Hilfe-Artikel öffnen" at bounding box center [784, 212] width 63 height 14
click at [621, 246] on div "Extra" at bounding box center [724, 254] width 192 height 16
click at [621, 44] on icon at bounding box center [811, 46] width 5 height 5
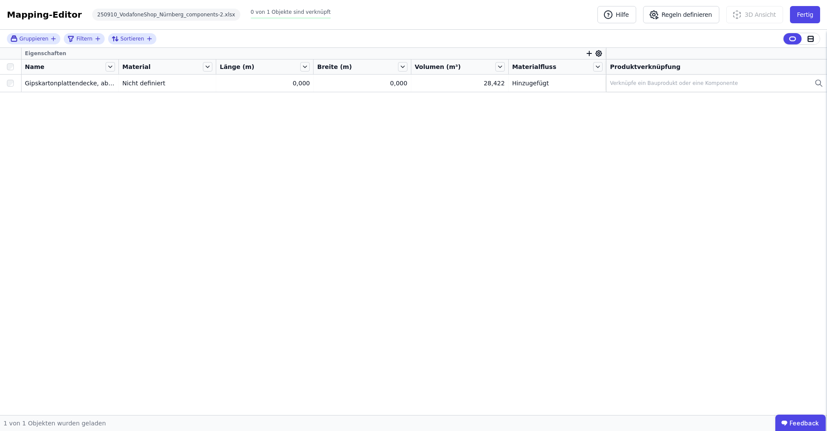
click at [596, 54] on icon at bounding box center [599, 53] width 6 height 6
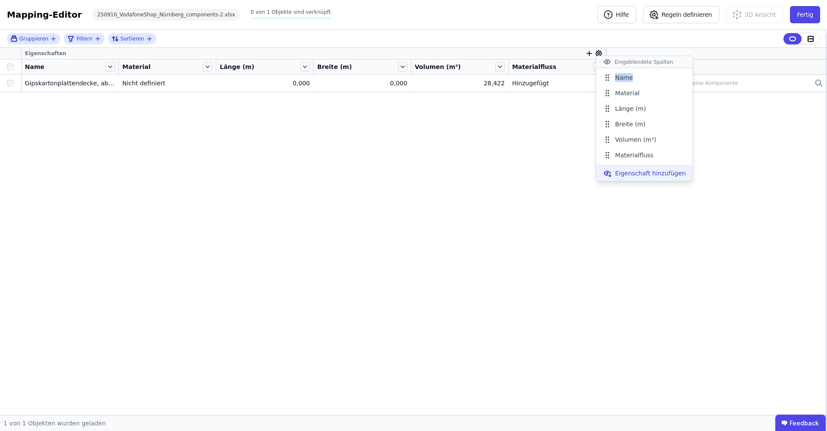
click at [621, 174] on span "Eigenschaft hinzufügen" at bounding box center [650, 173] width 71 height 9
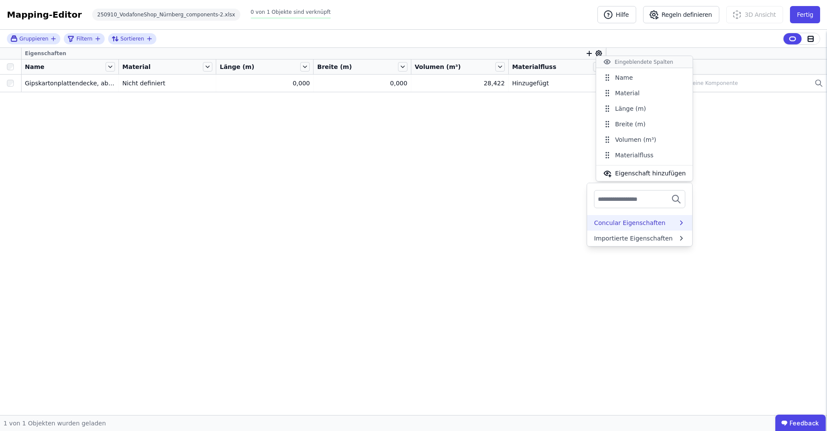
click at [621, 226] on div "Concular Eigenschaften" at bounding box center [629, 222] width 71 height 9
click at [621, 239] on div "Auswertungen" at bounding box center [636, 239] width 84 height 9
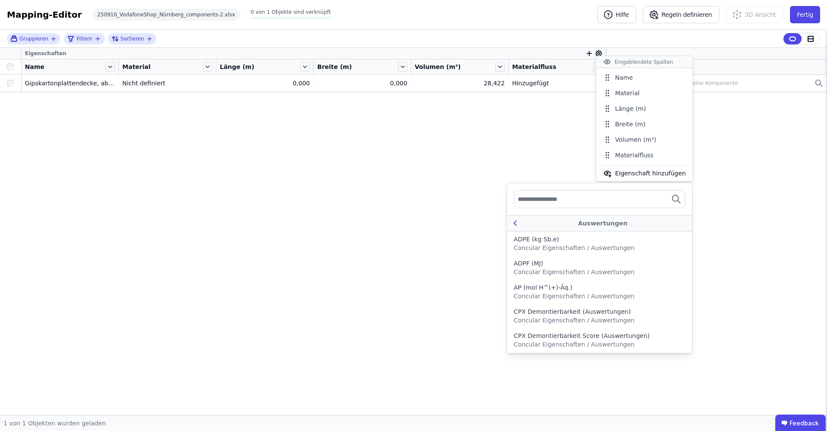
click at [517, 221] on icon at bounding box center [515, 223] width 10 height 10
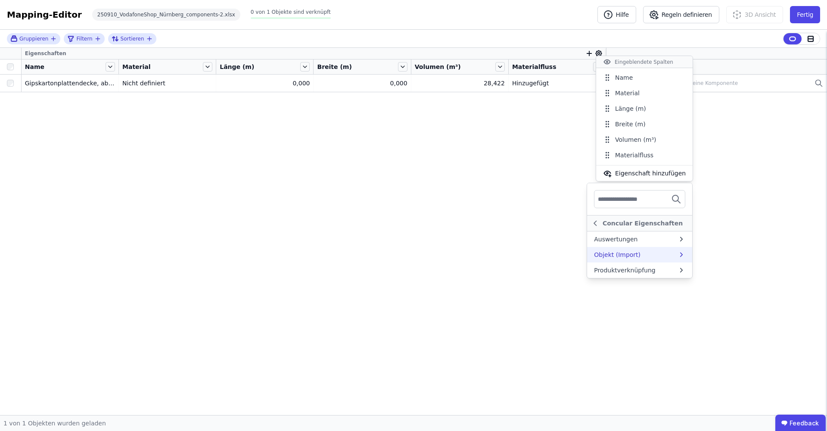
click at [614, 252] on div "Objekt (Import)" at bounding box center [617, 254] width 47 height 9
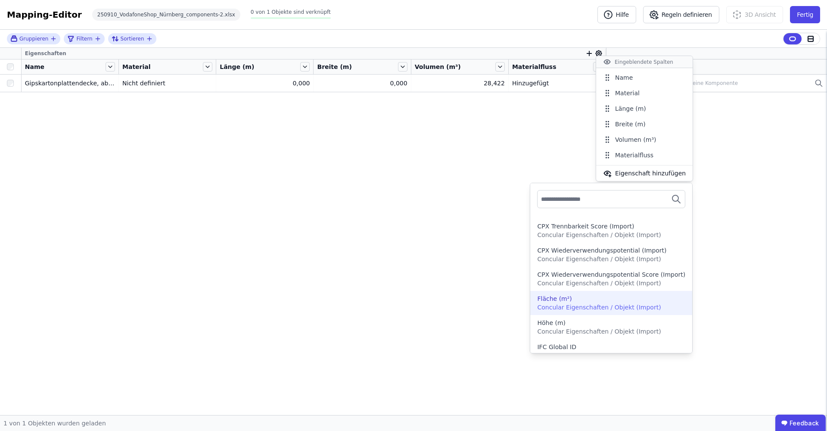
scroll to position [135, 0]
click at [621, 301] on div "Fläche (m²) Concular Eigenschaften / Objekt (Import)" at bounding box center [611, 300] width 148 height 17
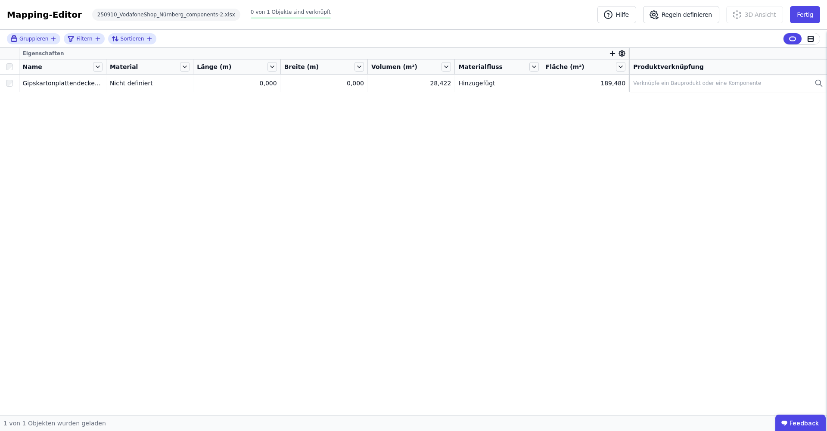
click at [621, 53] on icon at bounding box center [622, 54] width 2 height 2
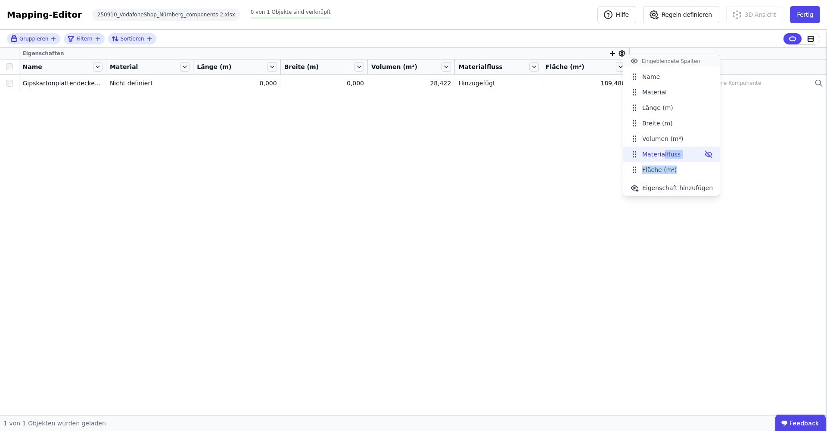
drag, startPoint x: 664, startPoint y: 173, endPoint x: 664, endPoint y: 154, distance: 19.0
click at [621, 154] on ul "Name Material Länge (m) Breite (m) Volumen (m³) Materialfluss Fläche (m²)" at bounding box center [671, 123] width 96 height 109
drag, startPoint x: 633, startPoint y: 171, endPoint x: 634, endPoint y: 137, distance: 34.0
click at [621, 137] on icon at bounding box center [635, 134] width 9 height 9
click at [577, 187] on div "Gruppieren Filtern Sortieren Eigenschaften Name Material Länge (m) Breite (m) F…" at bounding box center [413, 222] width 827 height 385
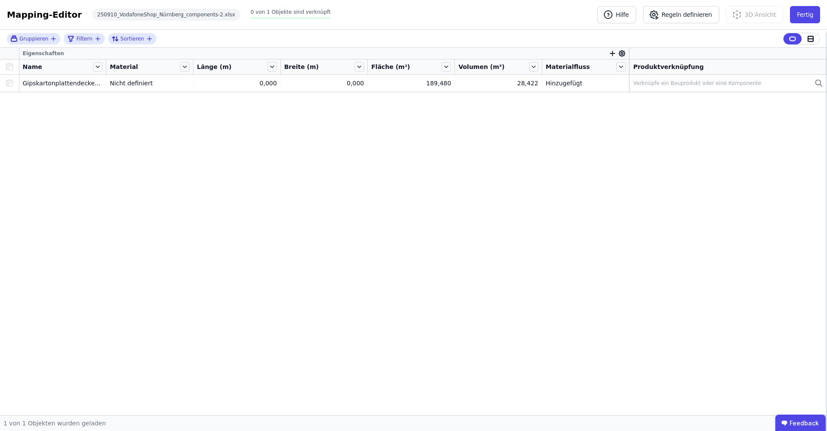
click at [617, 56] on div at bounding box center [617, 54] width 17 height 8
drag, startPoint x: 620, startPoint y: 54, endPoint x: 615, endPoint y: 125, distance: 71.2
click at [620, 55] on icon at bounding box center [622, 53] width 6 height 6
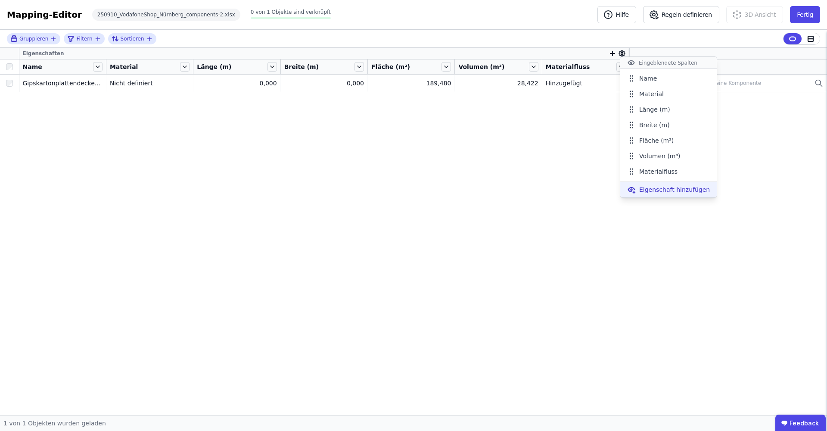
click at [621, 190] on span "Eigenschaft hinzufügen" at bounding box center [674, 189] width 71 height 9
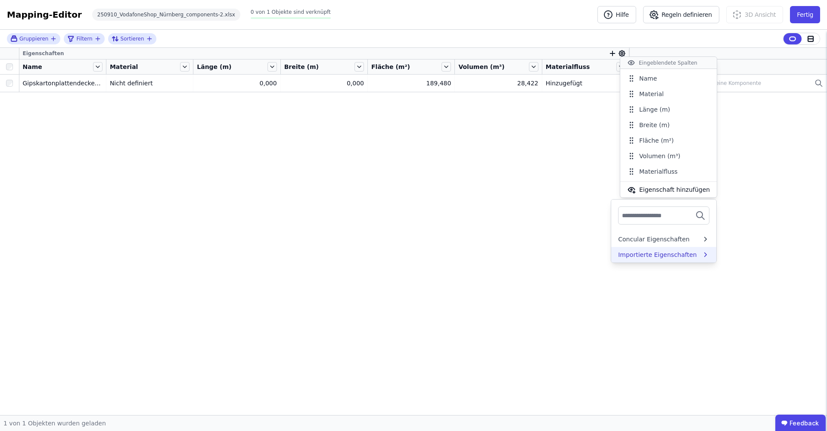
click at [621, 254] on div "Importierte Eigenschaften" at bounding box center [657, 254] width 79 height 9
click at [621, 258] on div "Extra" at bounding box center [660, 262] width 84 height 9
click at [613, 236] on icon at bounding box center [610, 239] width 9 height 10
click at [615, 238] on icon at bounding box center [619, 243] width 9 height 10
click at [621, 237] on div "Concular Eigenschaften" at bounding box center [653, 239] width 71 height 9
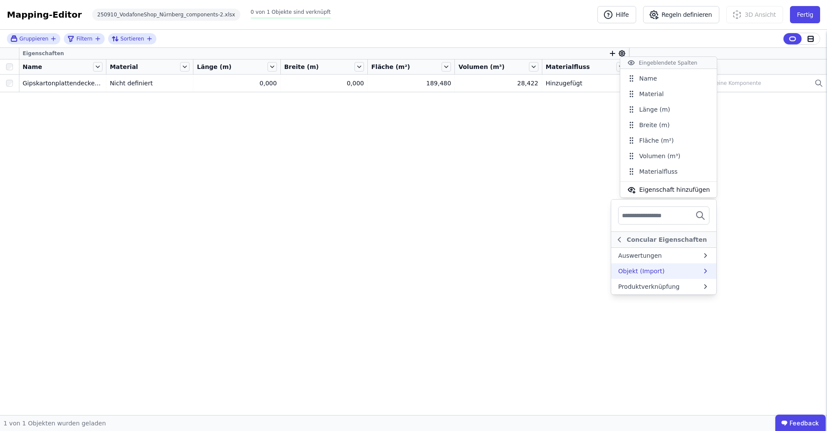
click at [621, 270] on div "Objekt (Import)" at bounding box center [641, 271] width 47 height 9
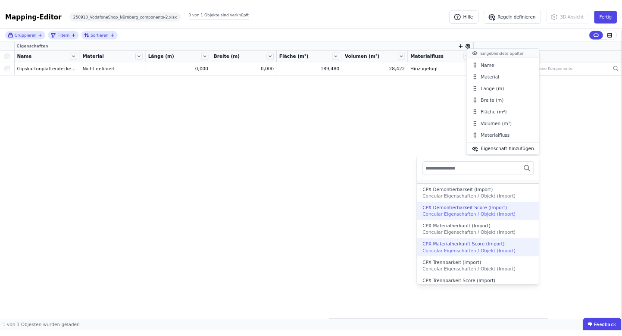
scroll to position [168, 0]
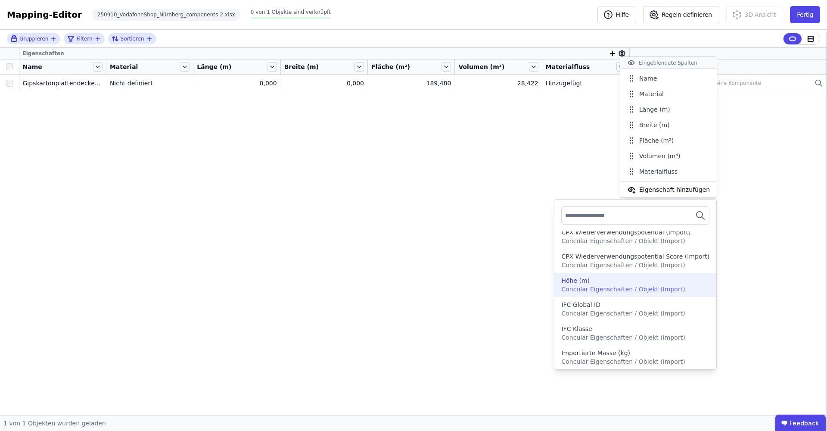
click at [621, 280] on div "Höhe (m)" at bounding box center [635, 280] width 148 height 9
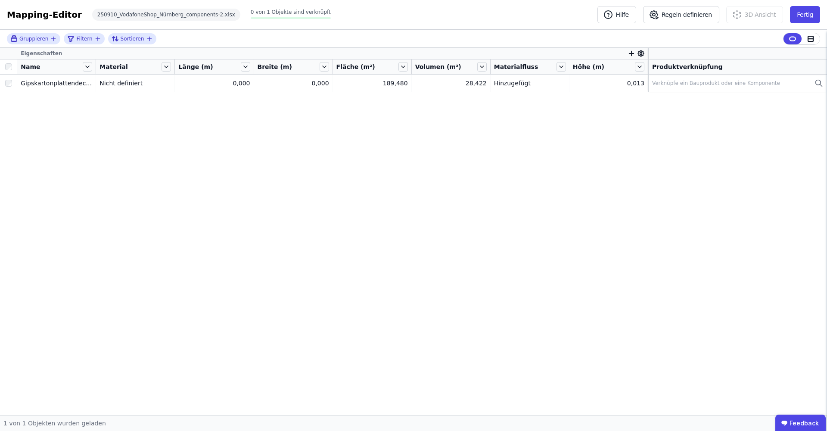
click at [621, 53] on icon at bounding box center [641, 54] width 8 height 8
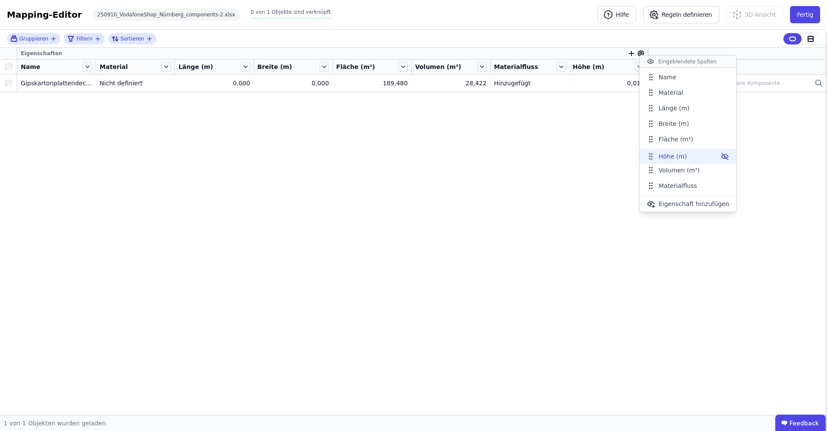
drag, startPoint x: 650, startPoint y: 188, endPoint x: 650, endPoint y: 159, distance: 29.3
click at [621, 159] on icon at bounding box center [650, 159] width 1 height 1
click at [137, 87] on div "Gruppieren Filtern Sortieren Eigenschaften Name Material Länge (m) Breite (m) F…" at bounding box center [413, 222] width 827 height 385
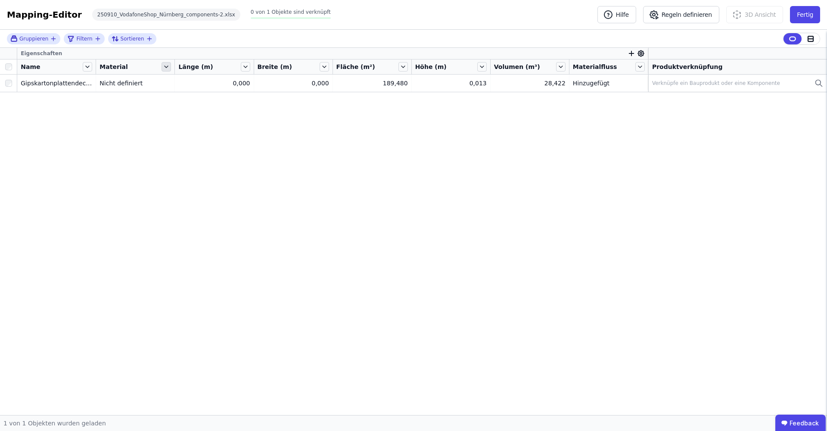
click at [170, 67] on icon at bounding box center [166, 66] width 9 height 9
click at [127, 111] on div "Eigenschaften Name Material Länge (m) Breite (m) Fläche (m²) Höhe (m) Volumen (…" at bounding box center [413, 231] width 827 height 367
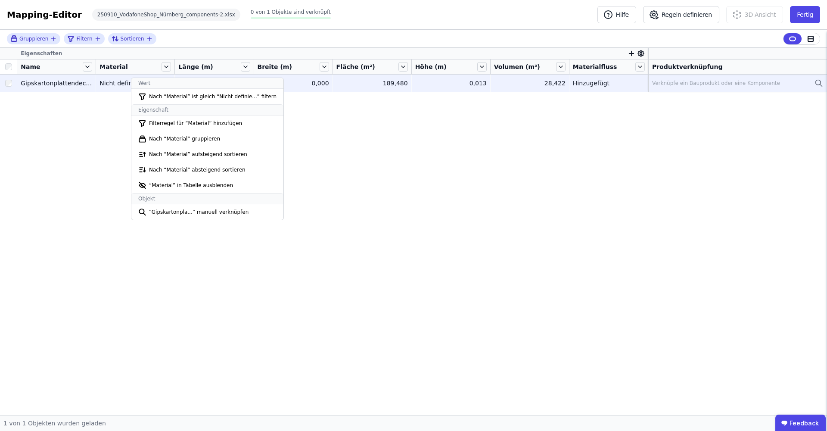
click at [114, 83] on div "Nicht definiert" at bounding box center [134, 83] width 71 height 9
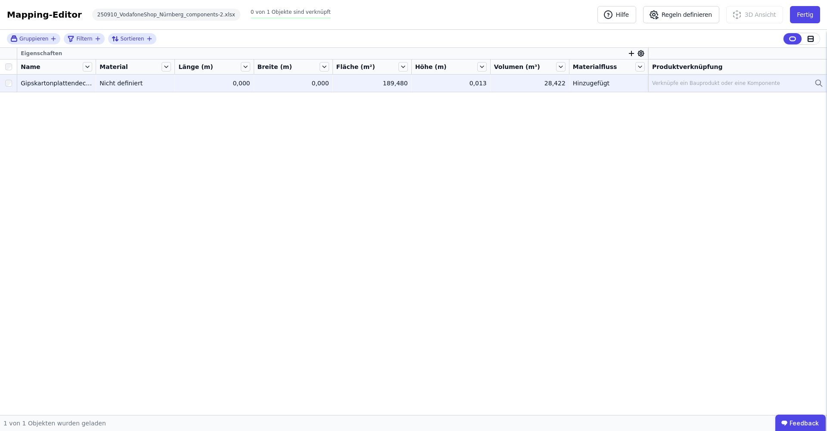
click at [114, 83] on div "Nicht definiert" at bounding box center [134, 83] width 71 height 9
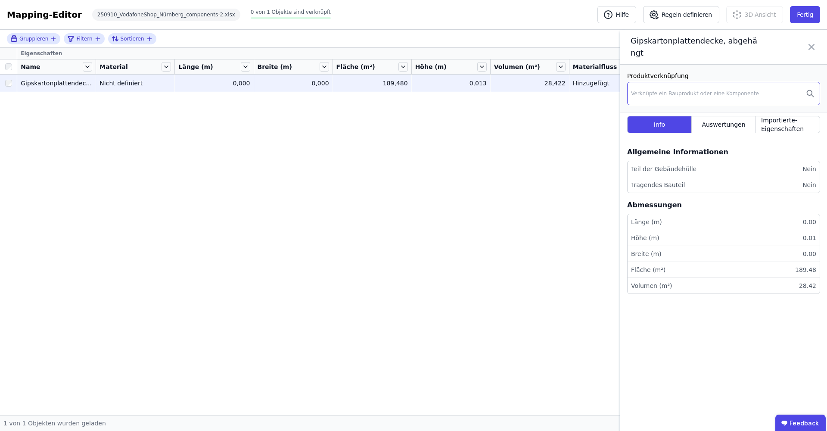
click at [621, 90] on div "Verknüpfe ein Bauprodukt oder eine Komponente" at bounding box center [695, 93] width 128 height 7
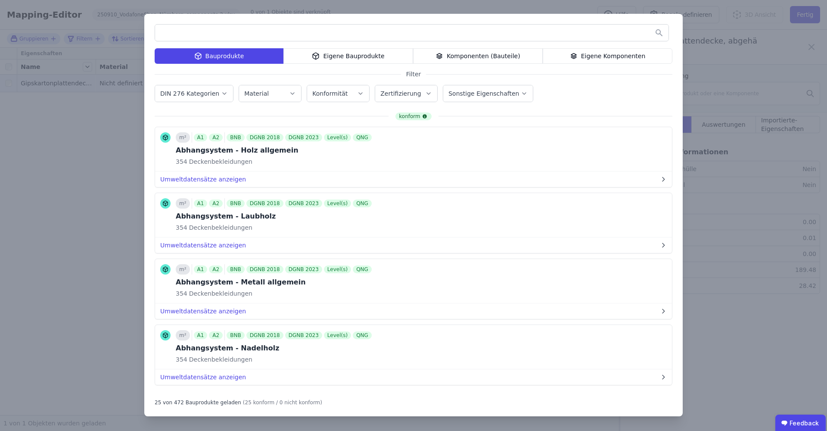
click at [457, 59] on div "Komponenten (Bauteile)" at bounding box center [478, 56] width 130 height 16
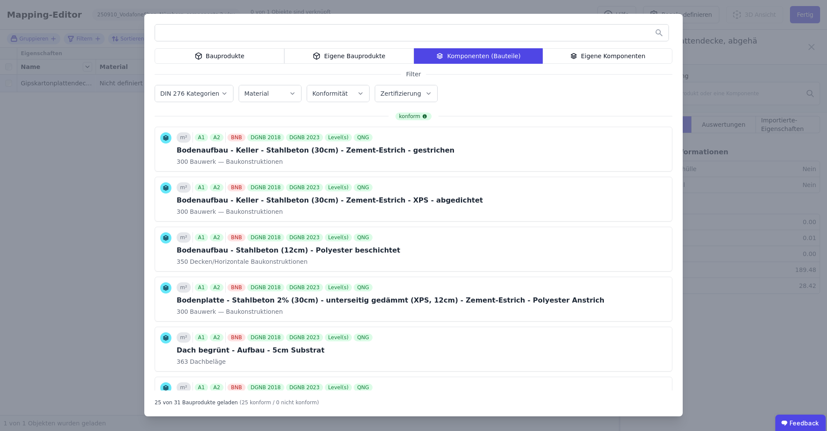
click at [582, 56] on div "Eigene Komponenten" at bounding box center [608, 56] width 130 height 16
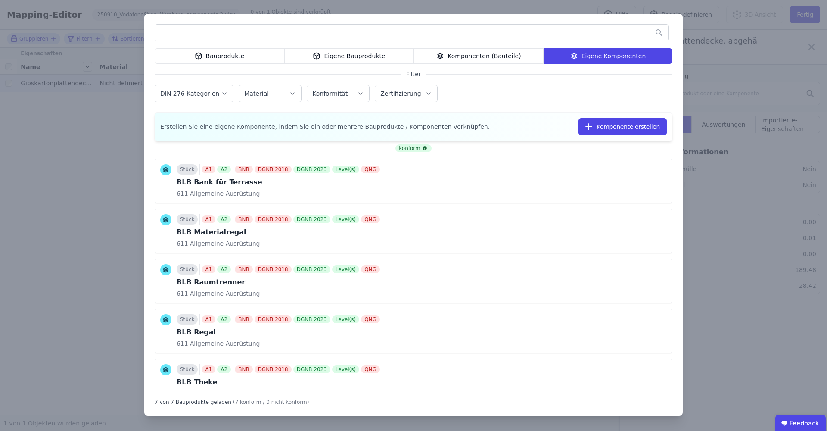
click at [621, 273] on div "Bauprodukte Eigene Bauprodukte Komponenten (Bauteile) Eigene Komponenten Filter…" at bounding box center [413, 215] width 827 height 431
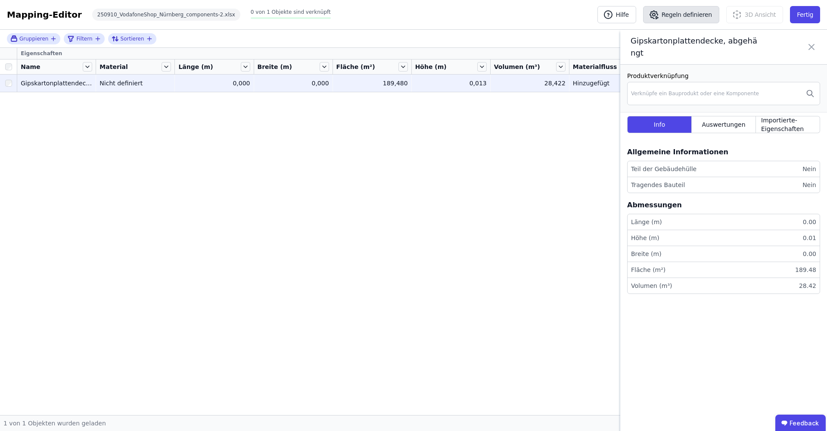
click at [621, 14] on button "Regeln definieren" at bounding box center [681, 14] width 76 height 17
click at [621, 43] on icon at bounding box center [811, 47] width 10 height 24
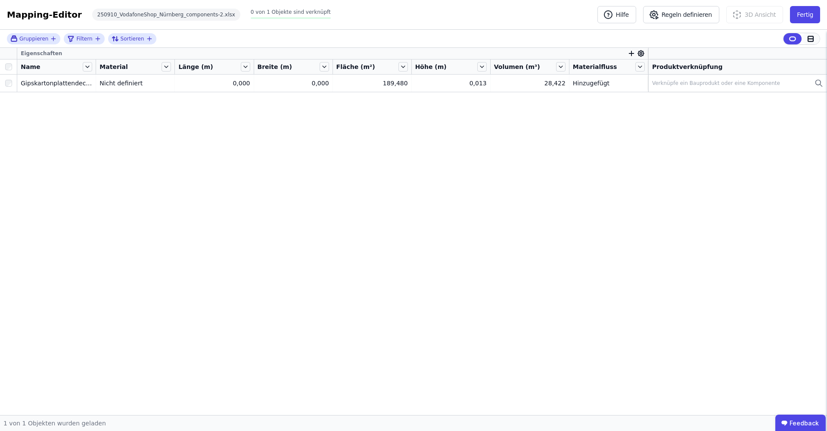
click at [621, 38] on icon at bounding box center [810, 38] width 5 height 5
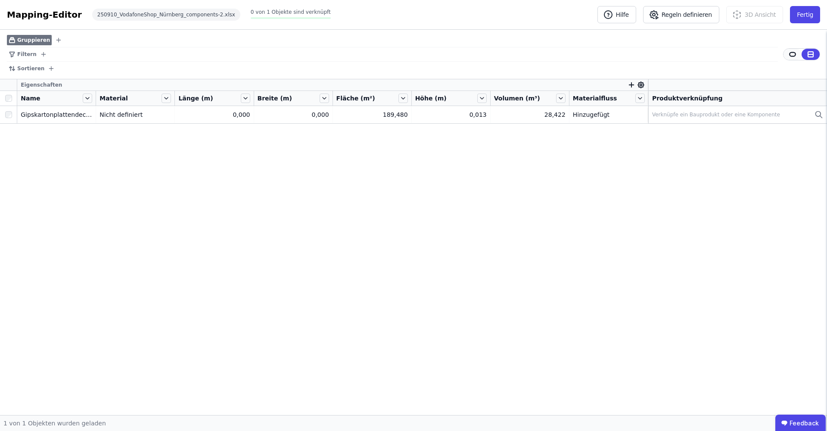
click at [621, 52] on icon at bounding box center [793, 54] width 8 height 8
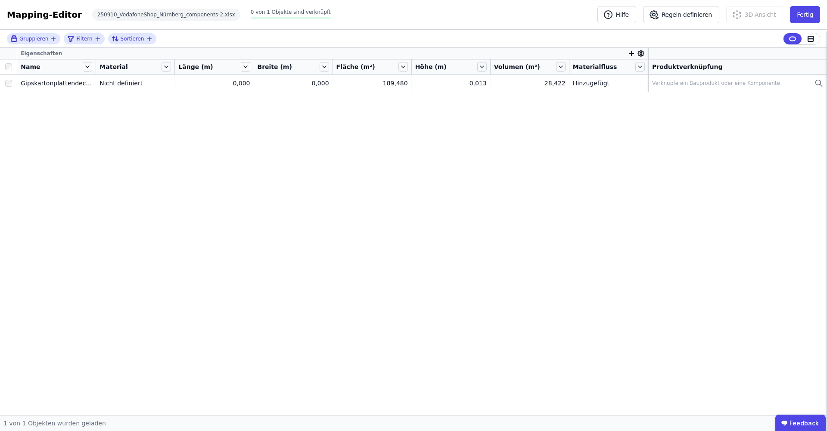
click at [621, 54] on icon at bounding box center [641, 54] width 8 height 8
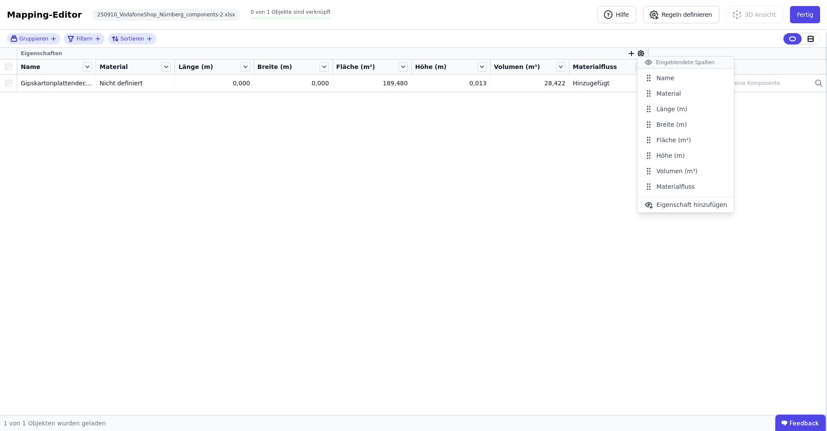
click at [476, 200] on div "Gruppieren Filtern Sortieren Eigenschaften Name Material Länge (m) Breite (m) F…" at bounding box center [413, 222] width 827 height 385
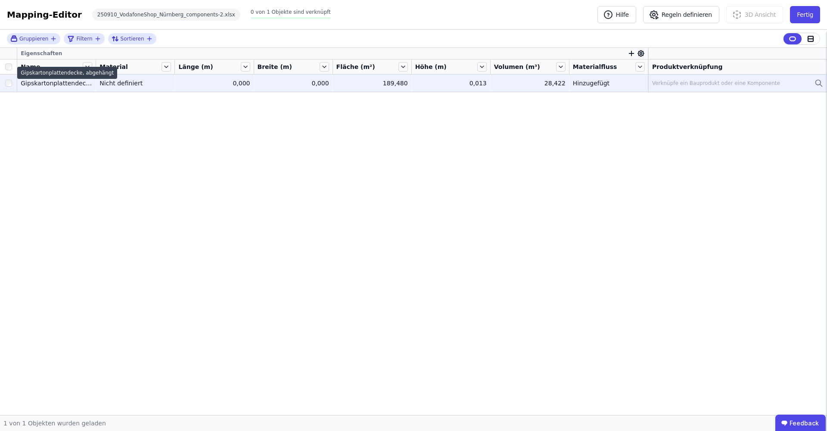
click at [64, 87] on div "Gipskartonplattendecke, abgehängt" at bounding box center [56, 83] width 71 height 9
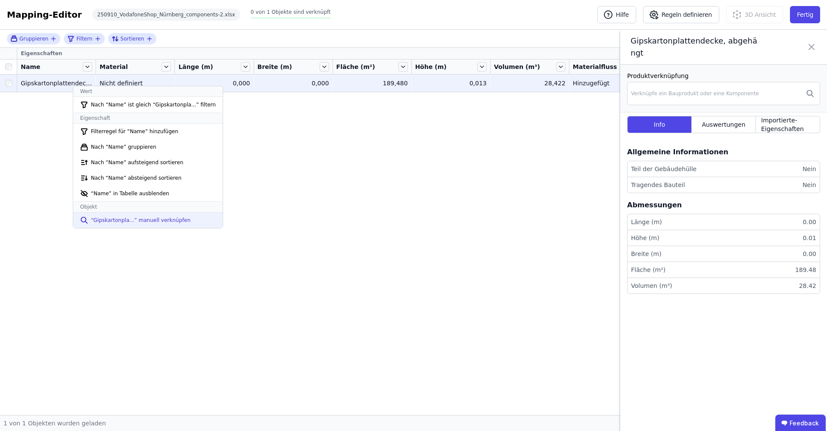
click at [150, 222] on li "“Gipskartonpla...” manuell verknüpfen" at bounding box center [147, 220] width 149 height 16
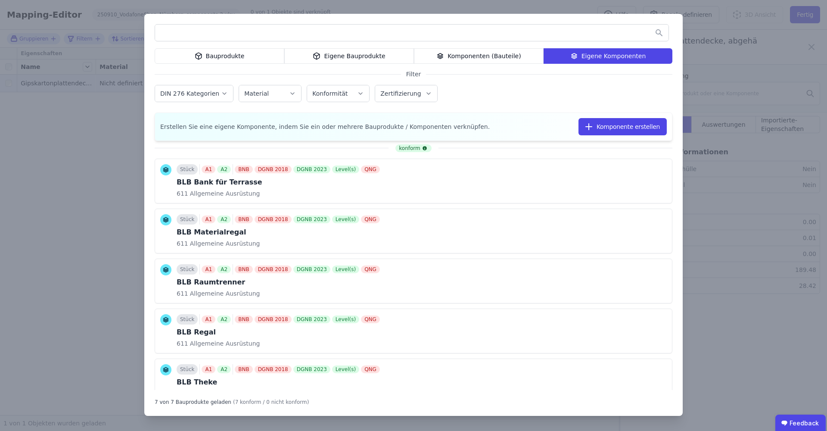
click at [109, 226] on div "Bauprodukte Eigene Bauprodukte Komponenten (Bauteile) Eigene Komponenten Filter…" at bounding box center [413, 215] width 827 height 431
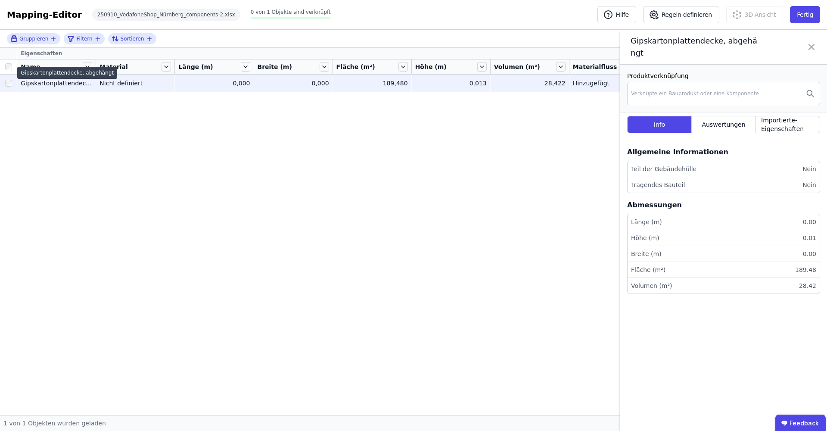
click at [90, 67] on div "Gipskartonplattendecke, abgehängt" at bounding box center [67, 73] width 100 height 12
click at [88, 98] on div "Eigenschaften Name Material Länge (m) Breite (m) Fläche (m²) Höhe (m) Volumen (…" at bounding box center [413, 231] width 827 height 367
click at [83, 84] on div "Gipskartonplattendecke, abgehängt" at bounding box center [56, 83] width 71 height 9
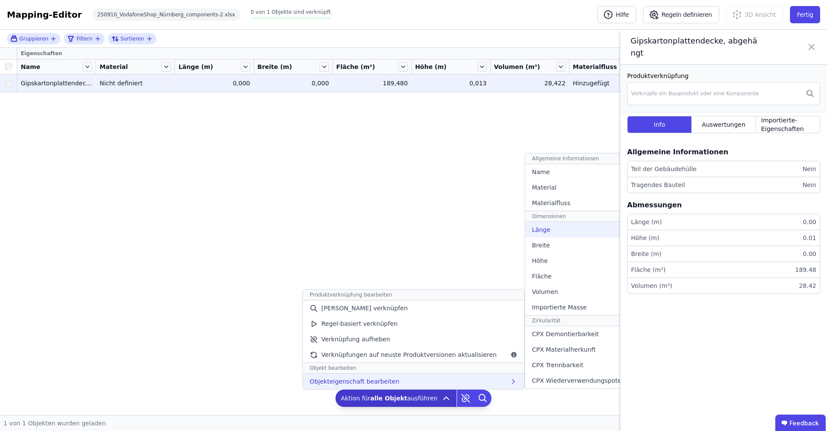
click at [572, 233] on div "Länge" at bounding box center [589, 230] width 128 height 16
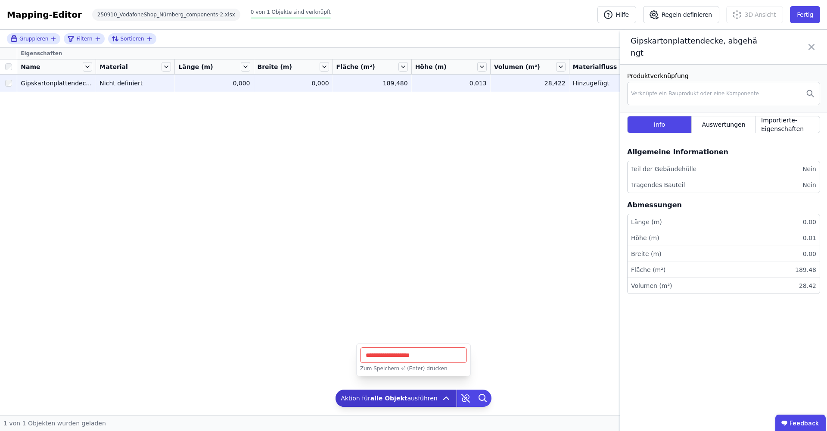
type input "*"
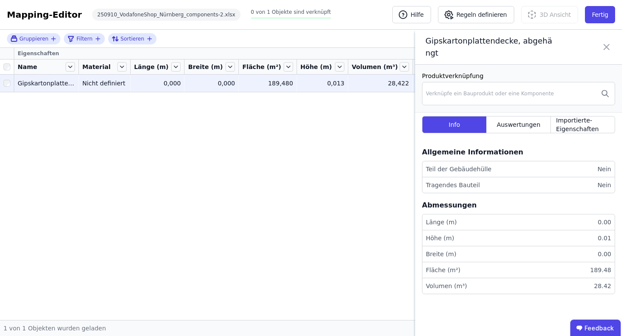
click at [340, 84] on div "0,013" at bounding box center [322, 83] width 44 height 9
click at [603, 41] on icon at bounding box center [606, 47] width 10 height 24
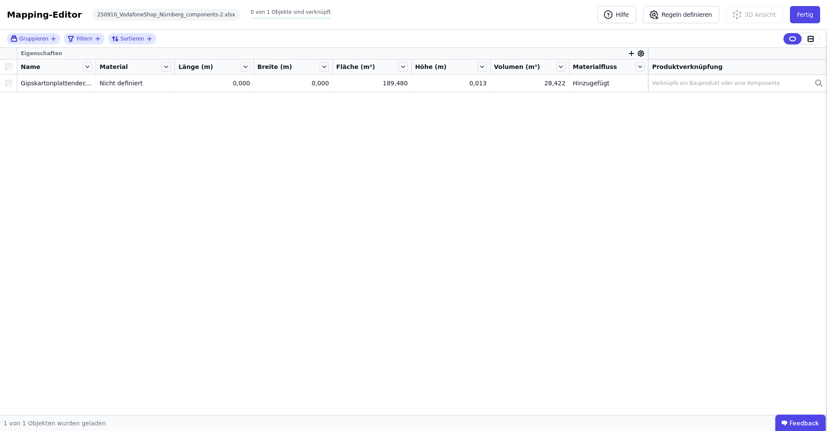
click at [600, 64] on span "Materialfluss" at bounding box center [595, 66] width 44 height 9
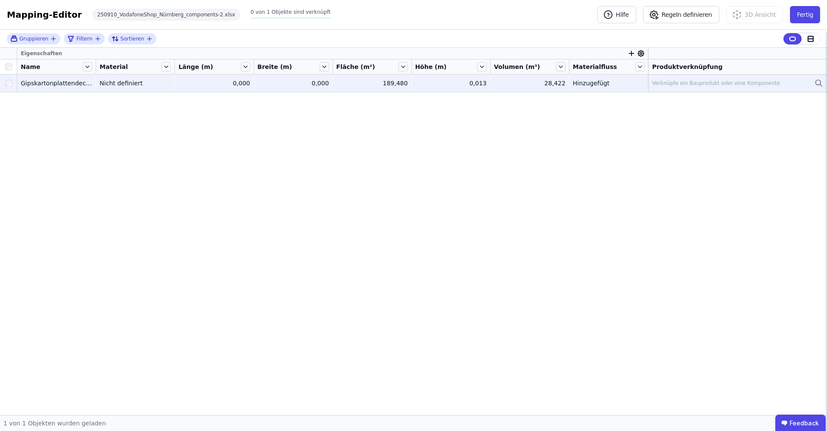
click at [600, 80] on div "Hinzugefügt" at bounding box center [608, 83] width 71 height 9
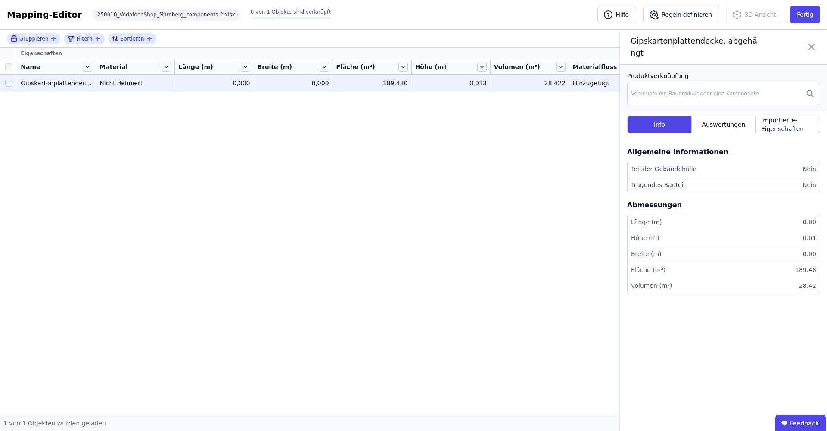
click at [607, 68] on span "Materialfluss" at bounding box center [595, 66] width 44 height 9
click at [621, 42] on icon at bounding box center [811, 47] width 10 height 24
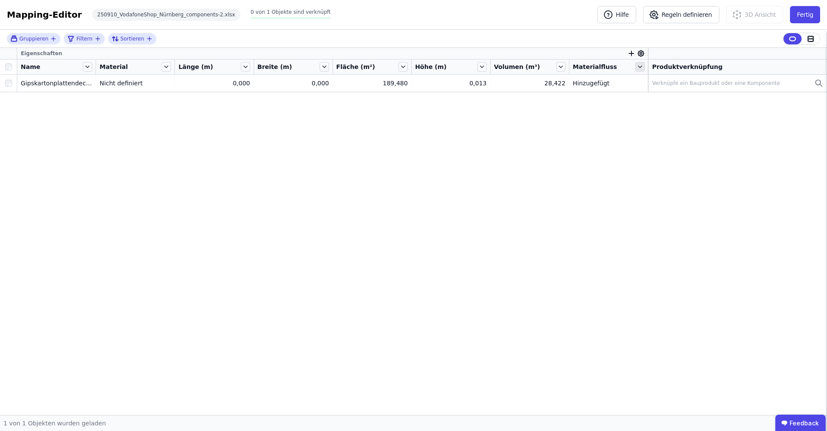
click at [621, 63] on icon at bounding box center [639, 66] width 9 height 9
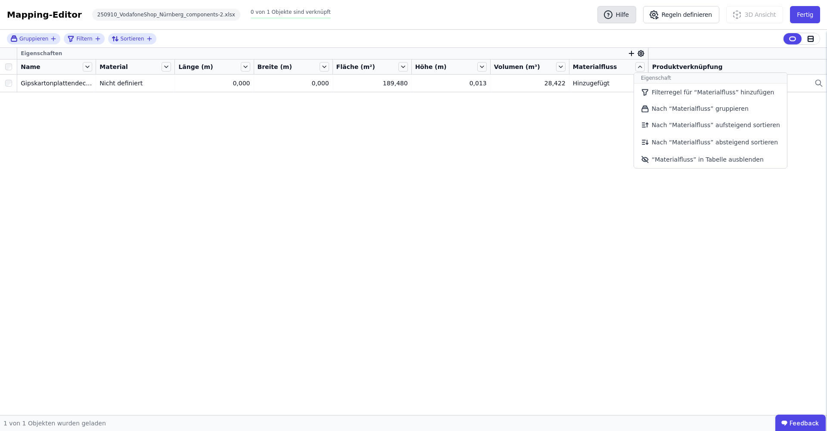
click at [613, 16] on icon "button" at bounding box center [608, 14] width 10 height 10
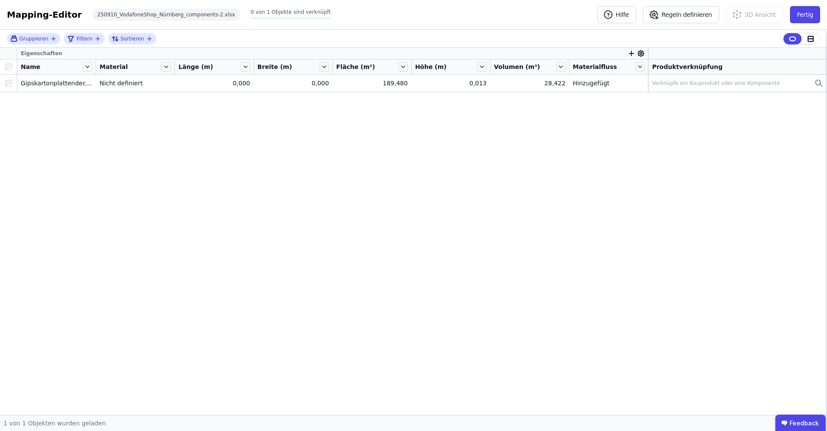
click at [621, 54] on icon at bounding box center [641, 54] width 2 height 2
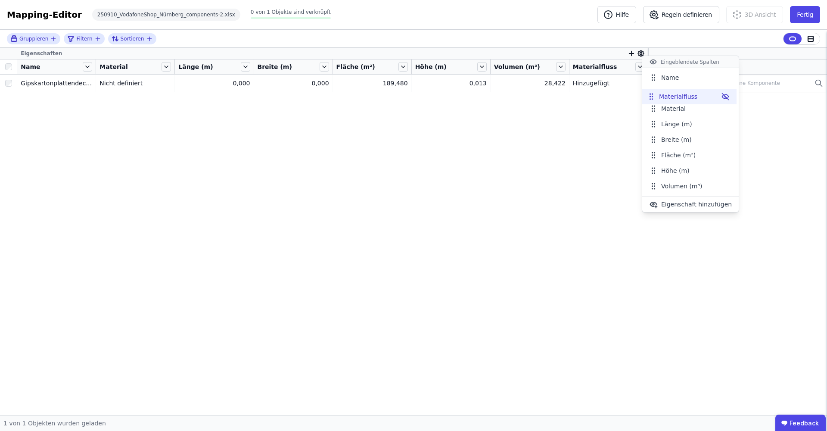
drag, startPoint x: 653, startPoint y: 187, endPoint x: 650, endPoint y: 97, distance: 89.6
click at [621, 97] on icon at bounding box center [651, 96] width 9 height 9
click at [121, 83] on div "Gruppieren Filtern Sortieren Eigenschaften Name Materialfluss Material Länge (m…" at bounding box center [413, 222] width 827 height 385
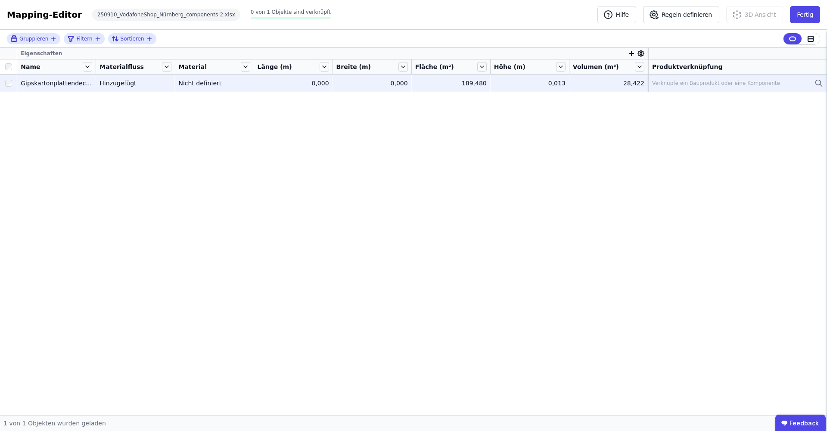
click at [122, 83] on div "Hinzugefügt" at bounding box center [134, 83] width 71 height 9
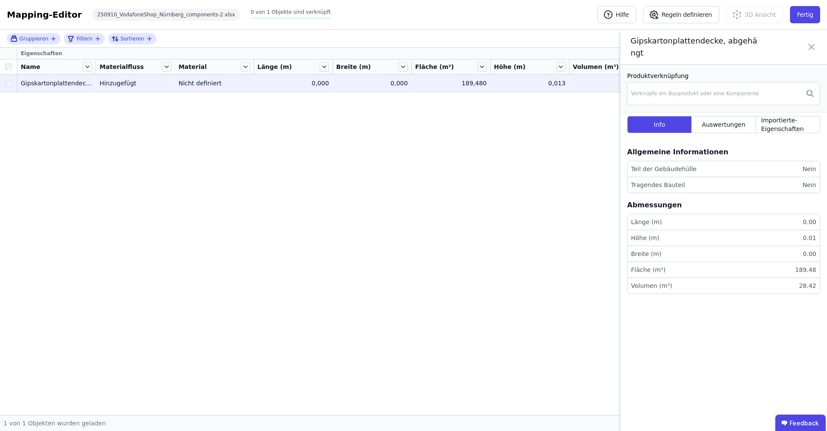
click at [122, 83] on div "Hinzugefügt" at bounding box center [134, 83] width 71 height 9
click at [621, 44] on icon at bounding box center [811, 46] width 5 height 5
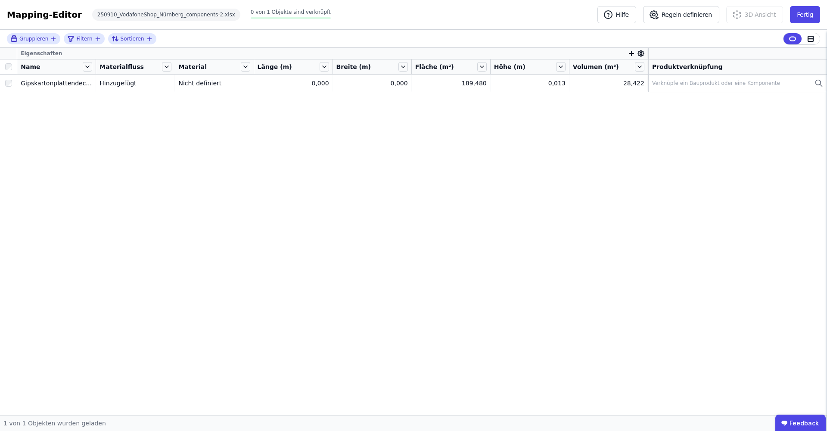
click at [111, 136] on div "Eigenschaften Name Materialfluss Material Länge (m) Breite (m) Fläche (m²) Höhe…" at bounding box center [413, 231] width 827 height 367
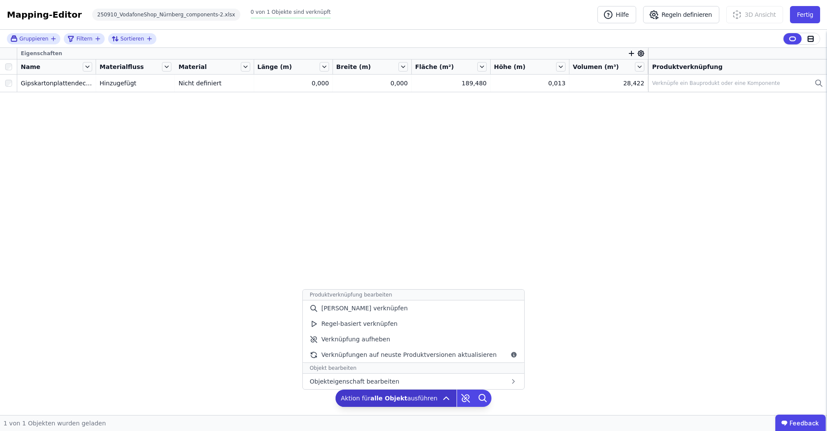
click at [445, 335] on icon at bounding box center [446, 398] width 10 height 10
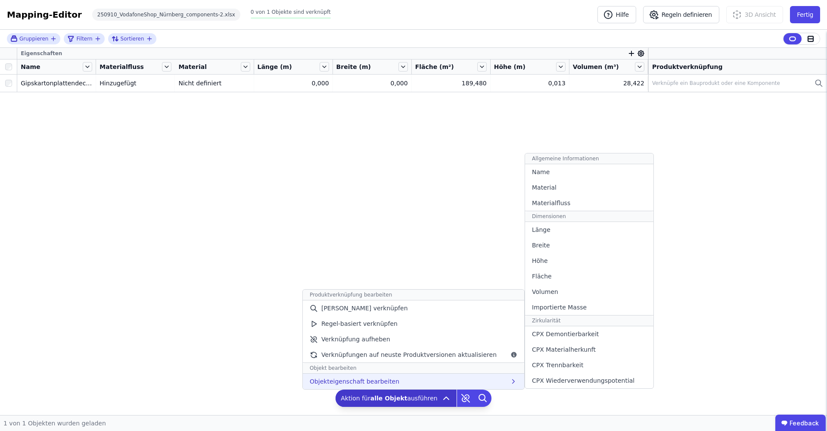
click at [446, 335] on div "Objekteigenschaft bearbeiten Allgemeine Informationen Name Material Materialflu…" at bounding box center [413, 381] width 221 height 16
click at [560, 200] on span "Materialfluss" at bounding box center [551, 203] width 38 height 9
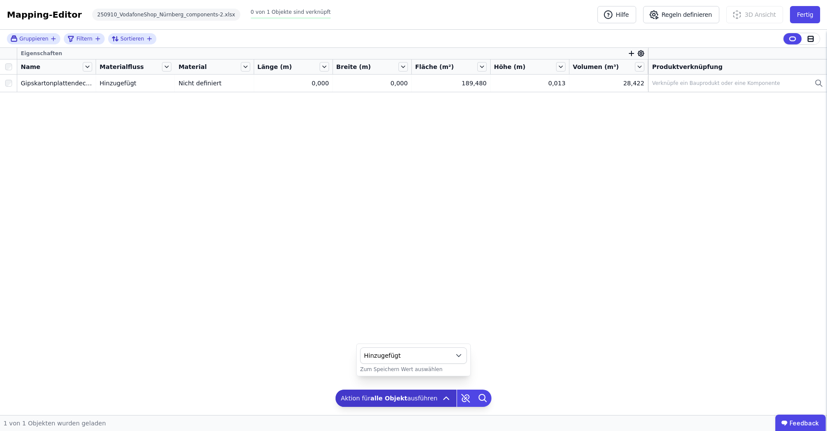
click at [459, 335] on icon "button" at bounding box center [458, 355] width 9 height 9
click at [451, 285] on div "Hinzugefügt" at bounding box center [413, 289] width 92 height 9
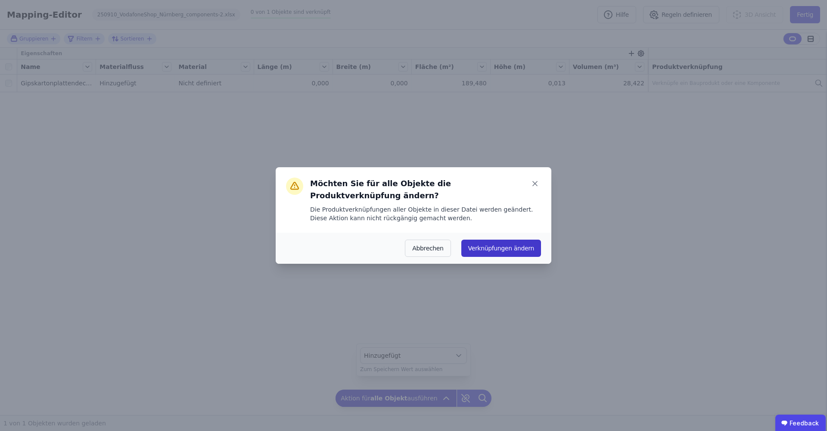
click at [488, 249] on button "Verknüpfungen ändern" at bounding box center [501, 247] width 80 height 17
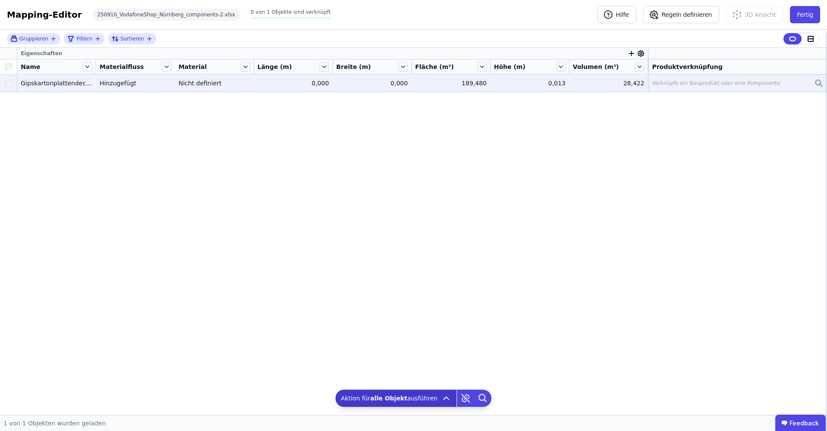
click at [232, 86] on div "Nicht definiert" at bounding box center [213, 83] width 71 height 9
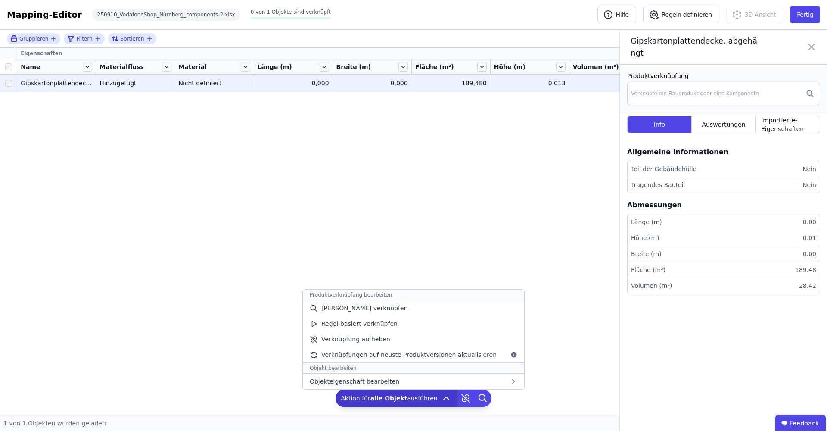
click at [441, 335] on icon at bounding box center [446, 398] width 10 height 10
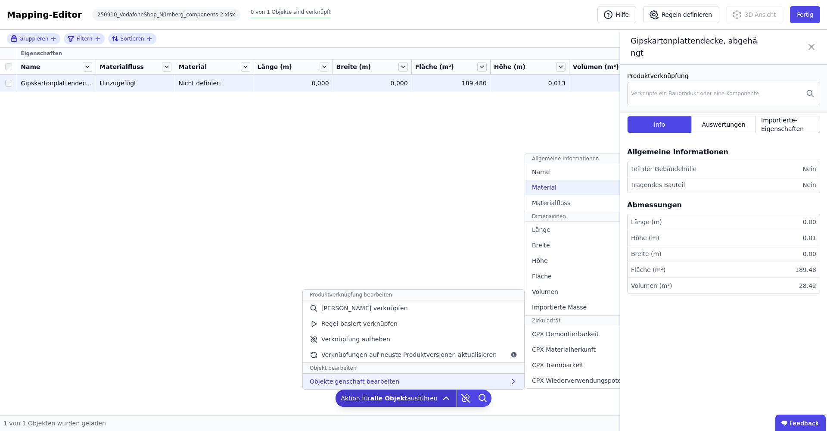
click at [552, 184] on div "Material" at bounding box center [589, 188] width 128 height 16
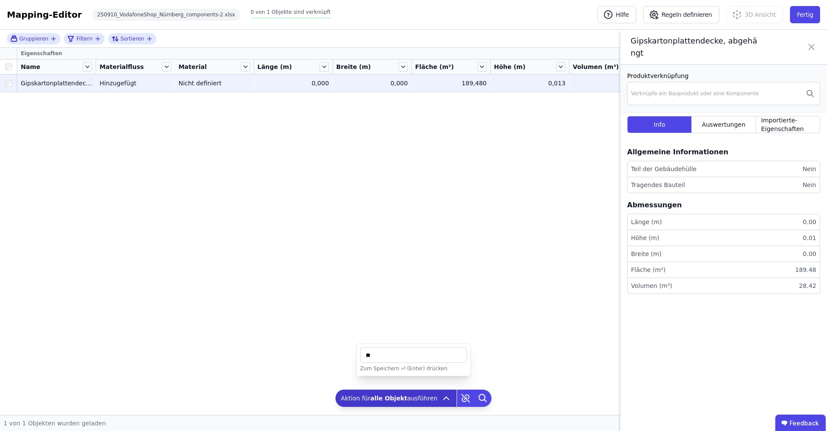
type input "*"
type input "**********"
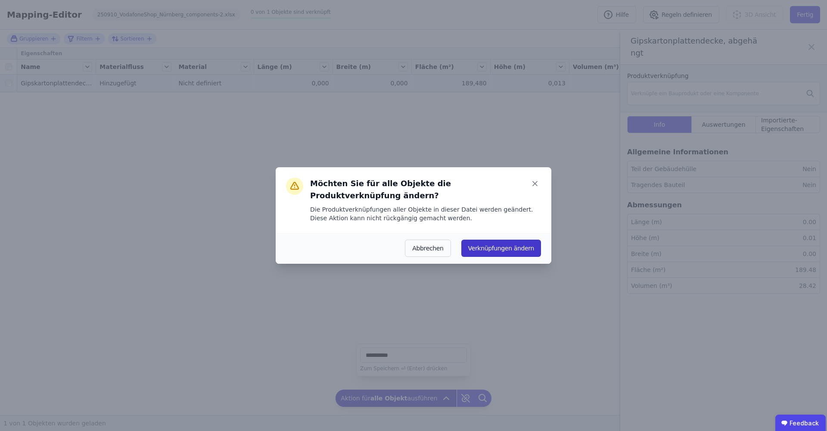
click at [493, 246] on button "Verknüpfungen ändern" at bounding box center [501, 247] width 80 height 17
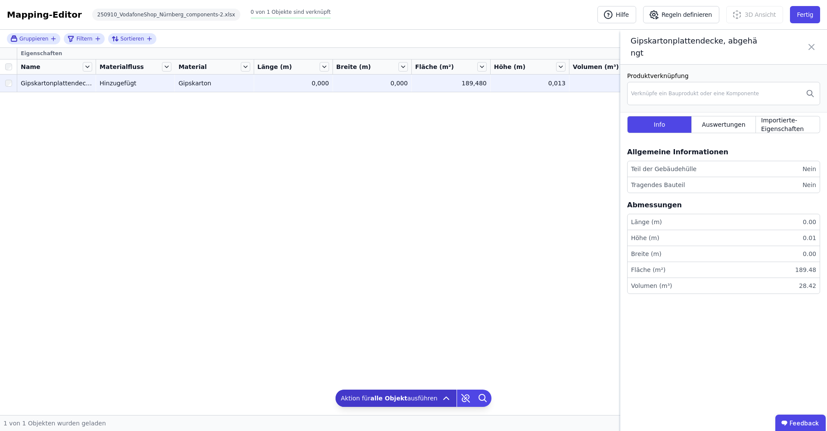
click at [621, 40] on icon at bounding box center [811, 47] width 10 height 24
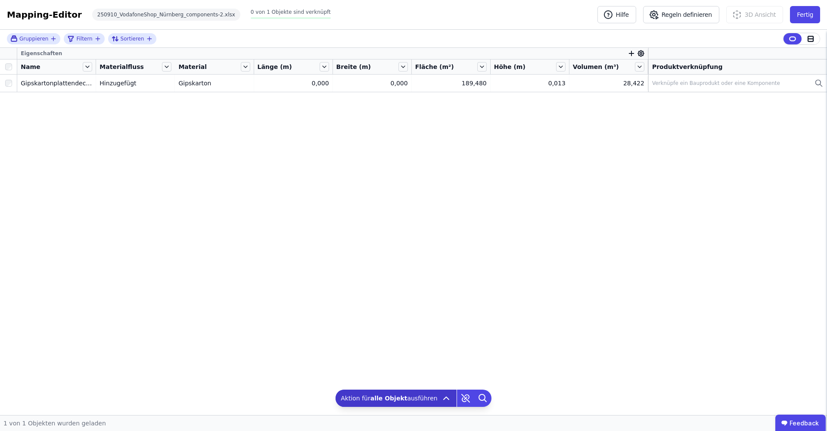
click at [68, 223] on div "Eigenschaften Name Materialfluss Material Länge (m) Breite (m) Fläche (m²) Höhe…" at bounding box center [413, 231] width 827 height 367
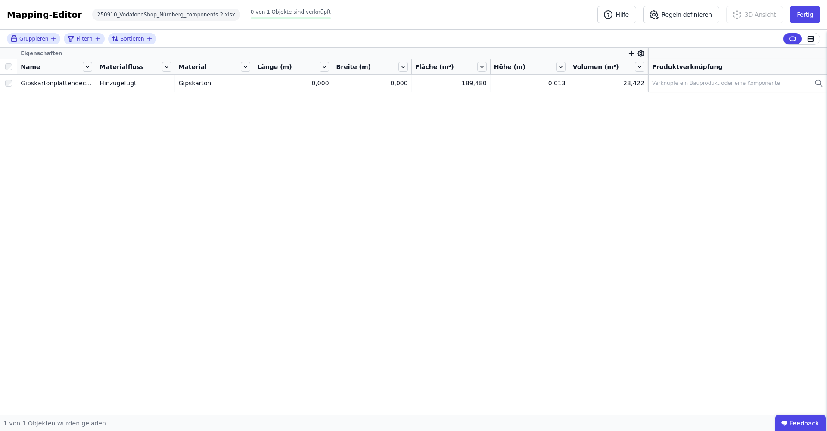
click at [171, 178] on div "Eigenschaften Name Materialfluss Material Länge (m) Breite (m) Fläche (m²) Höhe…" at bounding box center [413, 231] width 827 height 367
click at [621, 54] on icon "button" at bounding box center [632, 54] width 8 height 8
click at [597, 139] on div "Gruppieren Filtern Sortieren Eigenschaften Concular Eigenschaften Importierte E…" at bounding box center [413, 222] width 827 height 385
click at [621, 53] on icon "button" at bounding box center [631, 53] width 5 height 0
click at [621, 114] on div "Importierte Eigenschaften" at bounding box center [674, 114] width 79 height 9
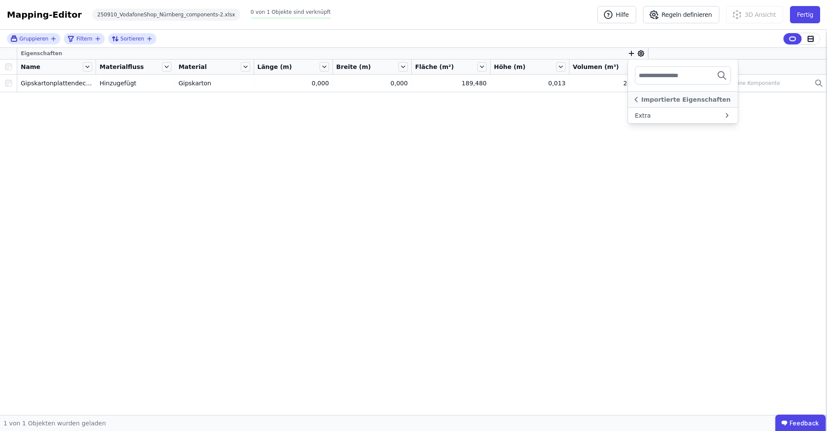
click at [621, 114] on div "Extra" at bounding box center [643, 115] width 16 height 9
click at [611, 151] on div "Gruppieren Filtern Sortieren Eigenschaften Extra PERIMETER Importierte Eigensch…" at bounding box center [413, 222] width 827 height 385
click at [621, 335] on div "Eigenschaften Name Materialfluss Material Länge (m) Breite (m) Fläche (m²) Höhe…" at bounding box center [413, 231] width 827 height 367
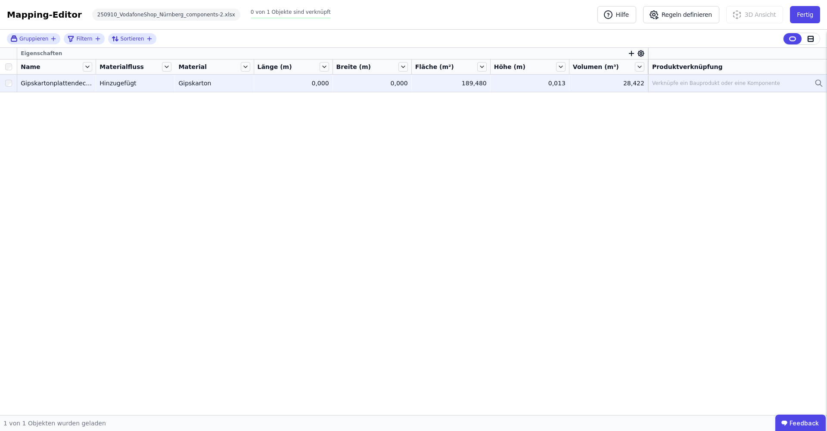
click at [134, 86] on div "Hinzugefügt" at bounding box center [134, 83] width 71 height 9
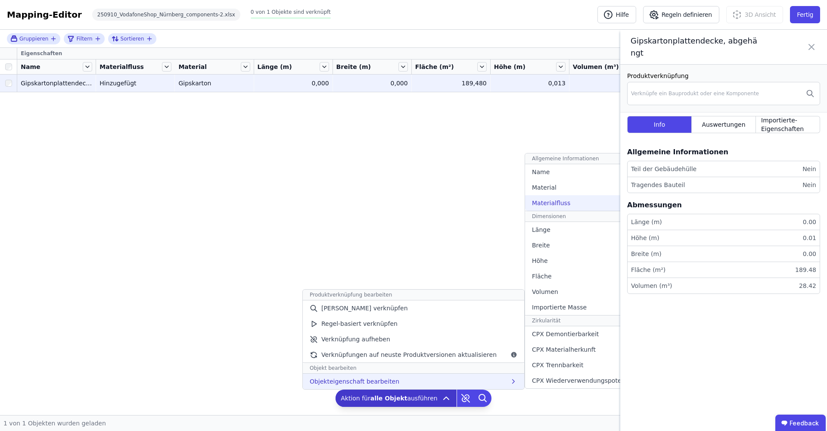
click at [558, 202] on span "Materialfluss" at bounding box center [551, 203] width 38 height 9
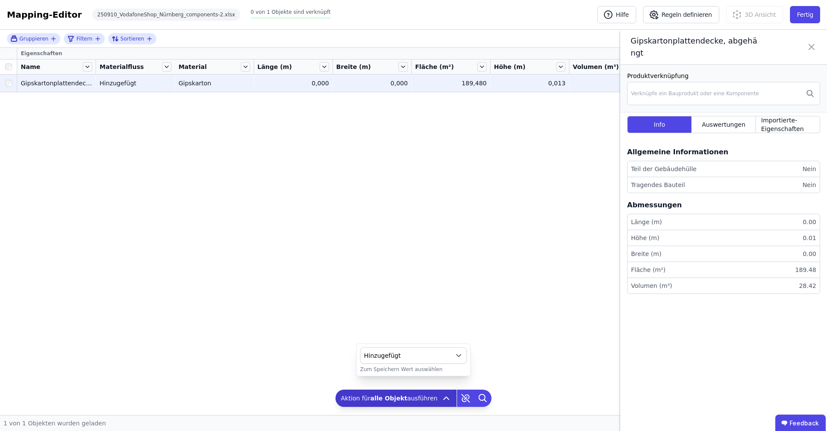
click at [457, 335] on icon "button" at bounding box center [459, 355] width 4 height 2
click at [506, 258] on div "Eigenschaften Name Materialfluss Material Länge (m) Breite (m) Fläche (m²) Höhe…" at bounding box center [413, 215] width 827 height 334
click at [621, 39] on icon at bounding box center [811, 47] width 10 height 24
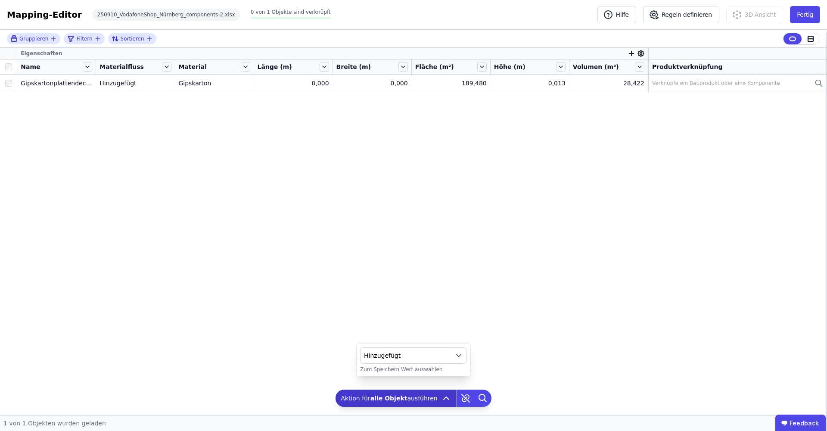
click at [283, 244] on div "Eigenschaften Name Materialfluss Material Länge (m) Breite (m) Fläche (m²) Höhe…" at bounding box center [413, 215] width 827 height 334
click at [621, 15] on button "Fertig" at bounding box center [805, 14] width 30 height 17
